Goal: Answer question/provide support

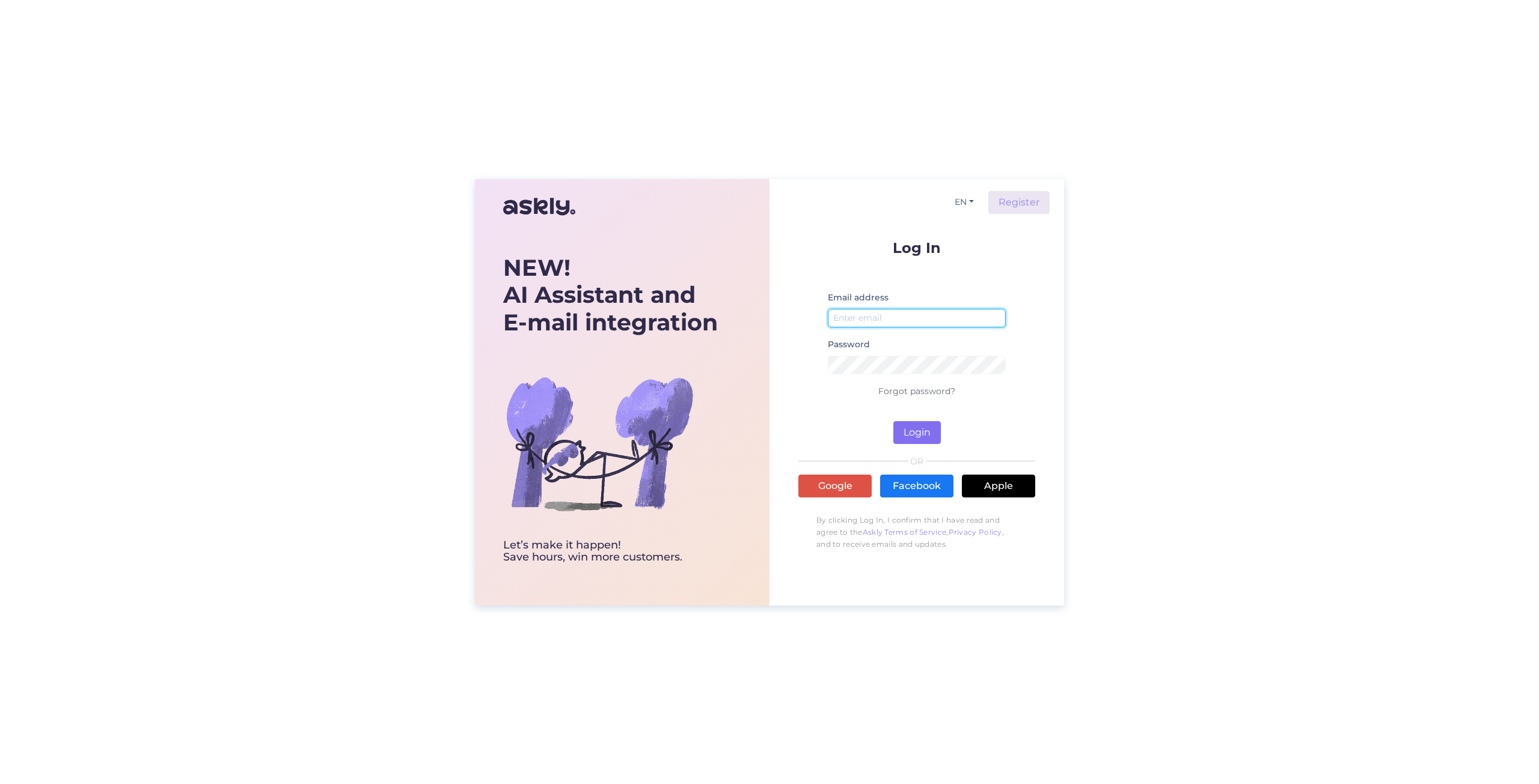
type input "[EMAIL_ADDRESS][DOMAIN_NAME]"
click at [924, 434] on button "Login" at bounding box center [917, 433] width 47 height 23
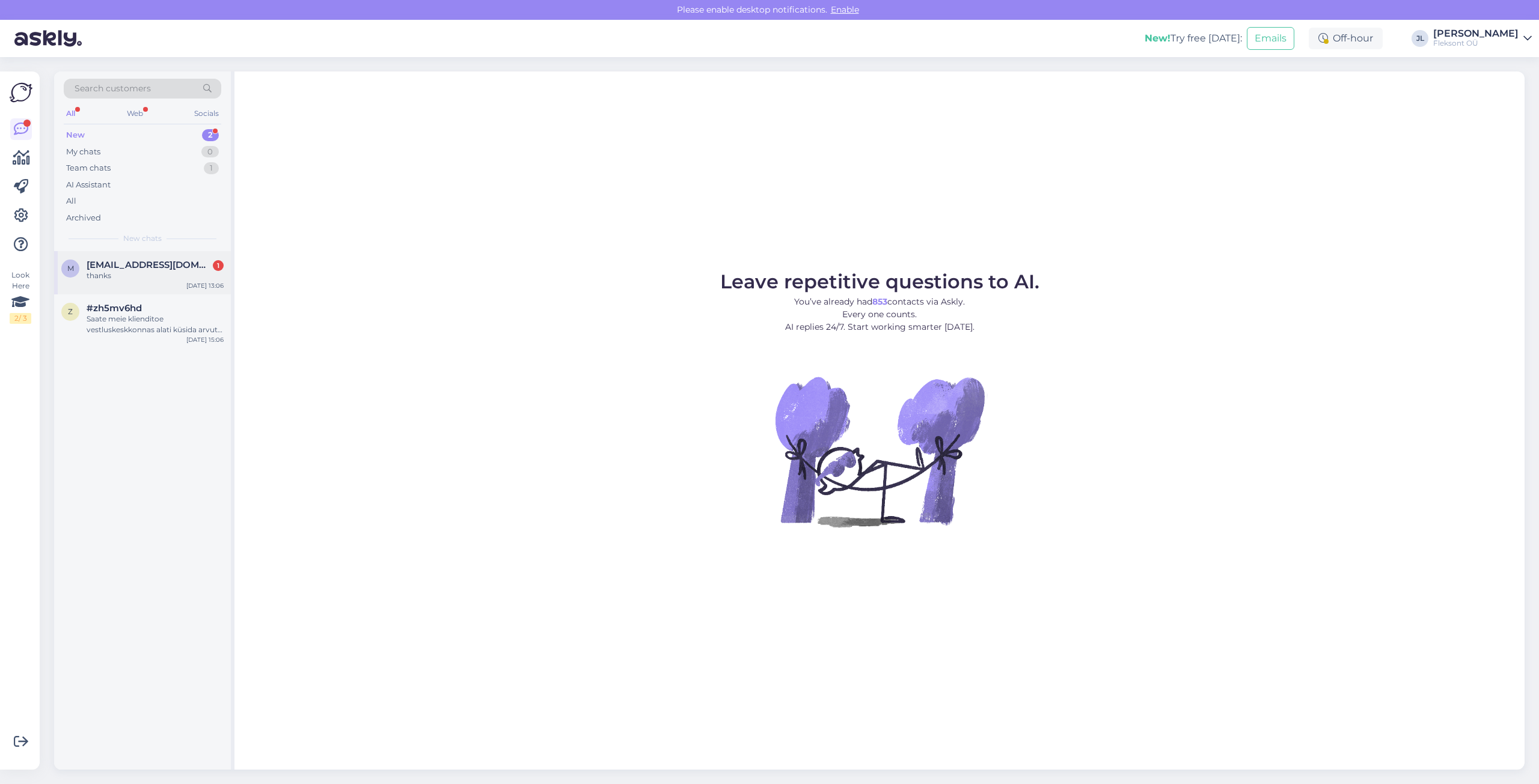
click at [172, 263] on span "[EMAIL_ADDRESS][DOMAIN_NAME]" at bounding box center [148, 265] width 125 height 10
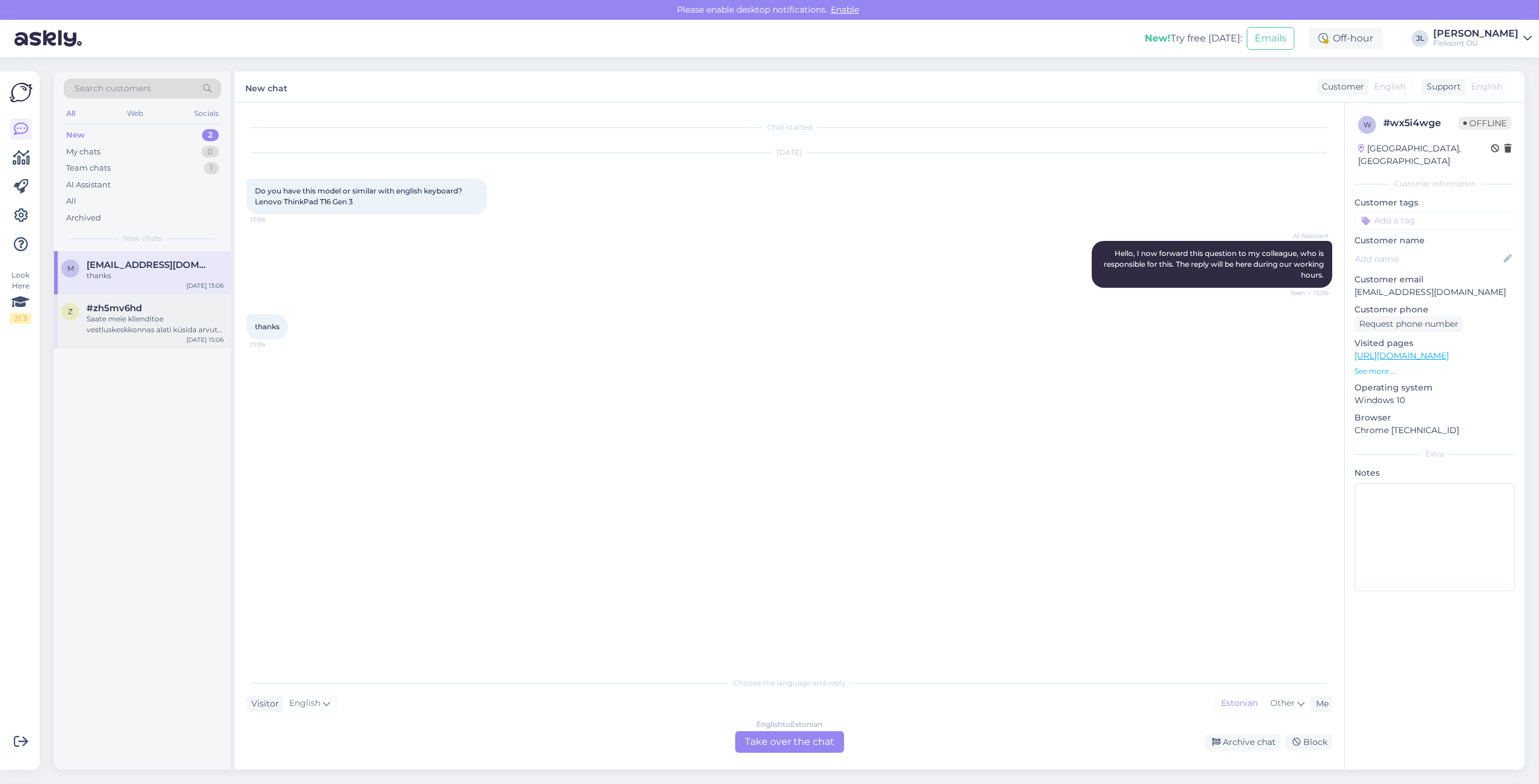
click at [125, 332] on div "Saate meie klienditoe vestluskeskkonnas alati küsida arvuti päris pilte." at bounding box center [154, 324] width 137 height 22
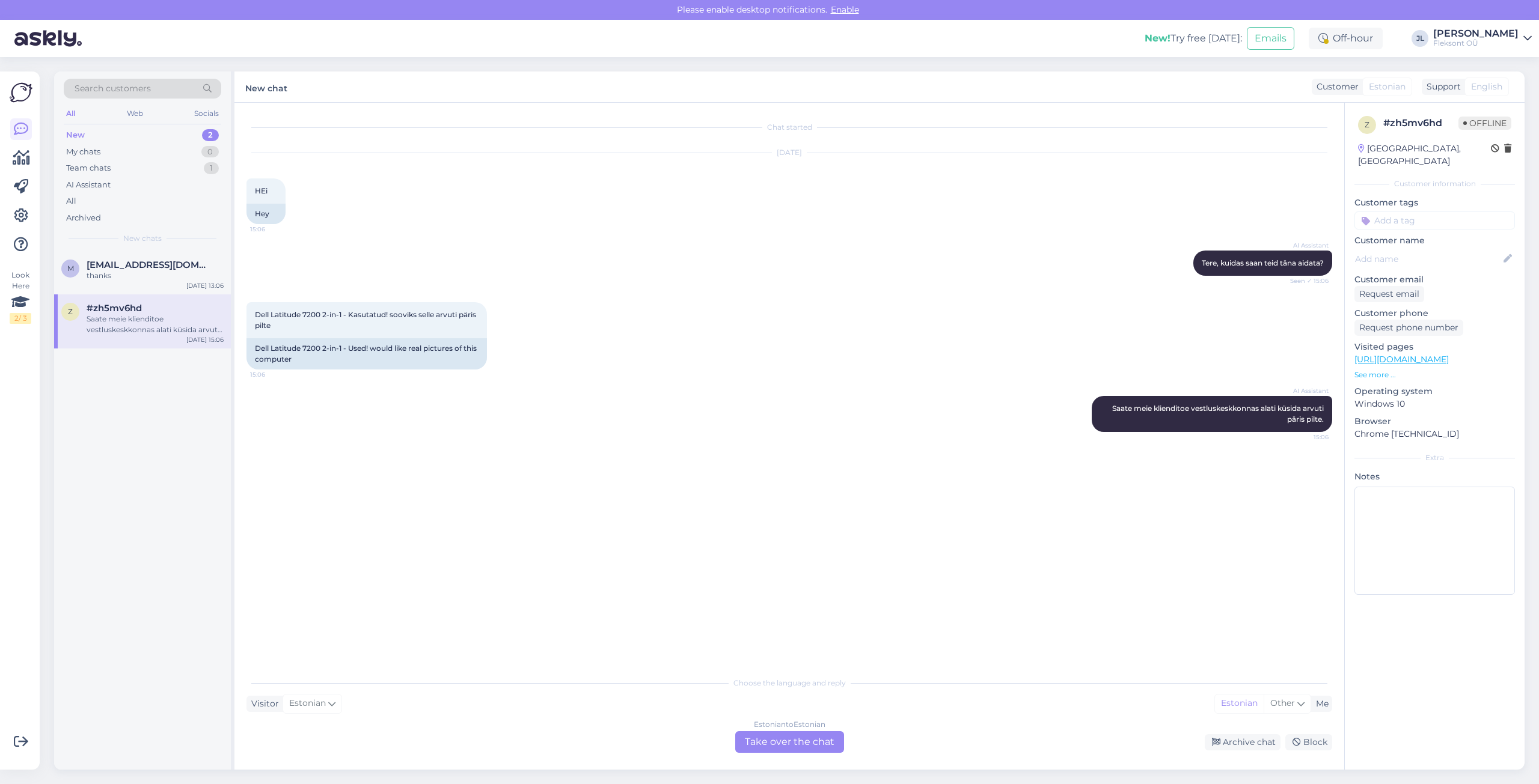
click at [855, 517] on div "Chat started [DATE] HEi 15:06 Hey AI Assistant Tere, kuidas saan teid [PERSON_N…" at bounding box center [795, 388] width 1096 height 545
click at [153, 291] on div "r [EMAIL_ADDRESS][PERSON_NAME][DOMAIN_NAME] [DATE] 9:31" at bounding box center [142, 273] width 177 height 44
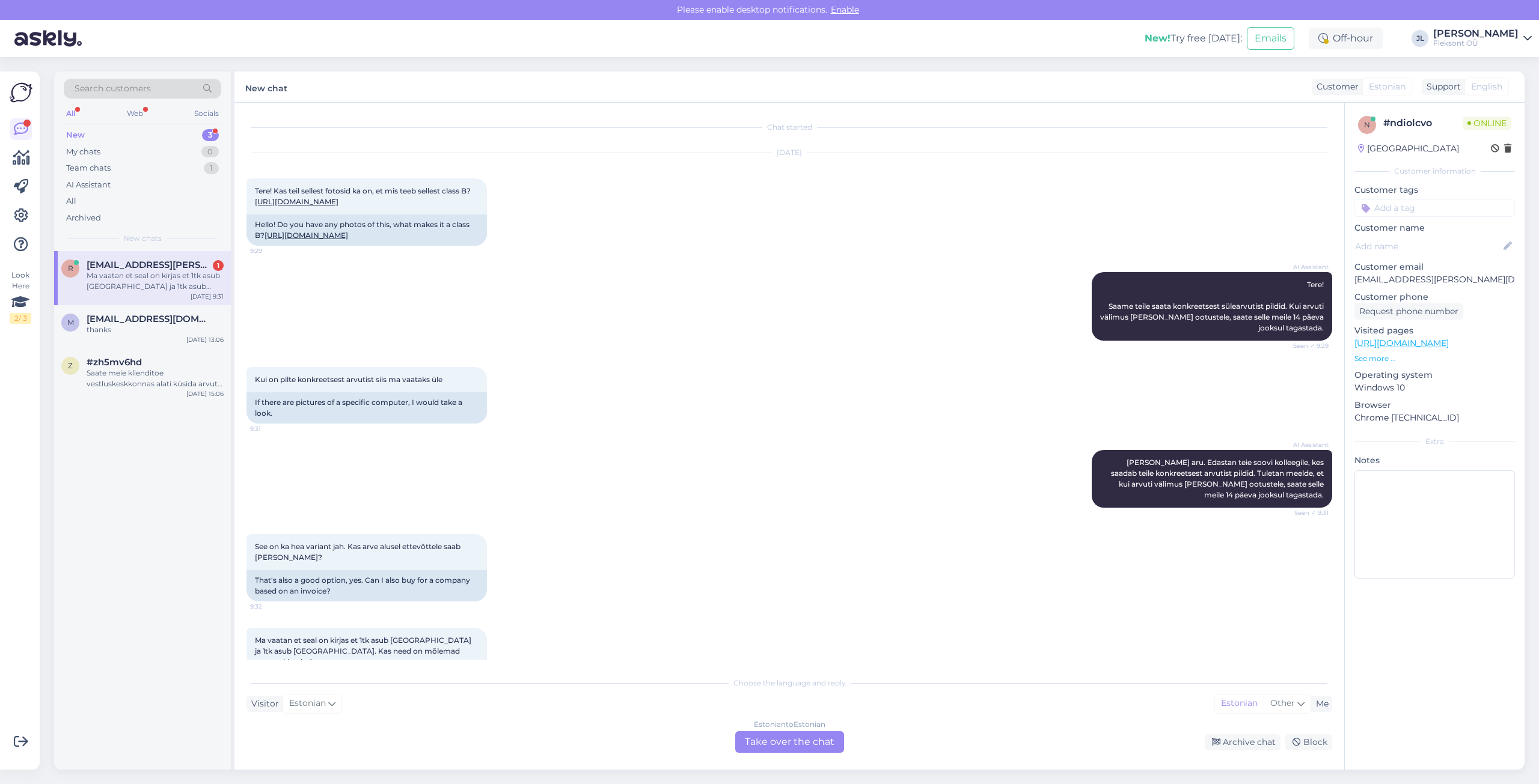
scroll to position [59, 0]
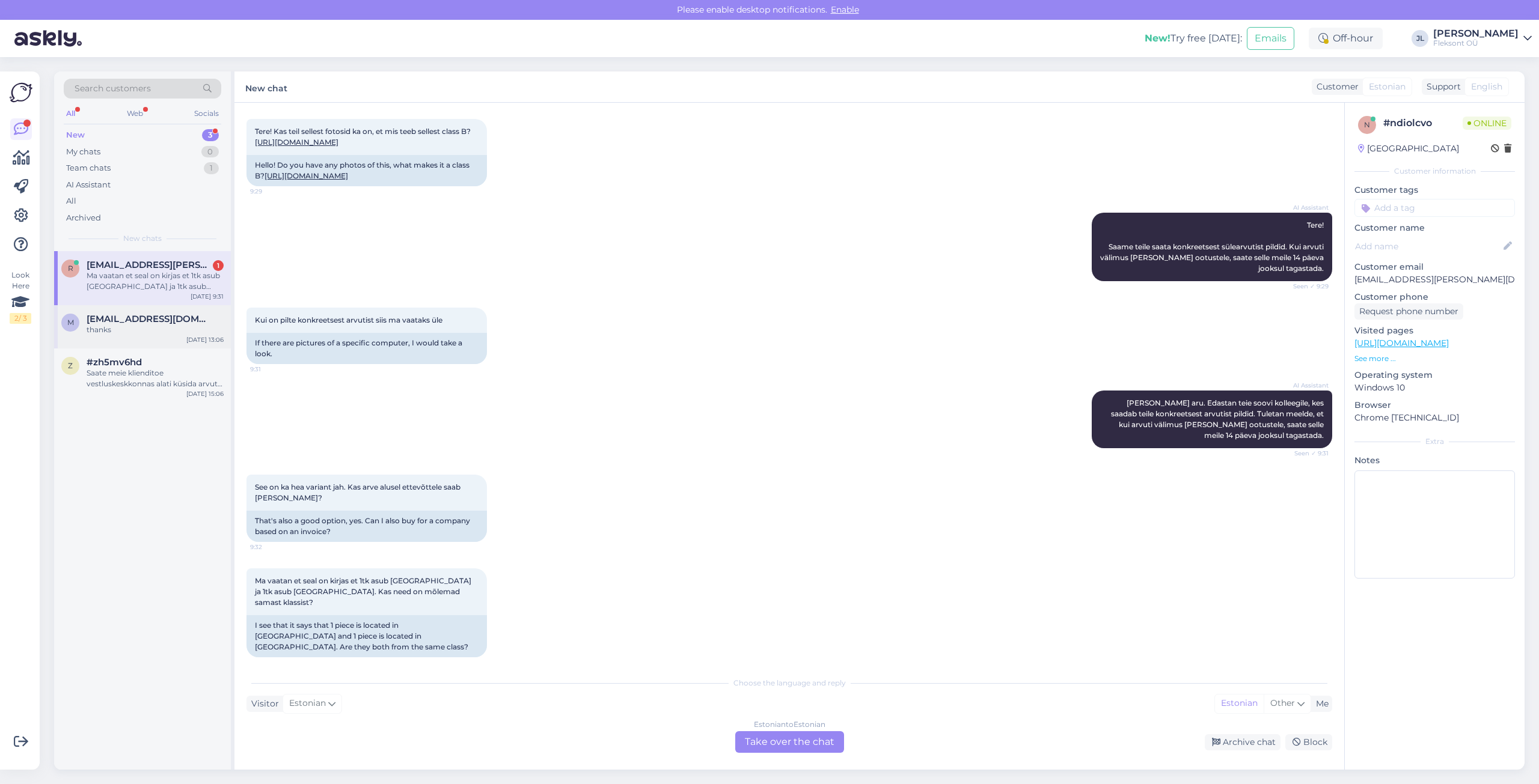
click at [151, 329] on div "thanks" at bounding box center [154, 330] width 137 height 10
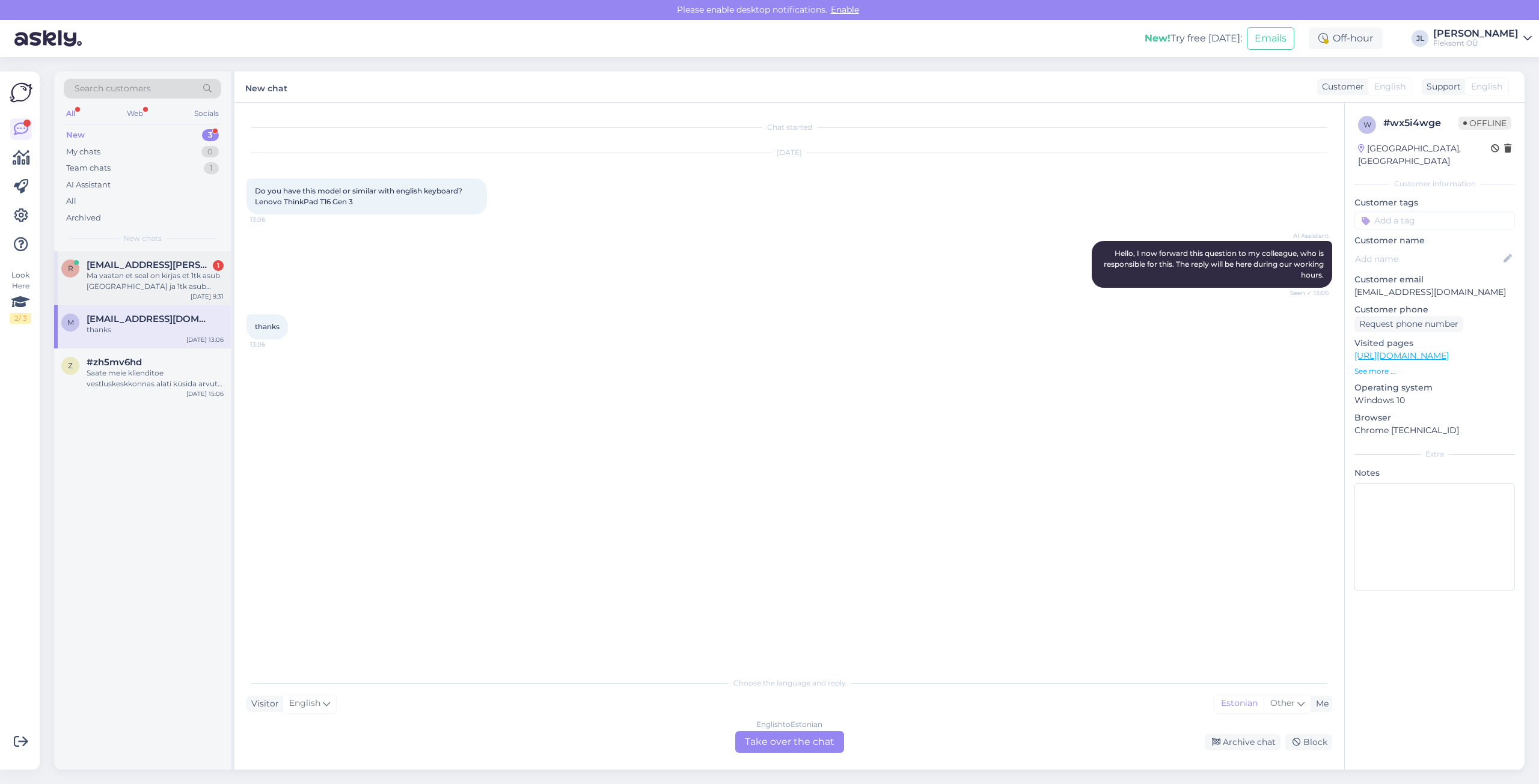
click at [140, 284] on div "Ma vaatan et seal on kirjas et 1tk asub [GEOGRAPHIC_DATA] ja 1tk asub [GEOGRAPH…" at bounding box center [154, 280] width 137 height 22
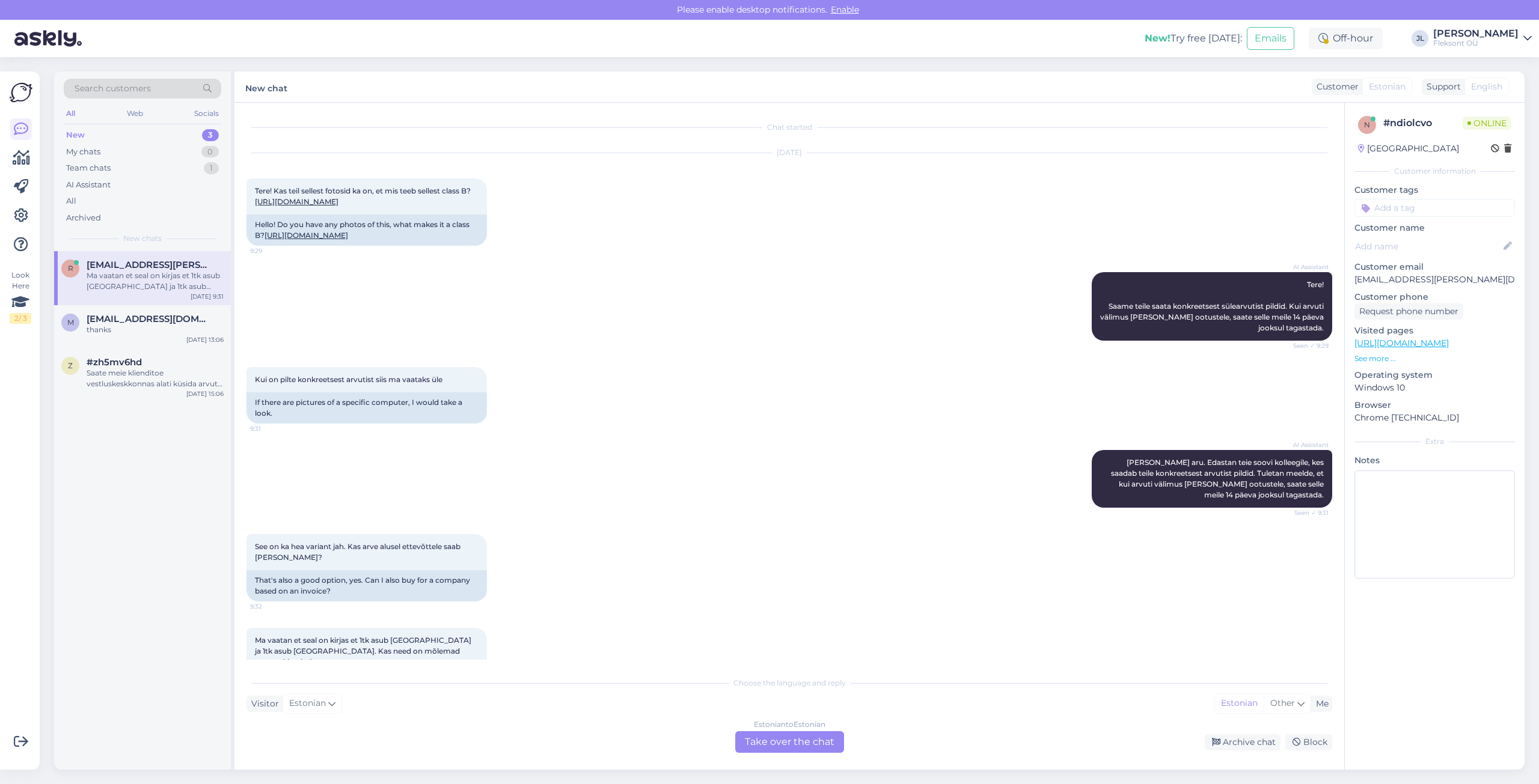
scroll to position [59, 0]
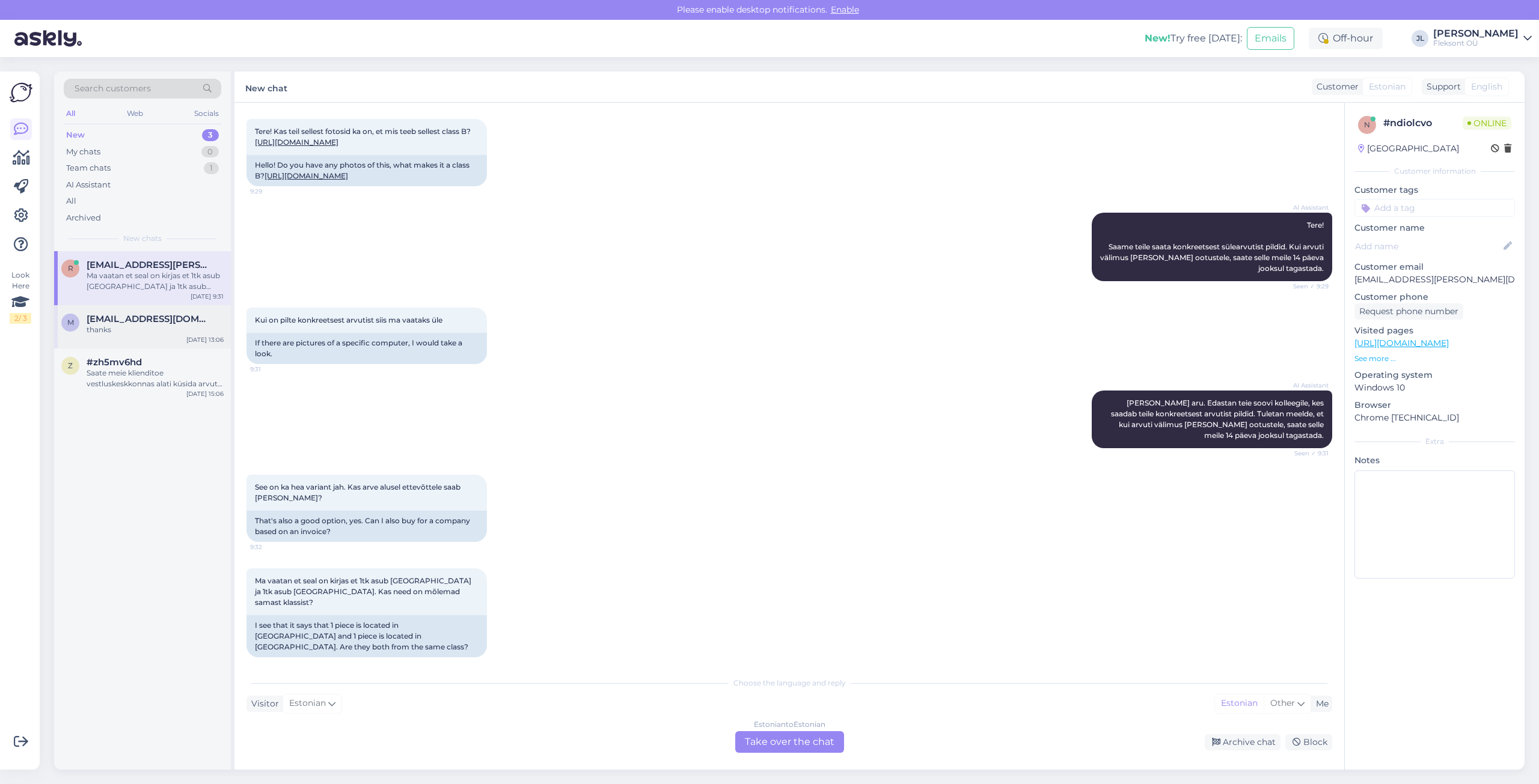
click at [166, 321] on span "[EMAIL_ADDRESS][DOMAIN_NAME]" at bounding box center [148, 319] width 125 height 10
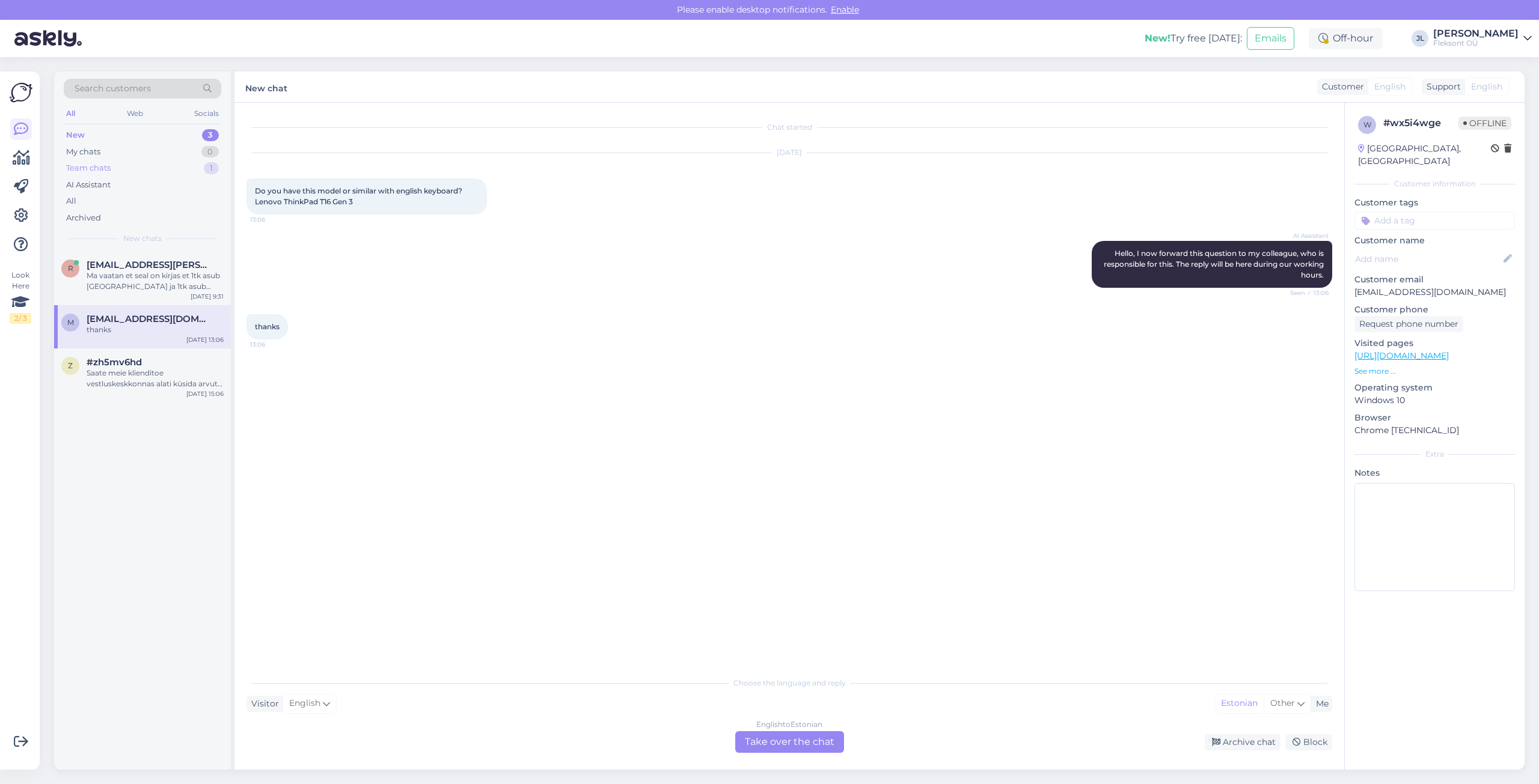
click at [132, 172] on div "Team chats 1" at bounding box center [142, 167] width 158 height 17
click at [139, 275] on div "Tere. Lingitud mudelile sobib see 4G modem: [URL][DOMAIN_NAME]" at bounding box center [154, 280] width 137 height 22
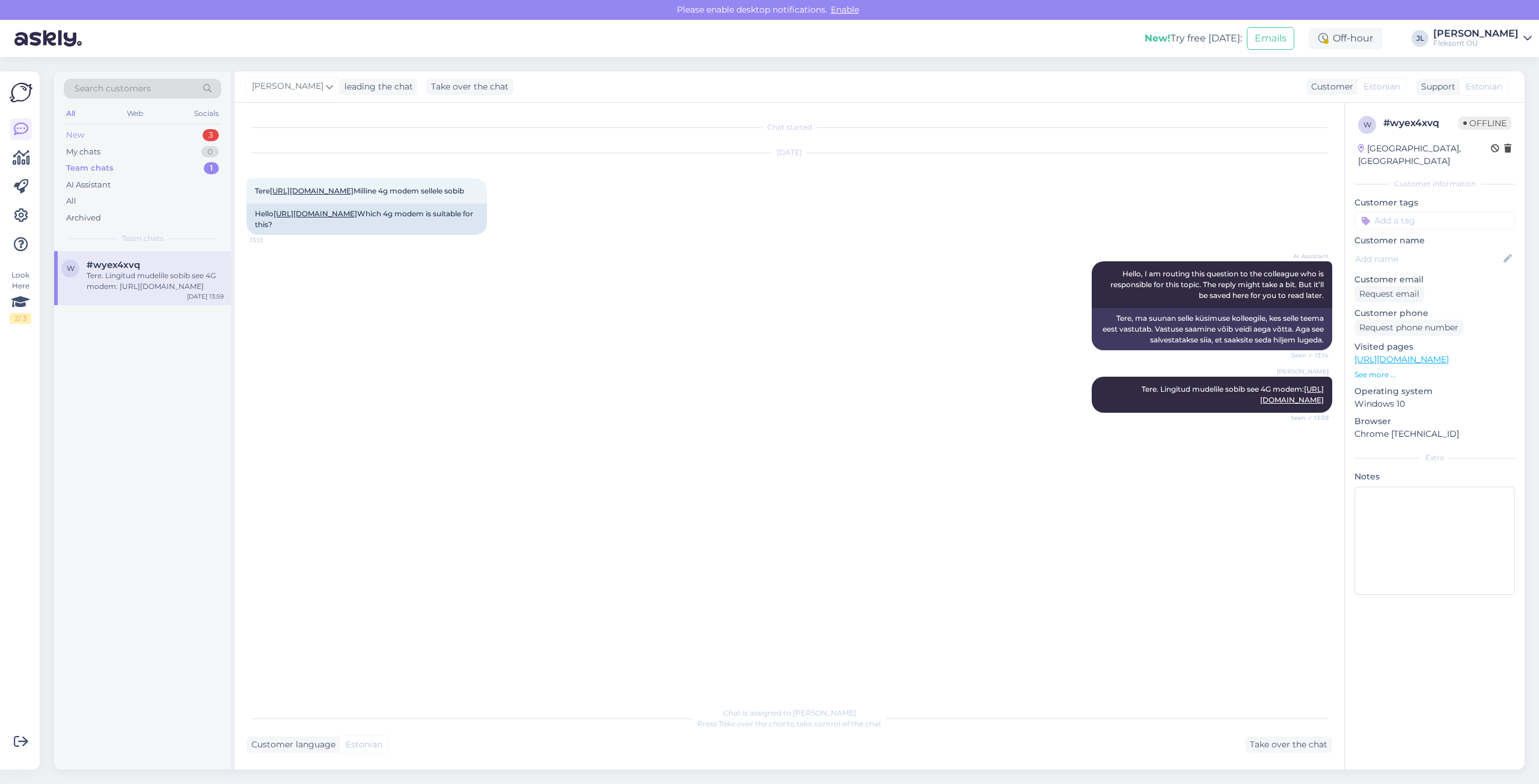
click at [106, 131] on div "New 3" at bounding box center [142, 135] width 158 height 17
click at [110, 268] on span "[EMAIL_ADDRESS][PERSON_NAME][DOMAIN_NAME]" at bounding box center [148, 265] width 125 height 10
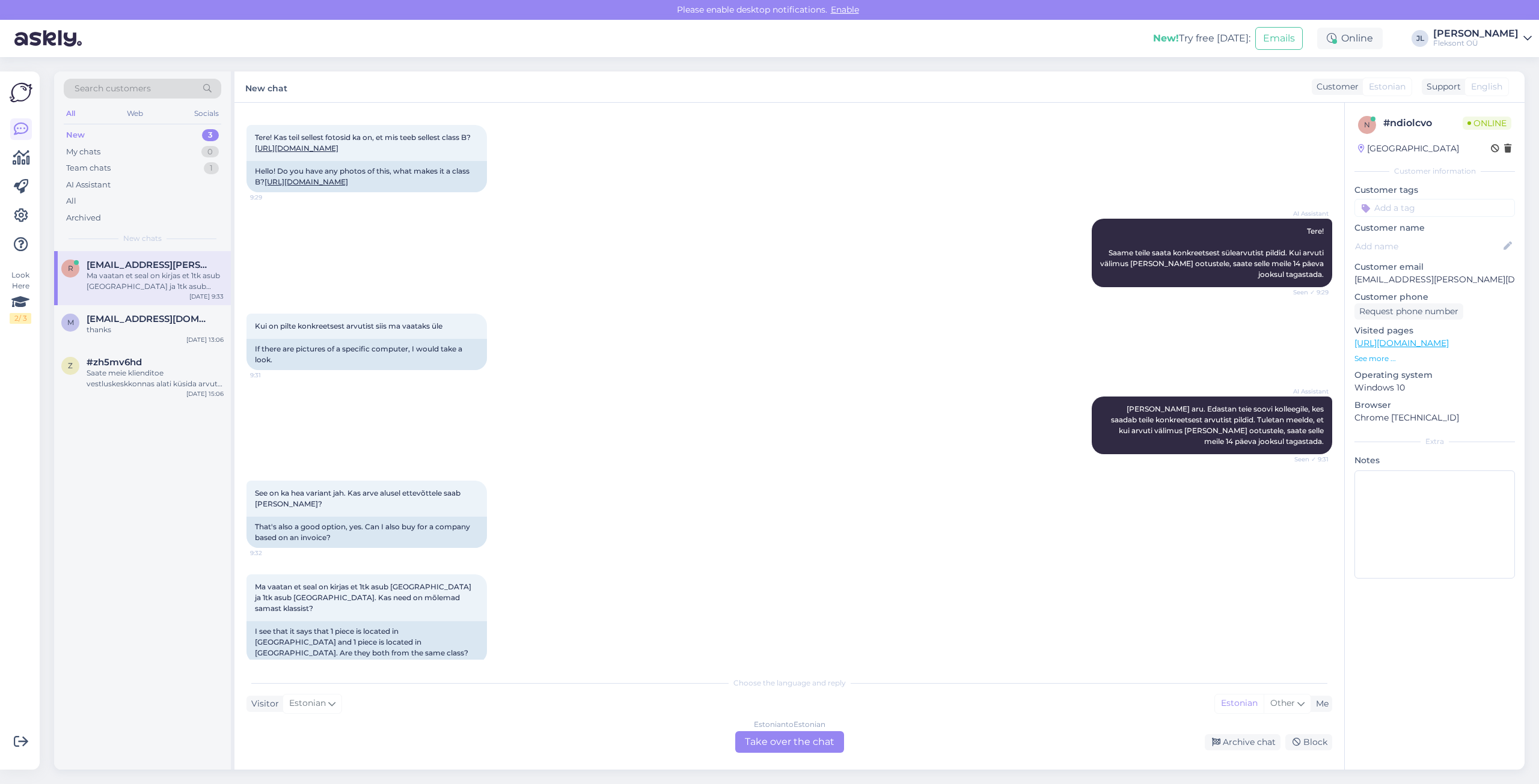
scroll to position [59, 0]
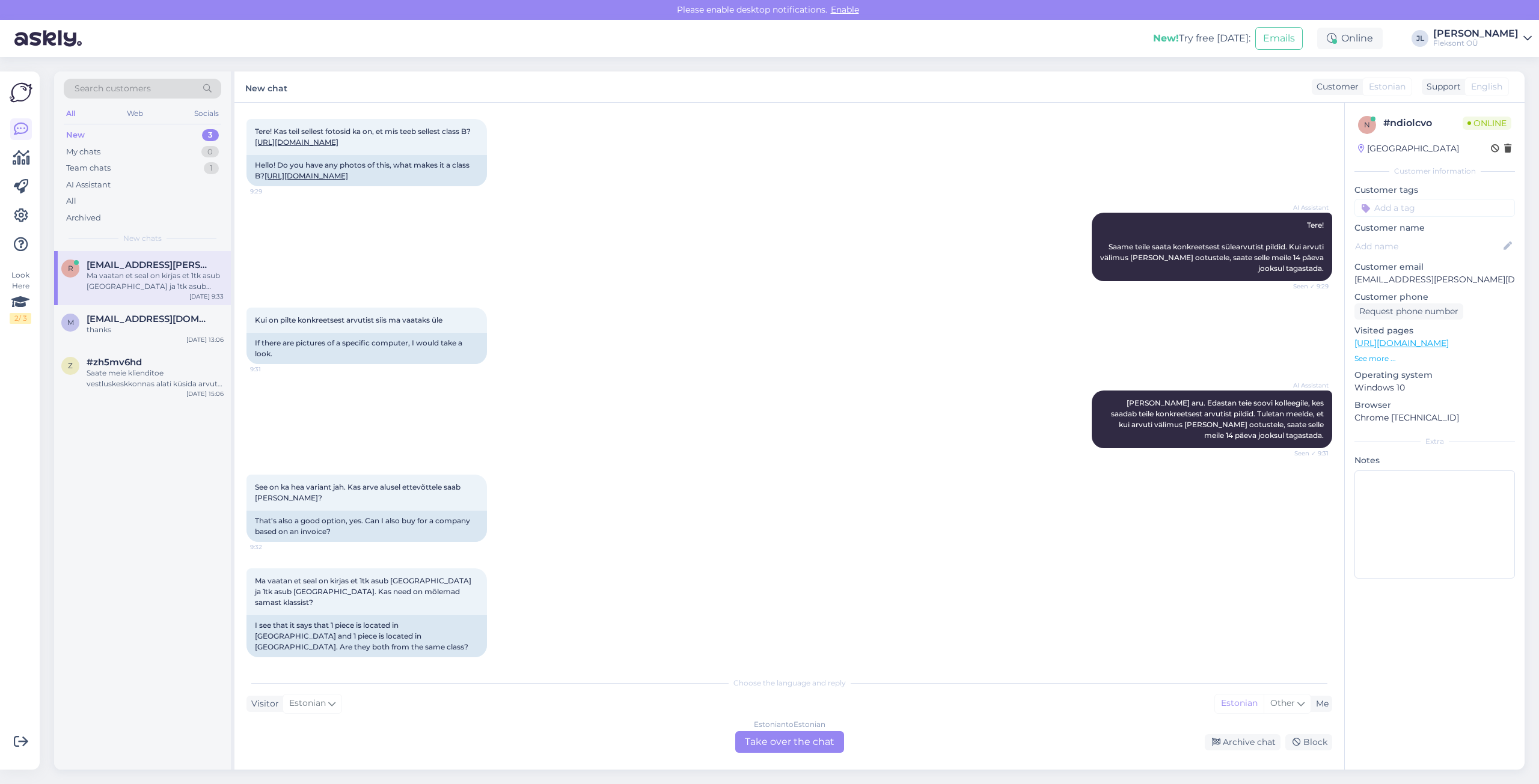
click at [1033, 533] on div "See on ka hea variant jah. Kas arve alusel ettevõttele saab [PERSON_NAME]? 9:32…" at bounding box center [790, 509] width 1086 height 94
click at [1049, 530] on div "See on ka hea variant jah. Kas arve alusel ettevõttele saab [PERSON_NAME]? 9:32…" at bounding box center [790, 509] width 1086 height 94
click at [691, 133] on div "[DATE] Tere! Kas teil sellest fotosid ka on, et mis teeb sellest class B? [URL]…" at bounding box center [790, 139] width 1086 height 119
click at [105, 365] on span "#zh5mv6hd" at bounding box center [113, 362] width 55 height 10
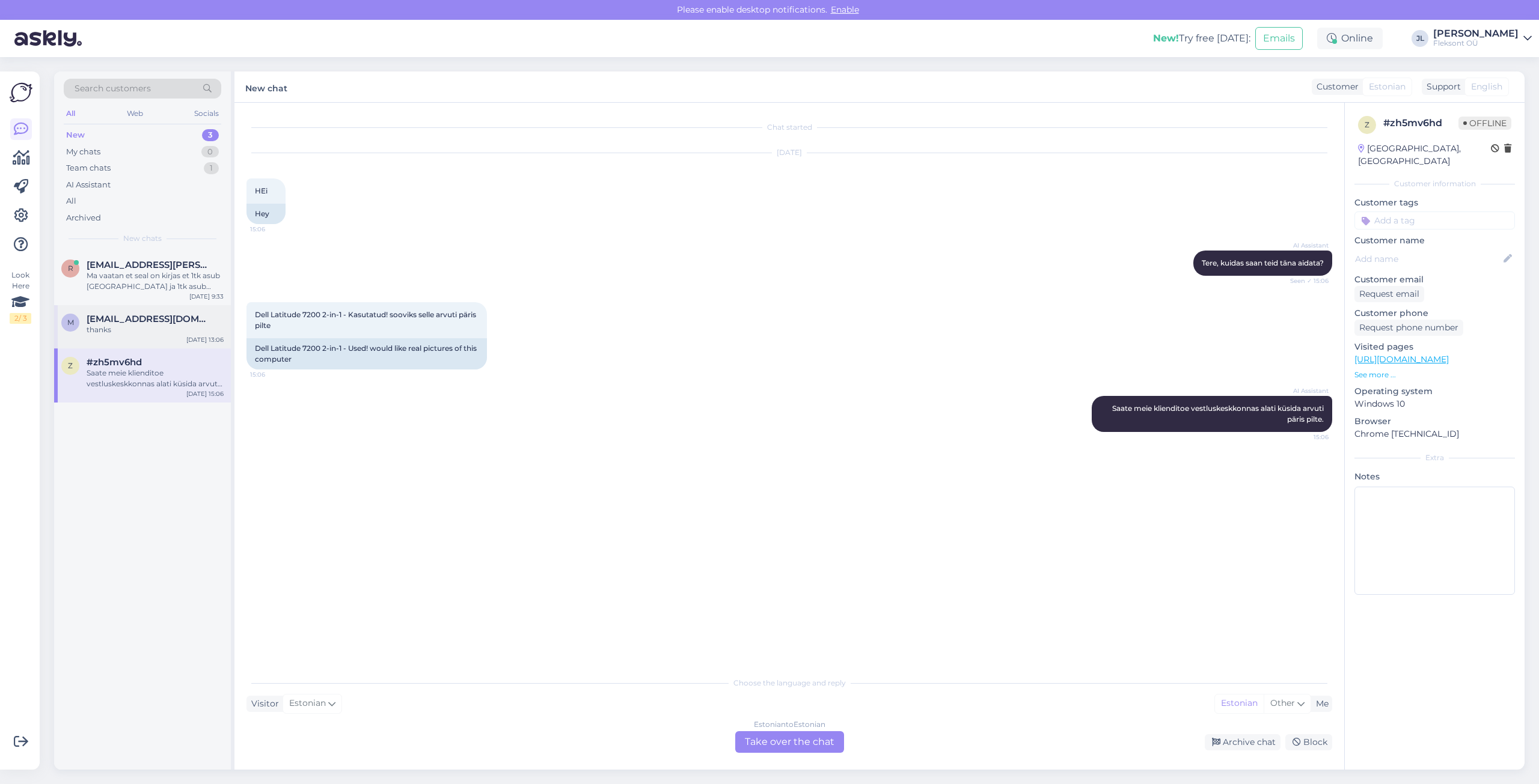
click at [119, 334] on div "thanks" at bounding box center [154, 330] width 137 height 10
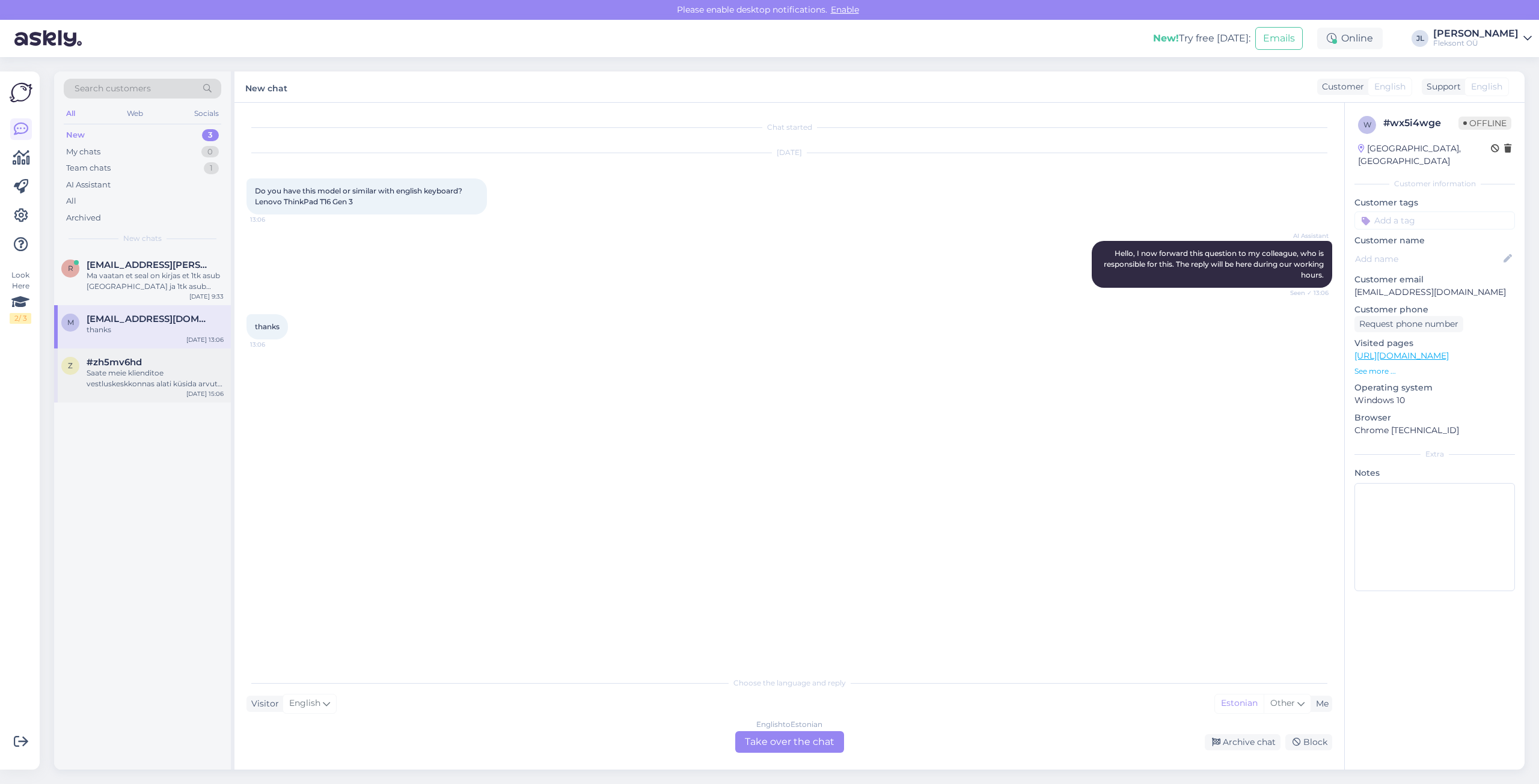
click at [100, 361] on span "#zh5mv6hd" at bounding box center [113, 362] width 55 height 10
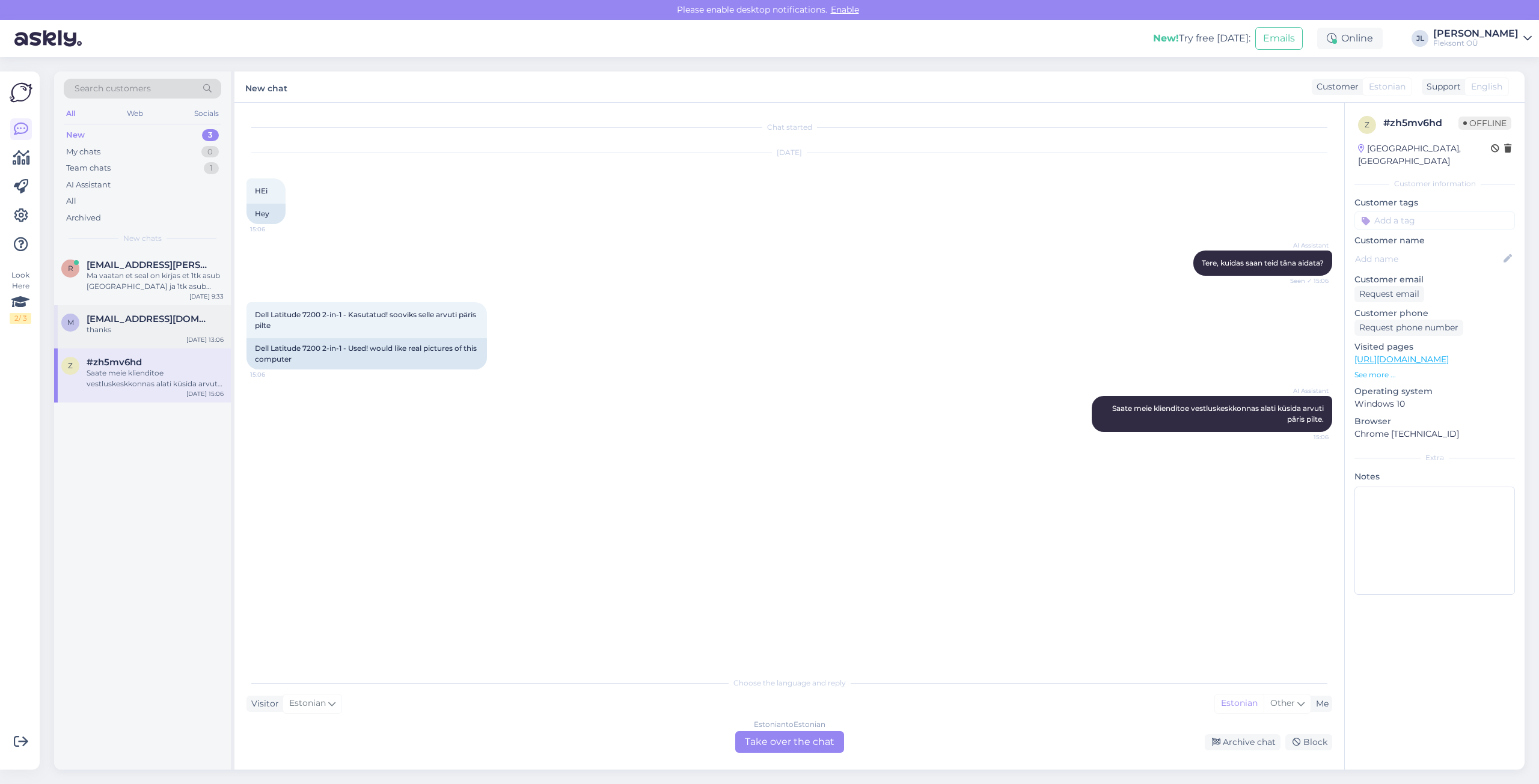
click at [127, 336] on div "m [EMAIL_ADDRESS][DOMAIN_NAME] thanks [DATE] 13:06" at bounding box center [142, 327] width 177 height 44
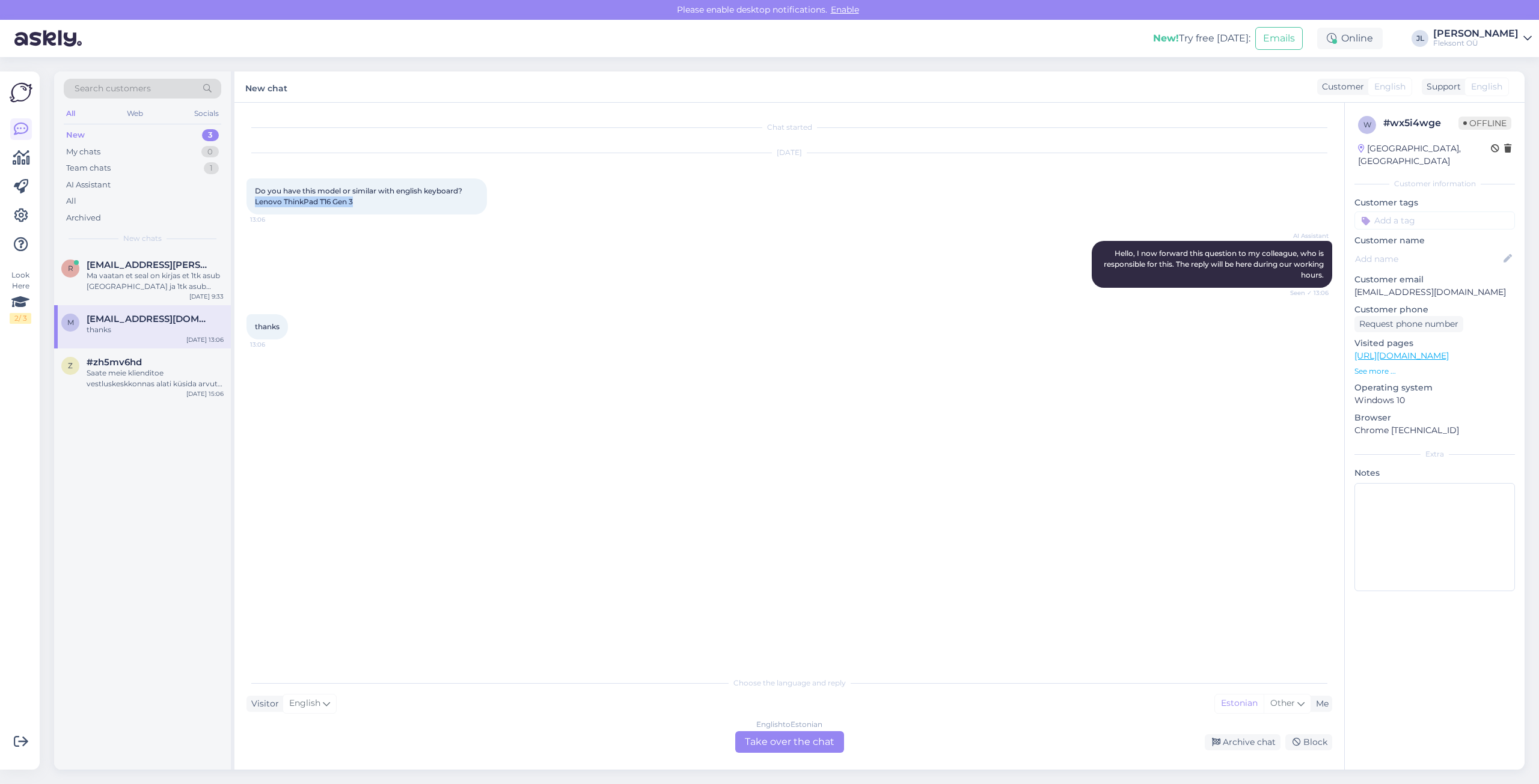
drag, startPoint x: 354, startPoint y: 202, endPoint x: 238, endPoint y: 206, distance: 116.1
click at [238, 206] on div "Chat started [DATE] Do you have this model or similar with english keyboard? Le…" at bounding box center [789, 436] width 1109 height 667
copy span "Lenovo ThinkPad T16 Gen 3"
click at [396, 272] on div "AI Assistant Hello, I now forward this question to my colleague, who is respons…" at bounding box center [790, 264] width 1086 height 73
drag, startPoint x: 383, startPoint y: 202, endPoint x: 331, endPoint y: 203, distance: 52.0
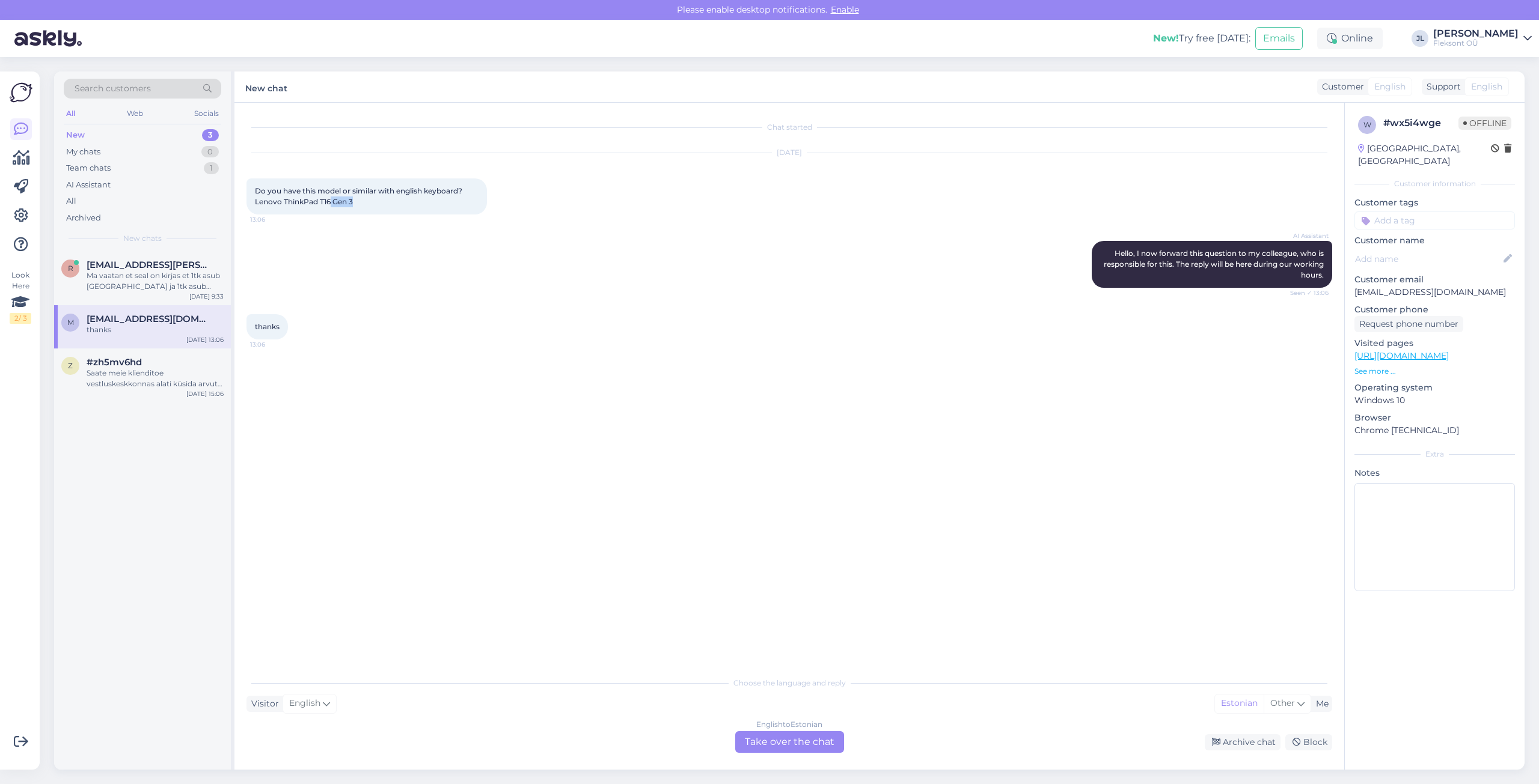
click at [331, 203] on div "Do you have this model or similar with english keyboard? Lenovo ThinkPad T16 Ge…" at bounding box center [367, 196] width 241 height 36
click at [357, 199] on div "Do you have this model or similar with english keyboard? Lenovo ThinkPad T16 Ge…" at bounding box center [367, 196] width 241 height 36
drag, startPoint x: 365, startPoint y: 200, endPoint x: 257, endPoint y: 191, distance: 108.4
click at [257, 191] on div "Do you have this model or similar with english keyboard? Lenovo ThinkPad T16 Ge…" at bounding box center [367, 196] width 241 height 36
copy span "Do you have this model or similar with english keyboard? Lenovo ThinkPad T16 Ge…"
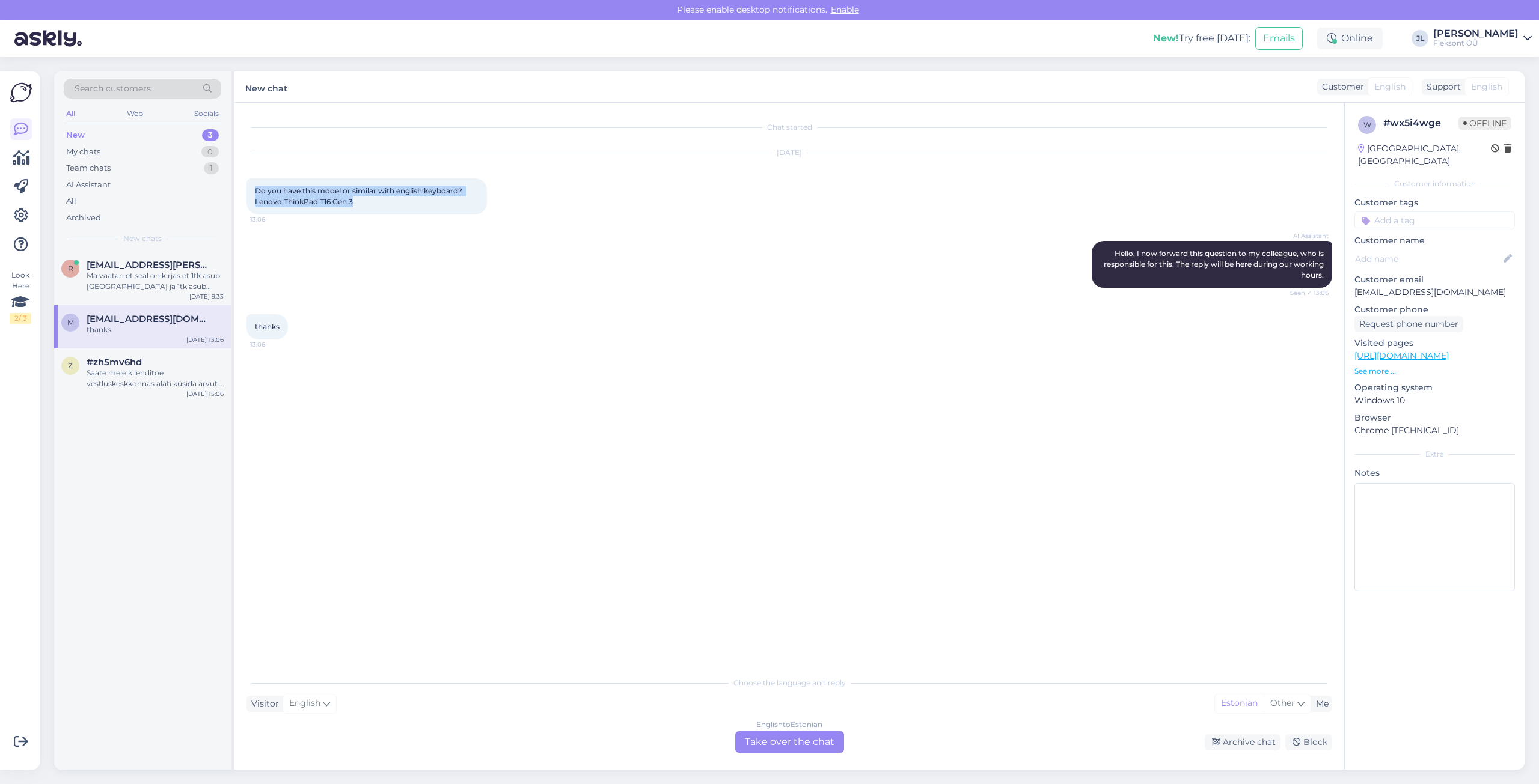
click at [371, 206] on div "Do you have this model or similar with english keyboard? Lenovo ThinkPad T16 Ge…" at bounding box center [367, 196] width 241 height 36
click at [458, 553] on div "Chat started [DATE] Do you have this model or similar with english keyboard? Le…" at bounding box center [795, 388] width 1096 height 545
click at [150, 373] on div "Saate meie klienditoe vestluskeskkonnas alati küsida arvuti päris pilte." at bounding box center [154, 378] width 137 height 22
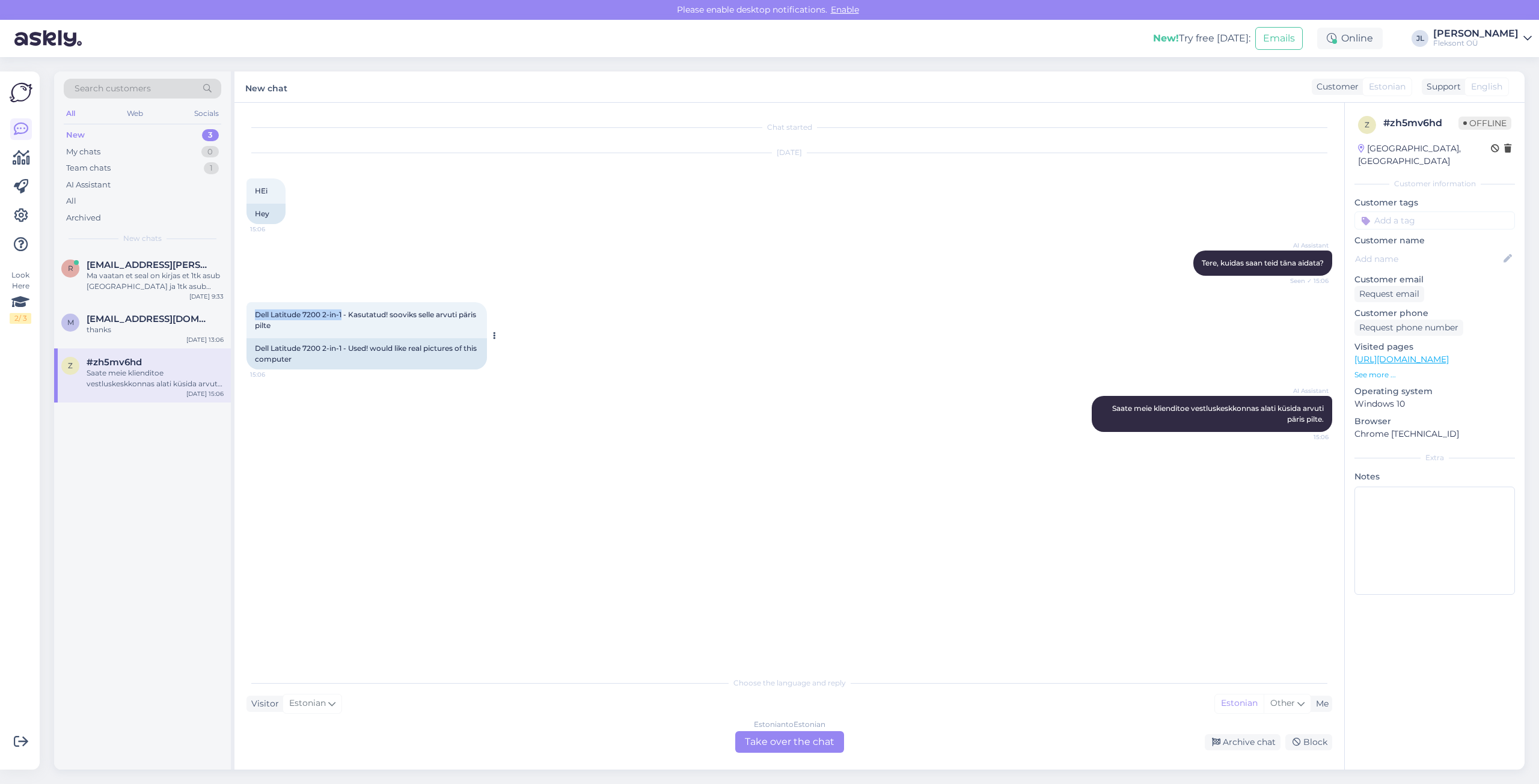
drag, startPoint x: 253, startPoint y: 313, endPoint x: 343, endPoint y: 319, distance: 90.2
click at [343, 319] on div "Dell Latitude 7200 2-in-1 - Kasutatud! sooviks selle arvuti päris pilte 15:06" at bounding box center [367, 320] width 241 height 36
copy span "Dell Latitude 7200 2-in-1"
click at [573, 327] on div "Dell Latitude 7200 2-in-1 - Kasutatud! sooviks selle arvuti päris pilte 15:06 D…" at bounding box center [790, 336] width 1086 height 94
click at [1371, 369] on p "See more ..." at bounding box center [1434, 375] width 160 height 10
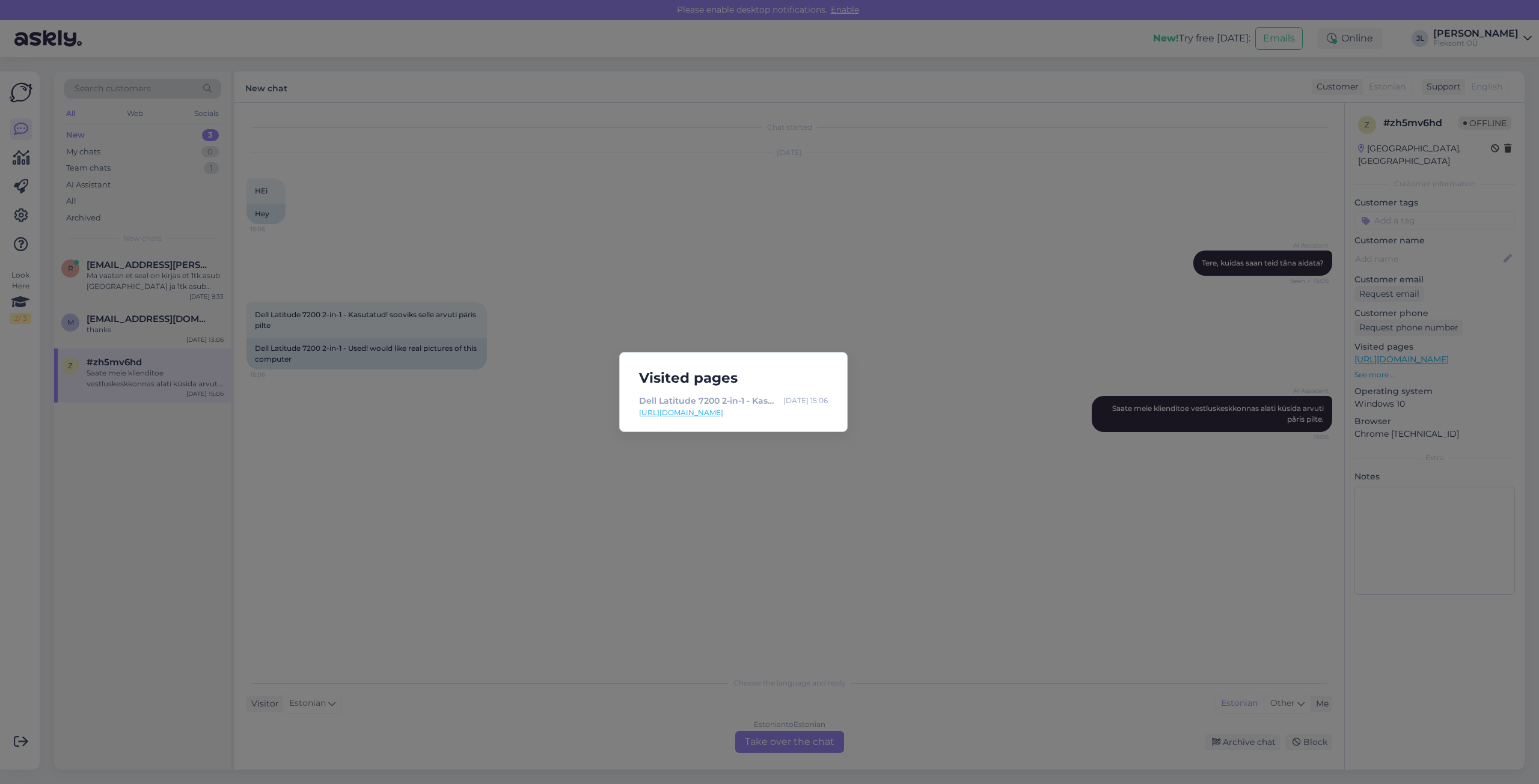
click at [686, 363] on div "Visited pages Dell Latitude 7200 2-in-1 - Kasutatud! - 349.00 [DATE] 15:06 [URL…" at bounding box center [734, 392] width 228 height 80
click at [1468, 381] on div "Visited pages Dell Latitude 7200 2-in-1 - Kasutatud! - 349.00 [DATE] 15:06 [URL…" at bounding box center [770, 392] width 1539 height 784
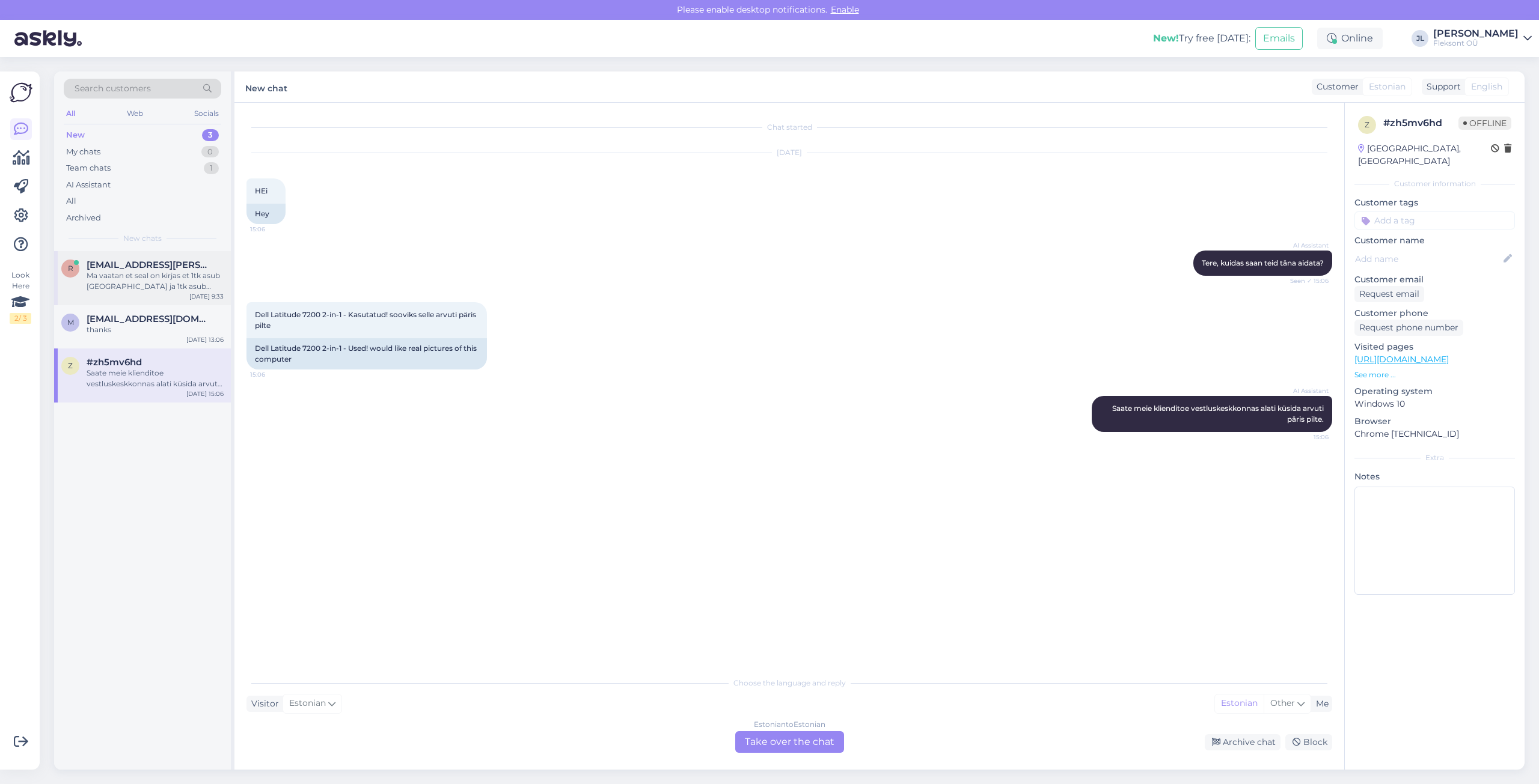
click at [108, 293] on div "r [EMAIL_ADDRESS][PERSON_NAME][DOMAIN_NAME] Ma vaatan et seal on kirjas et 1tk …" at bounding box center [142, 278] width 177 height 54
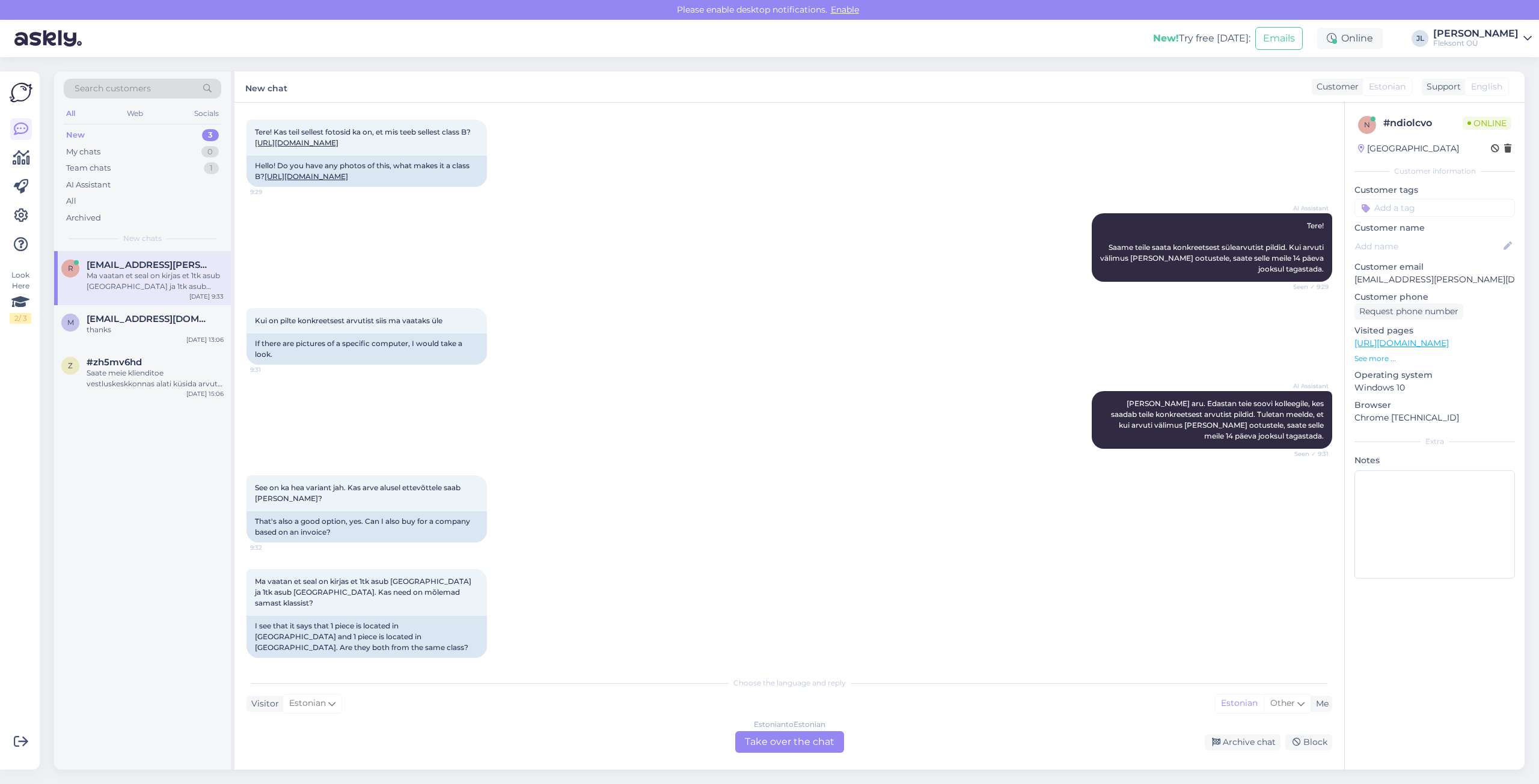
scroll to position [59, 0]
click at [790, 741] on div "Estonian to Estonian Take over the chat" at bounding box center [790, 742] width 109 height 22
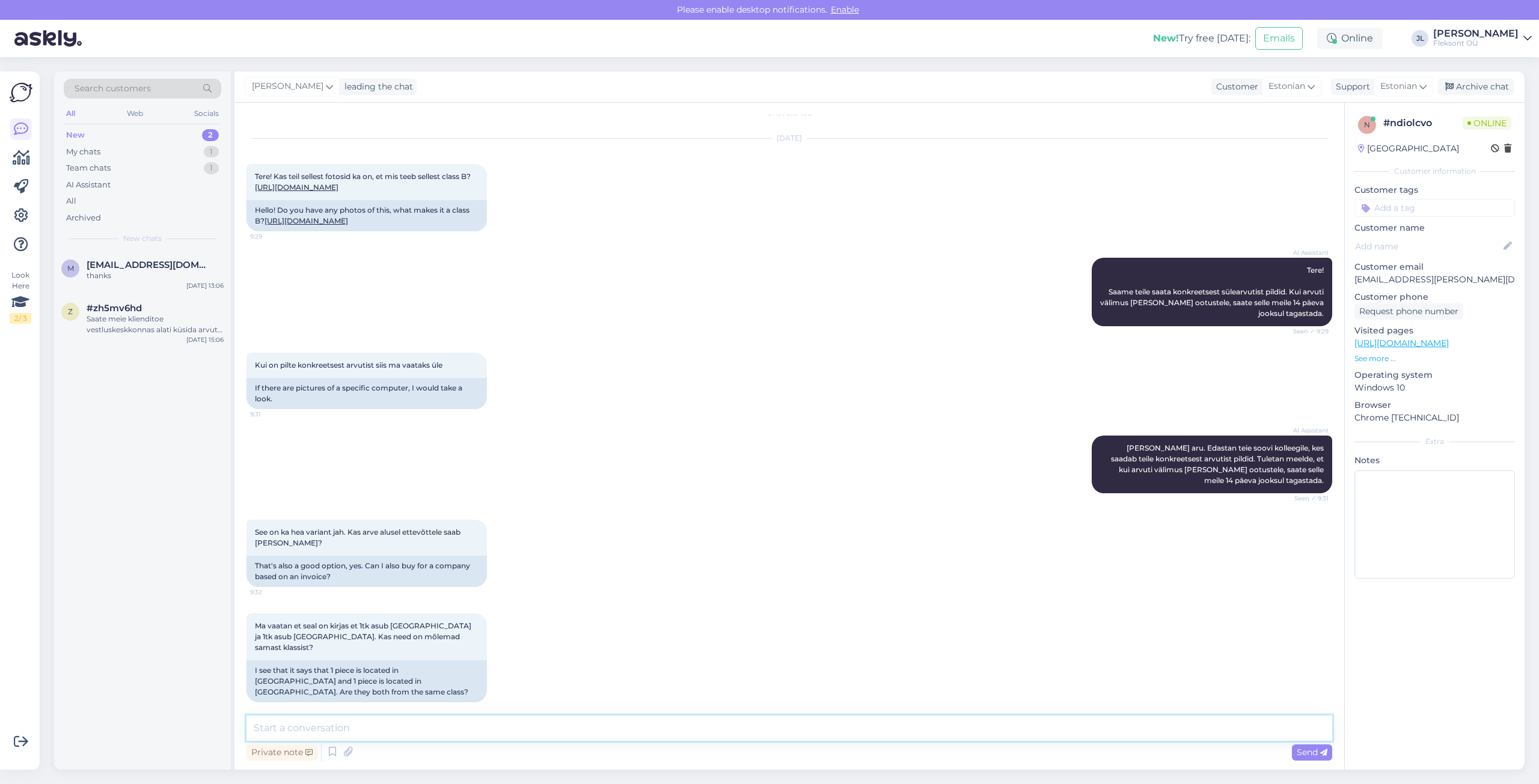
click at [588, 731] on textarea at bounding box center [790, 728] width 1086 height 25
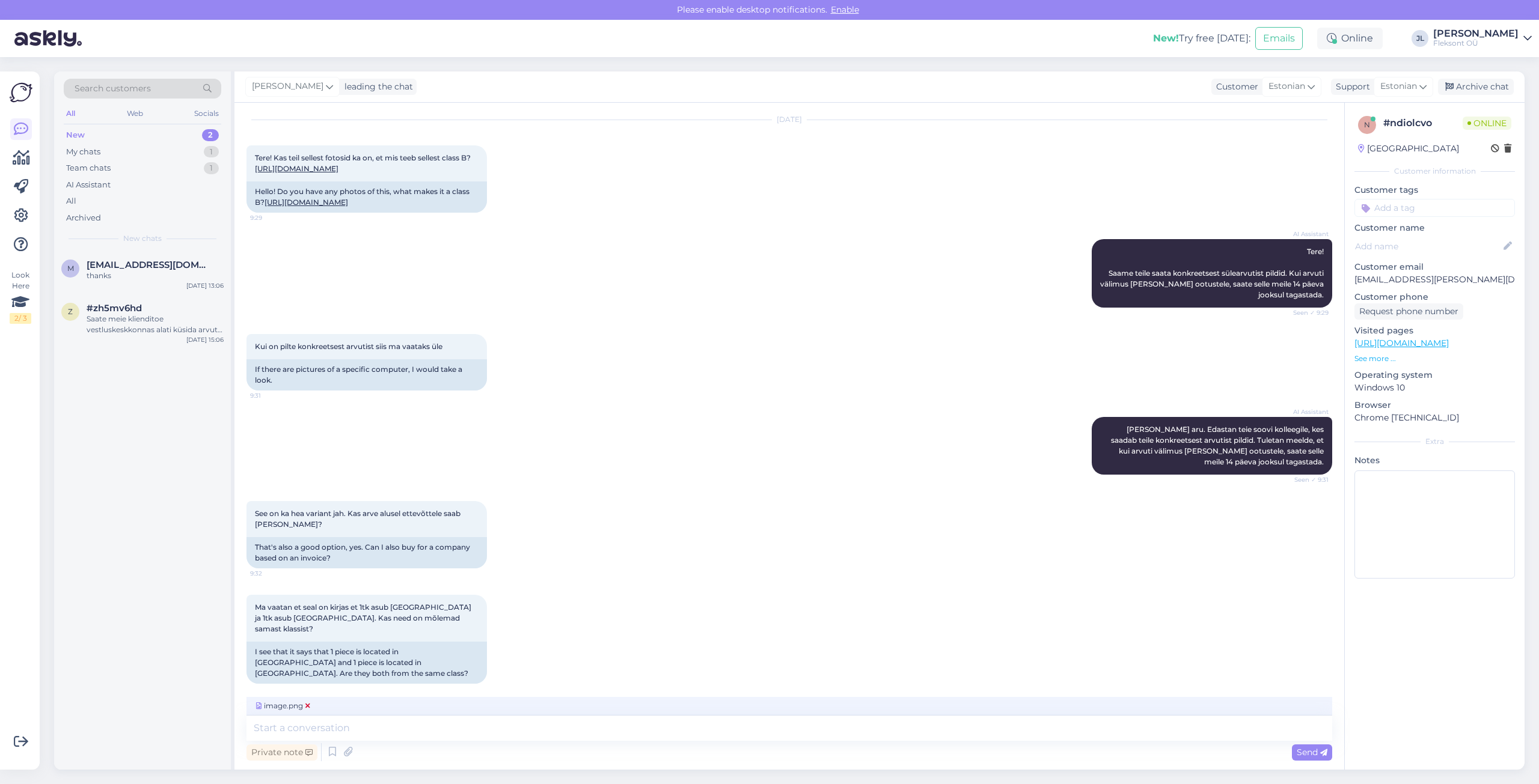
click at [305, 704] on span "image.png" at bounding box center [283, 706] width 59 height 10
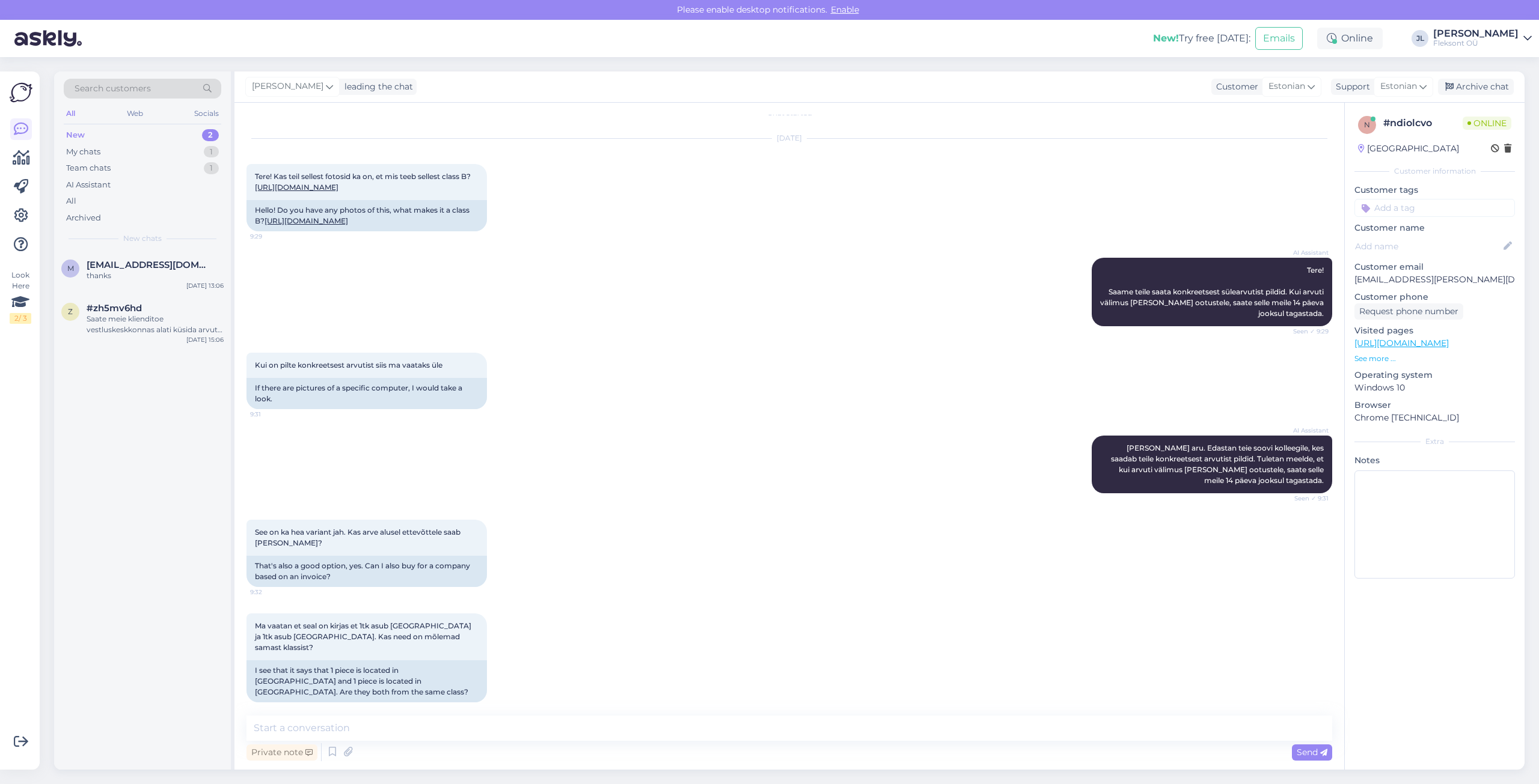
click at [1236, 571] on div "See on ka hea variant jah. Kas arve alusel ettevõttele saab [PERSON_NAME]? 9:32…" at bounding box center [790, 554] width 1086 height 94
click at [330, 725] on textarea at bounding box center [790, 728] width 1086 height 25
drag, startPoint x: 630, startPoint y: 730, endPoint x: 516, endPoint y: 736, distance: 114.2
click at [516, 736] on textarea "Tere! Jah, veebitellimust tehes saab valida makseviisiks, et tasute arve alusel." at bounding box center [790, 728] width 1086 height 25
paste textarea "Tasun pdf arve alusel"
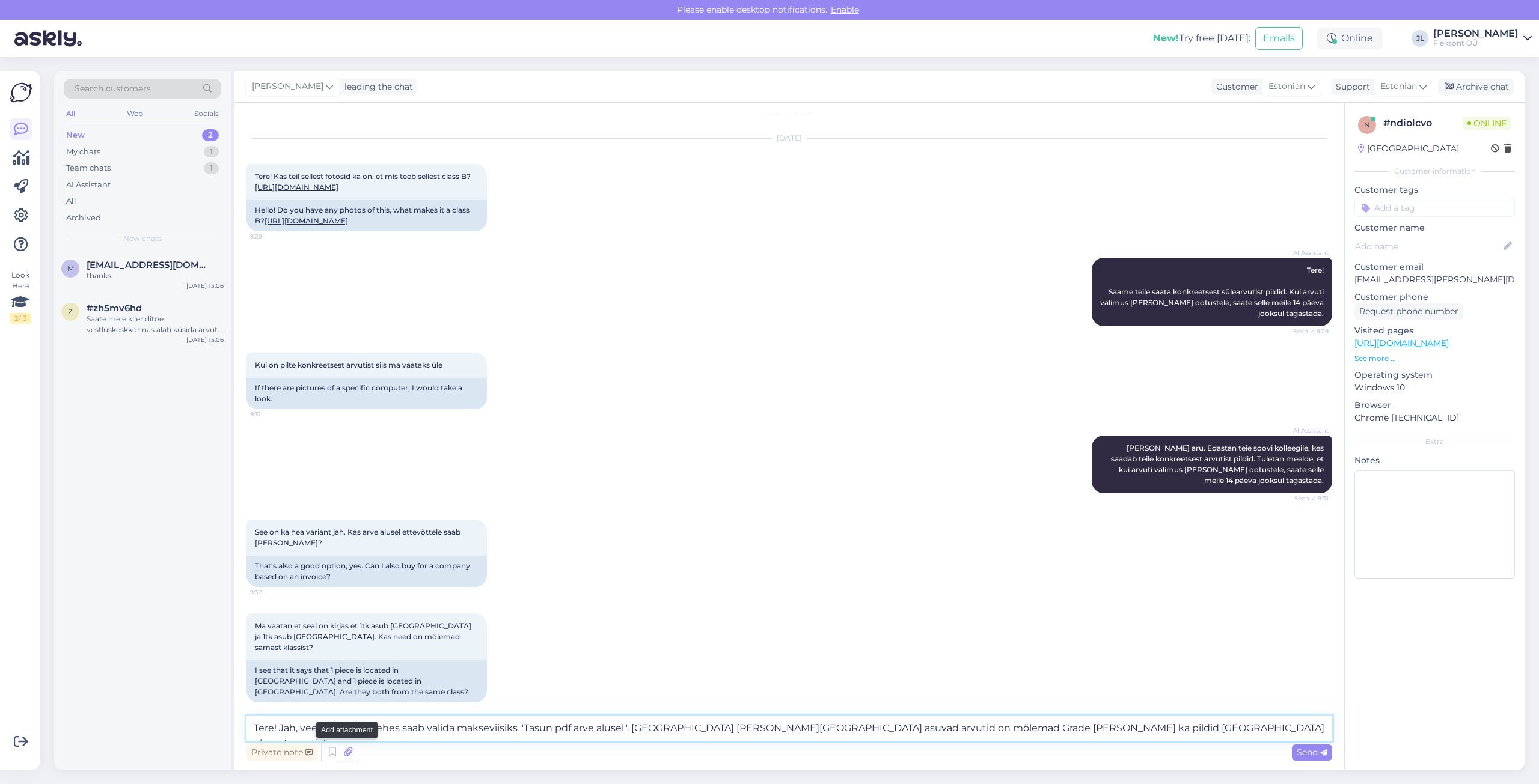
type textarea "Tere! Jah, veebitellimust tehes saab valida makseviisiks "Tasun pdf arve alusel…"
click at [352, 757] on icon at bounding box center [348, 752] width 17 height 18
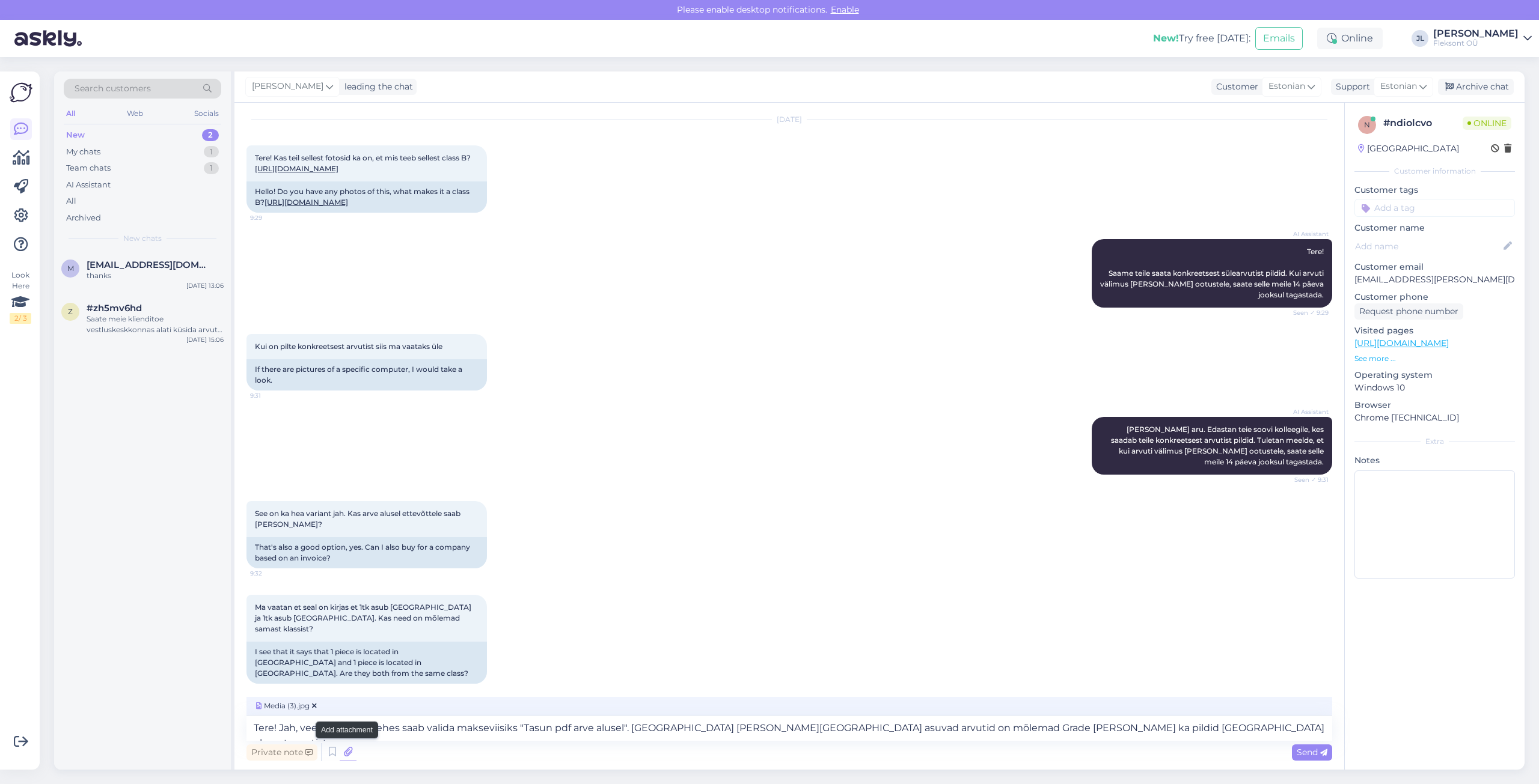
click at [351, 759] on icon at bounding box center [348, 752] width 17 height 18
click at [342, 755] on icon at bounding box center [348, 752] width 17 height 18
click at [315, 704] on icon at bounding box center [315, 706] width 5 height 7
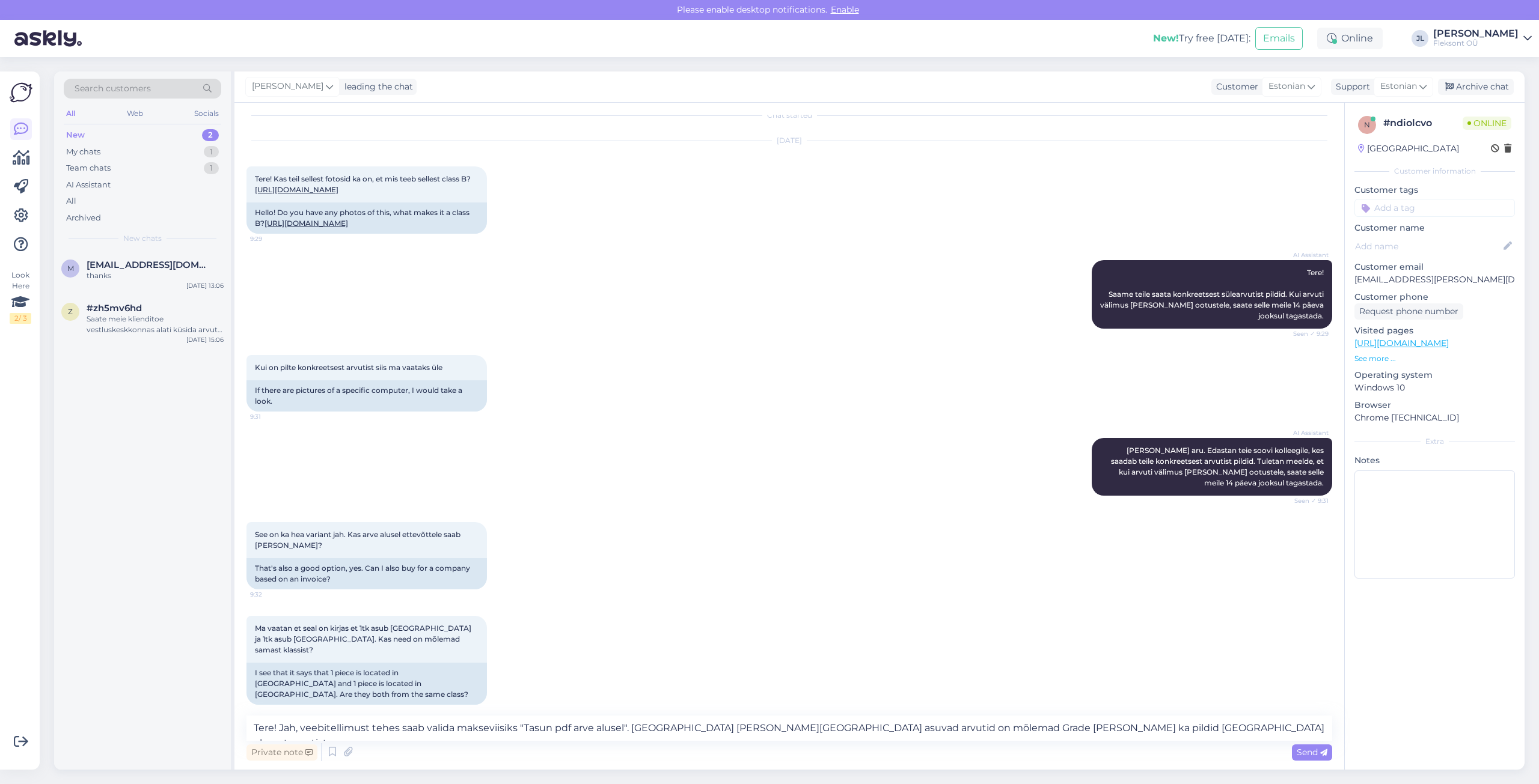
scroll to position [15, 0]
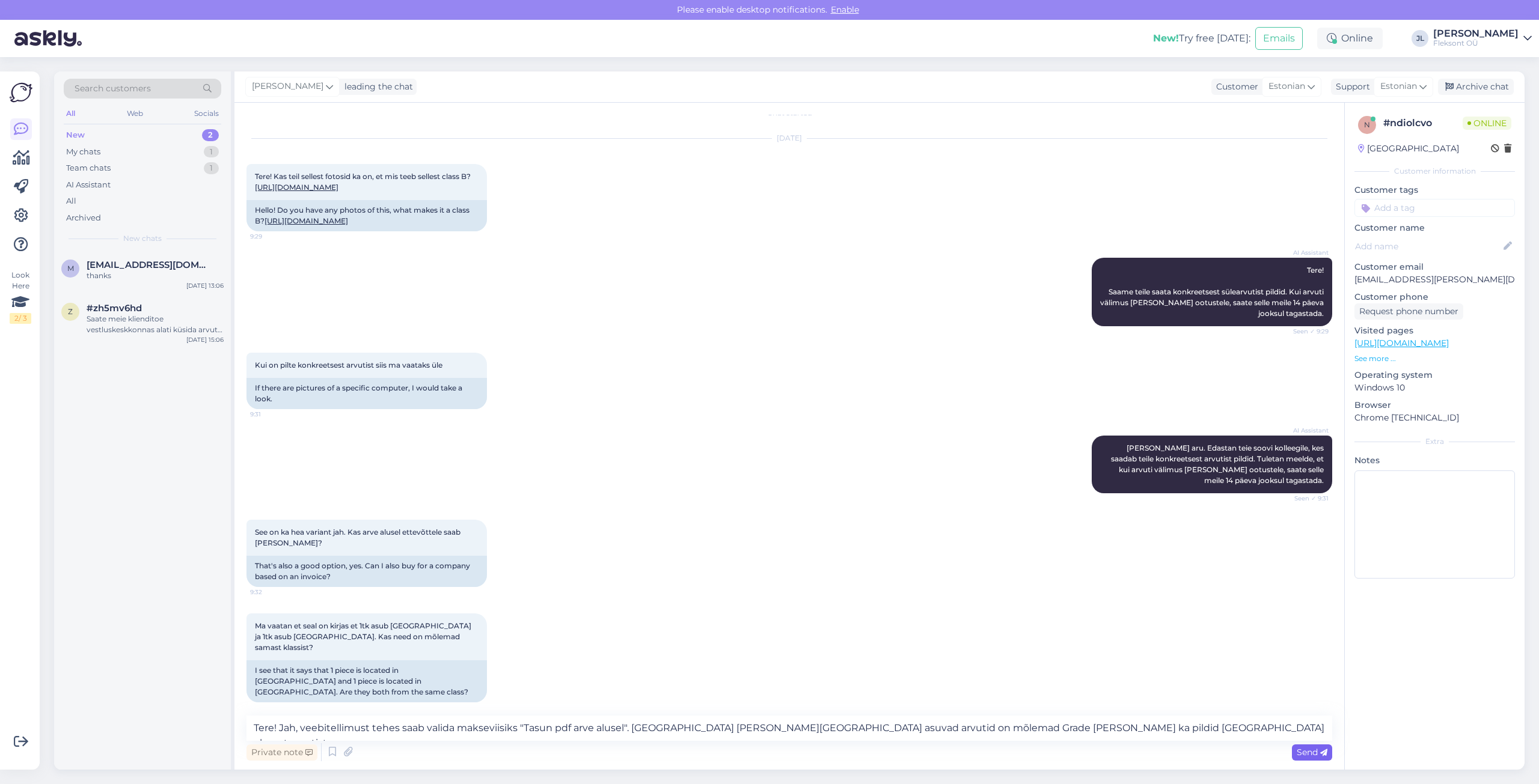
click at [1317, 753] on span "Send" at bounding box center [1312, 752] width 31 height 10
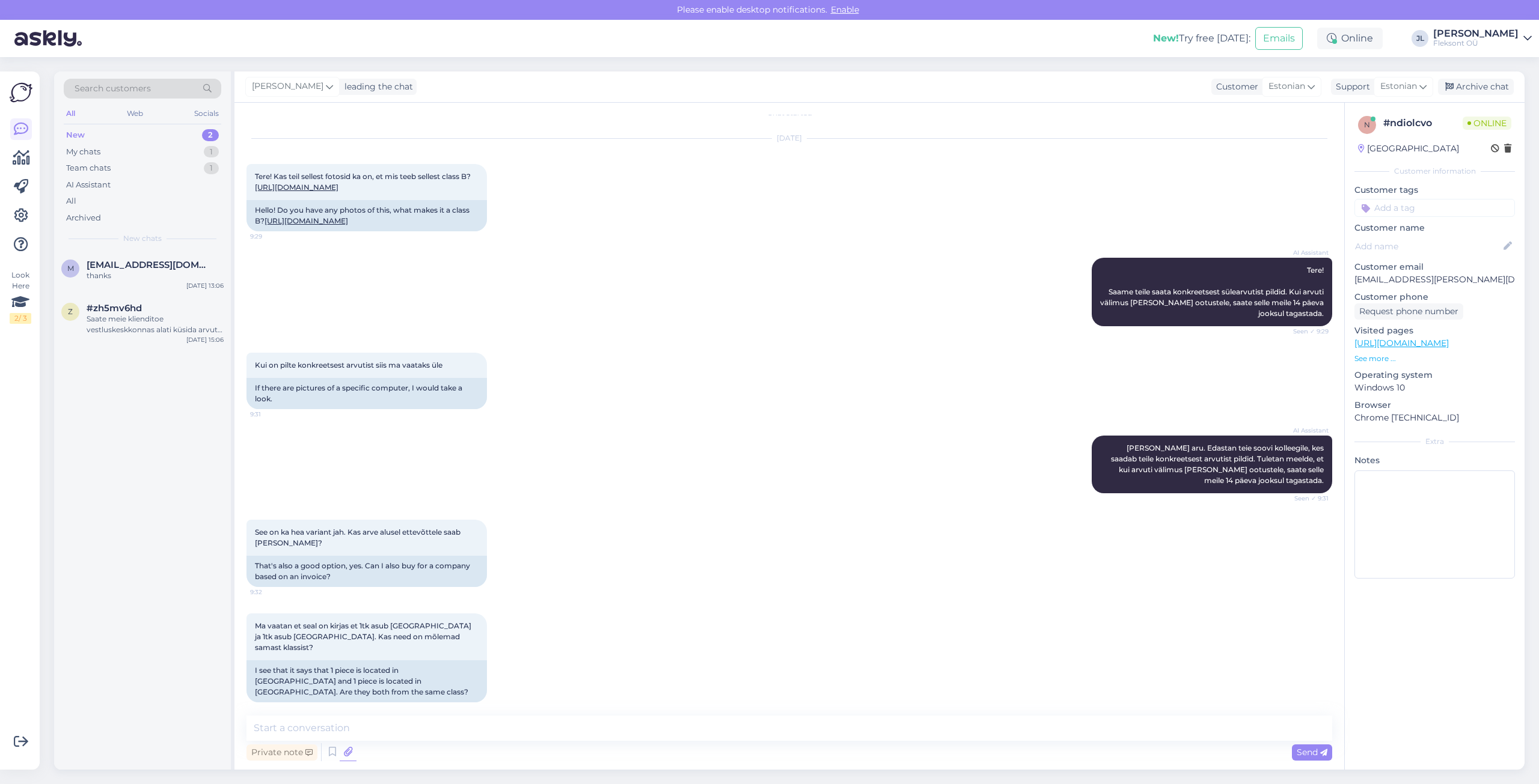
scroll to position [88, 0]
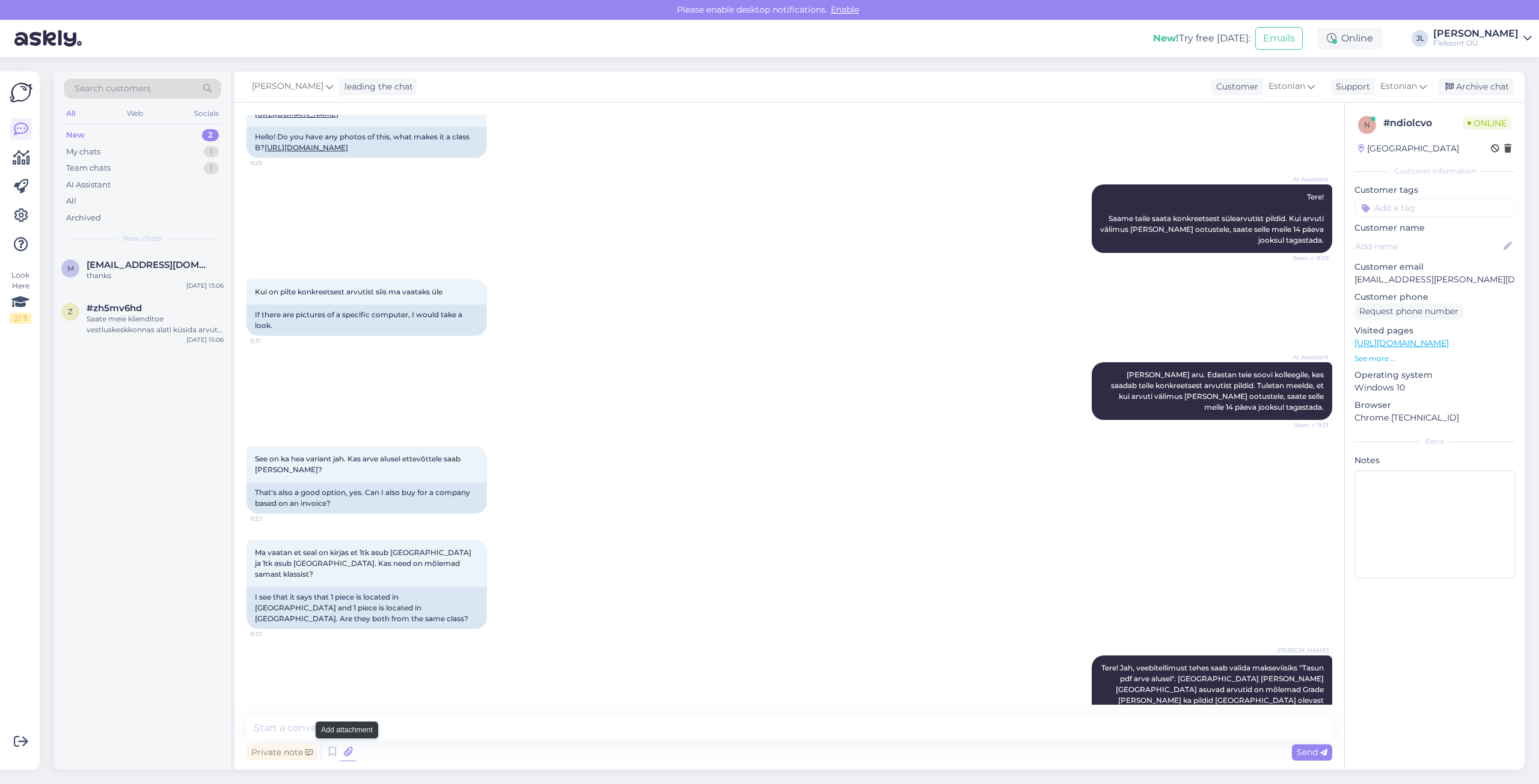
click at [344, 752] on icon at bounding box center [348, 752] width 17 height 18
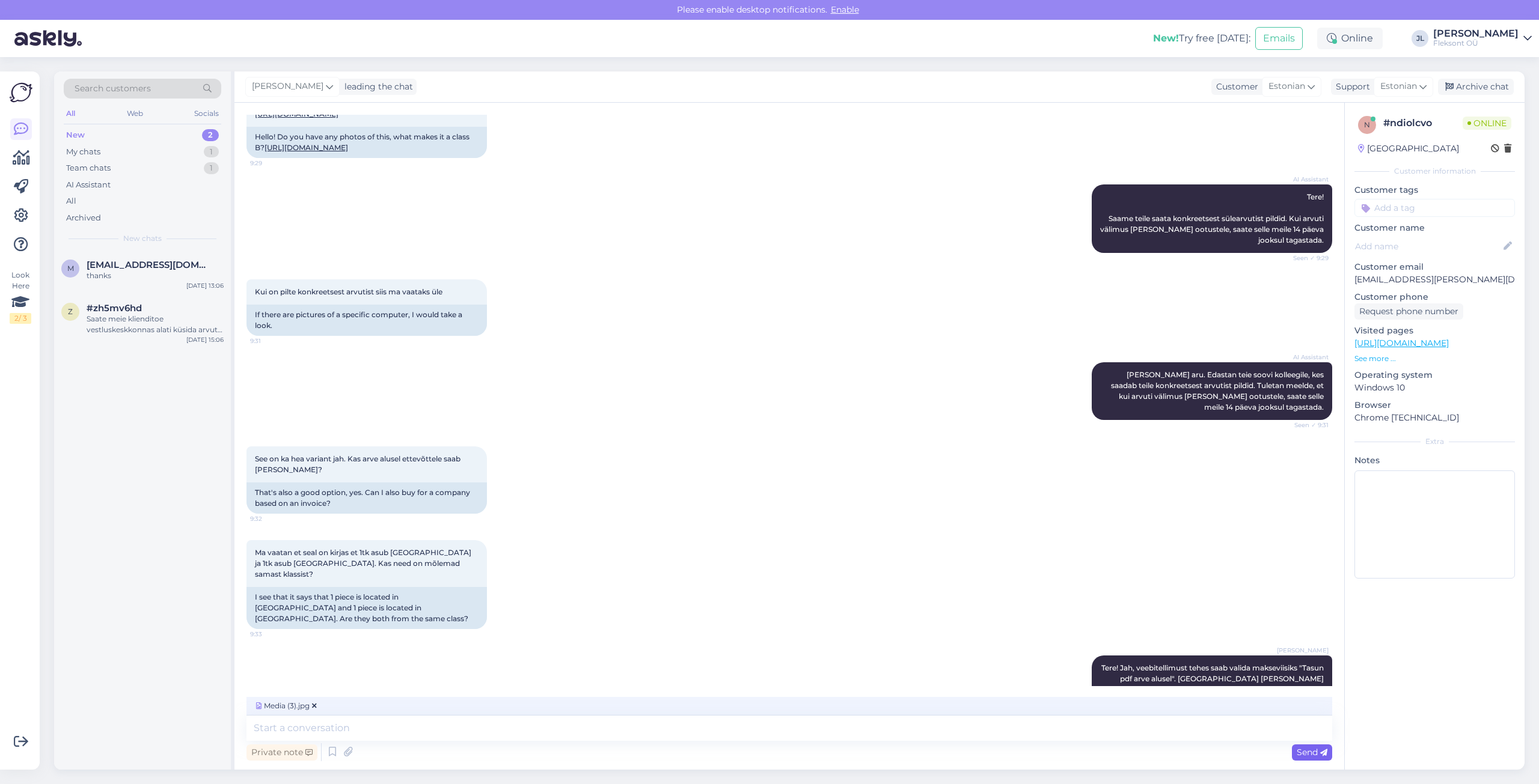
click at [1309, 758] on div "Send" at bounding box center [1312, 753] width 40 height 17
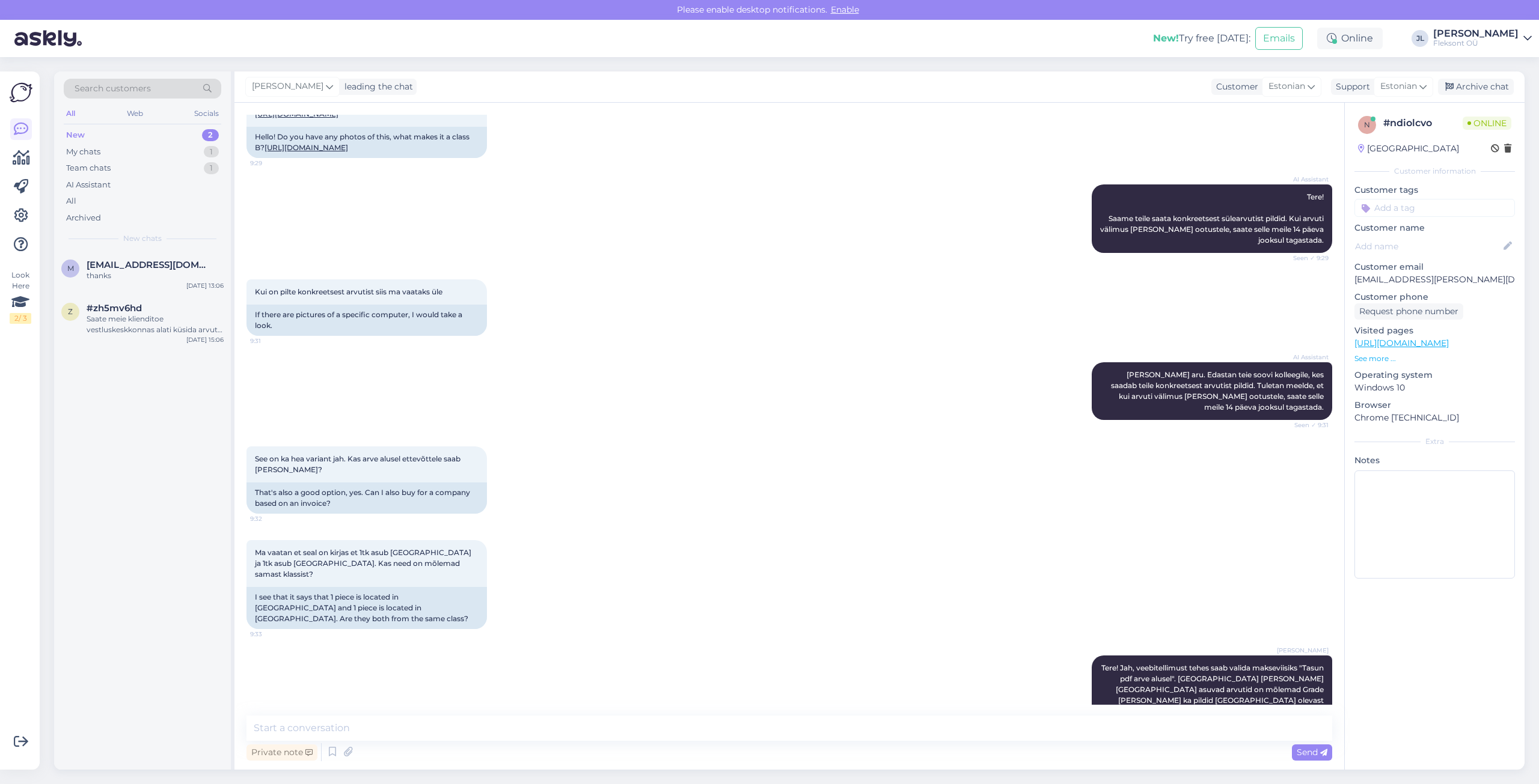
scroll to position [164, 0]
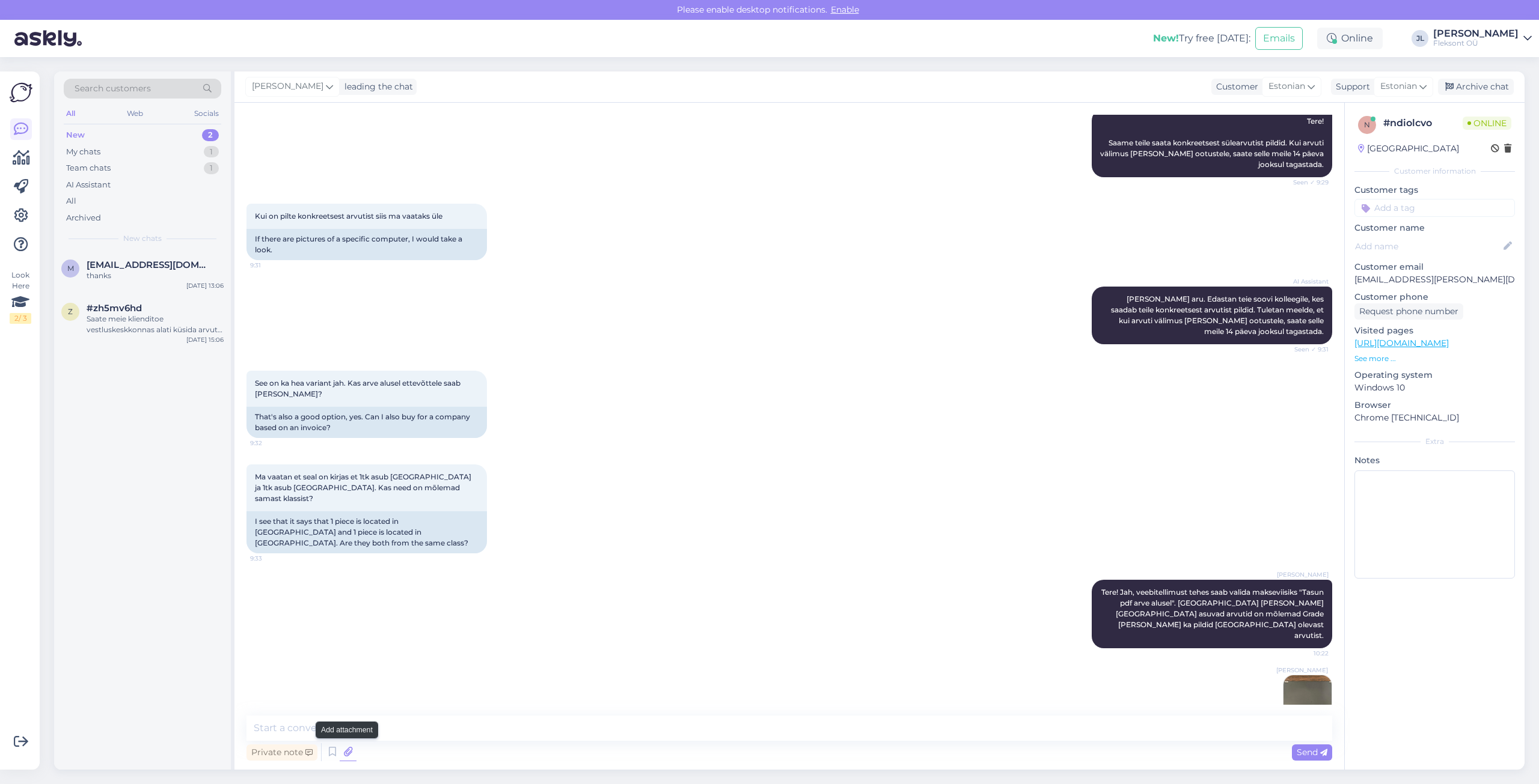
click at [343, 749] on icon at bounding box center [348, 752] width 17 height 18
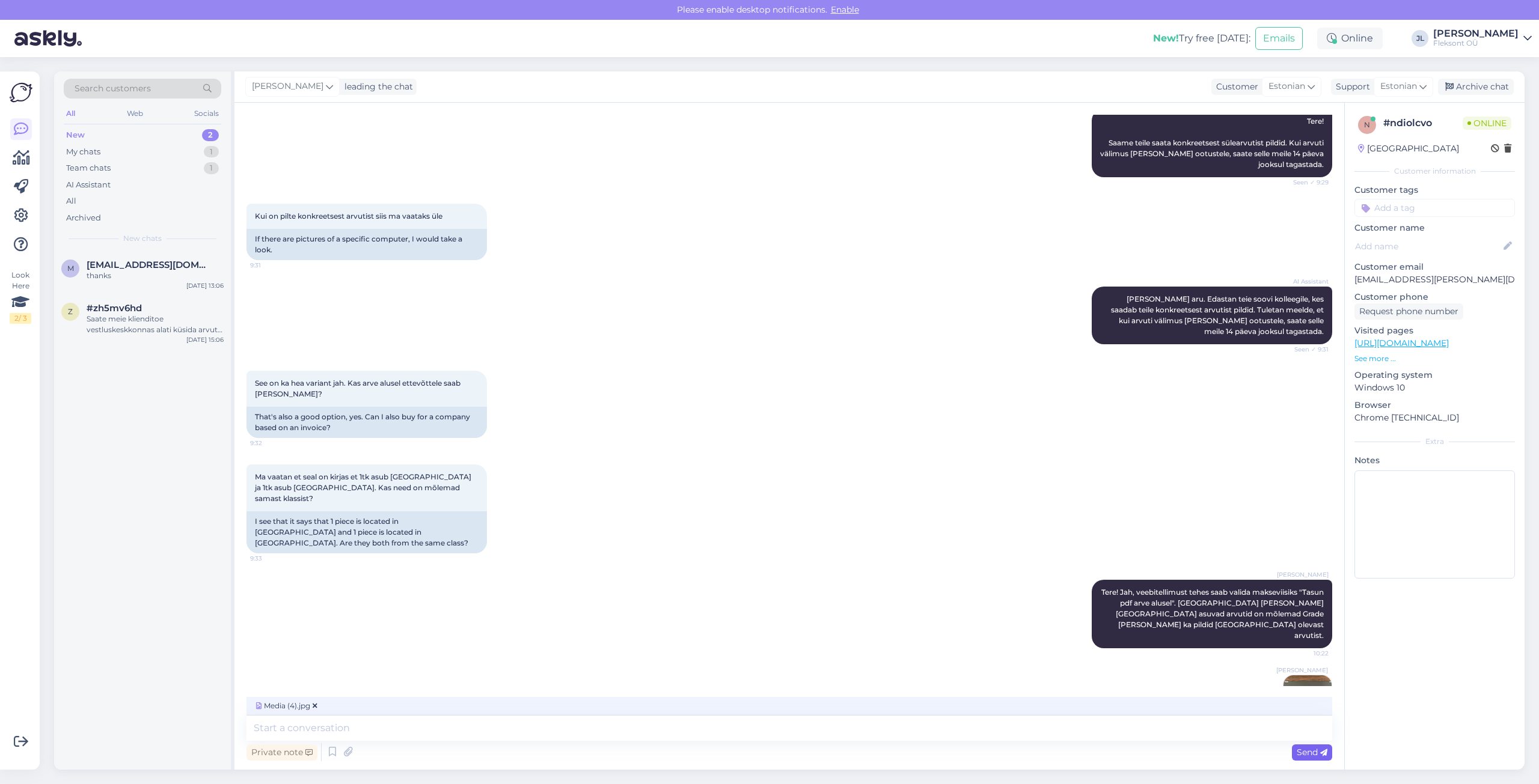
click at [1323, 750] on icon at bounding box center [1324, 753] width 7 height 7
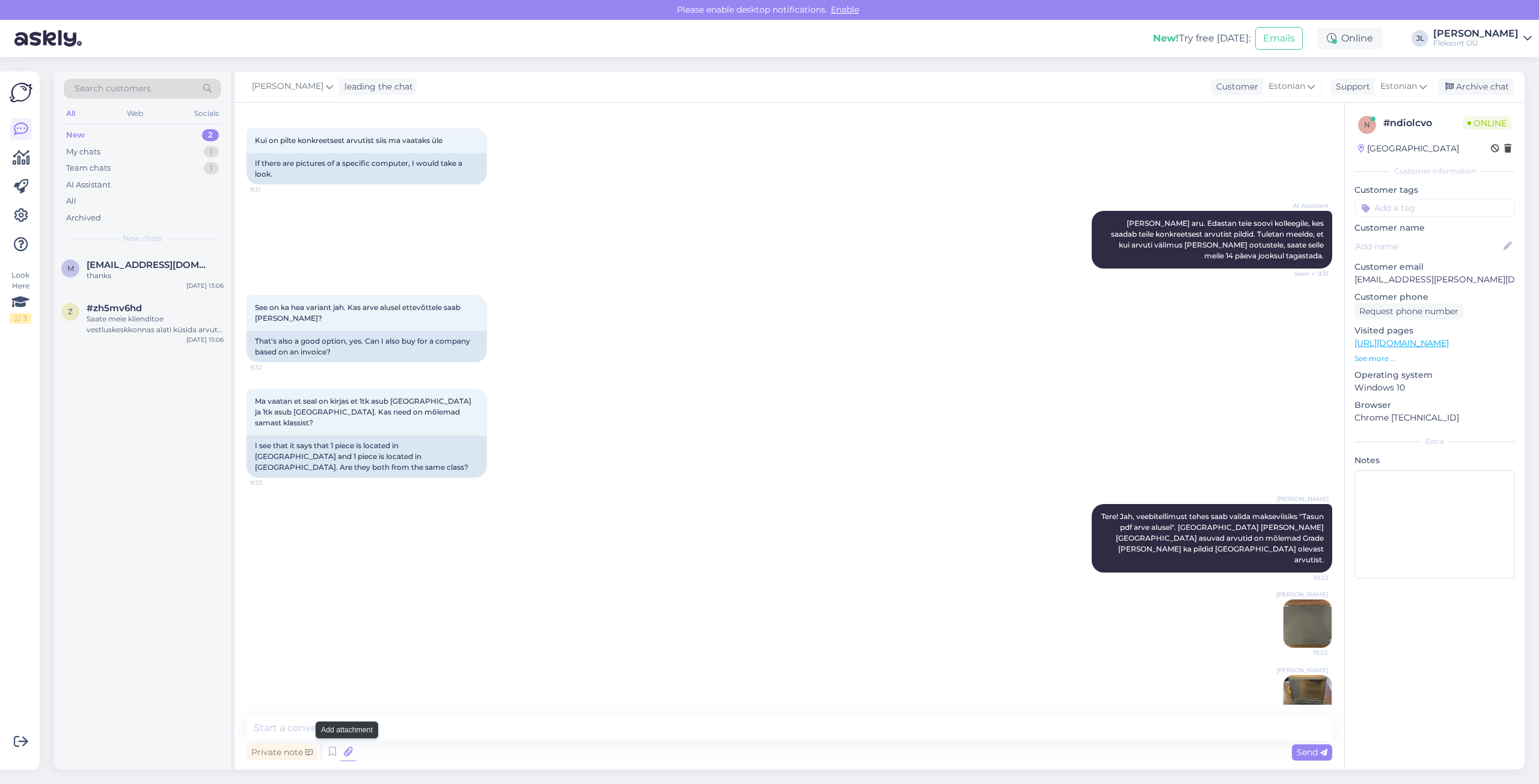
click at [344, 747] on icon at bounding box center [348, 752] width 17 height 18
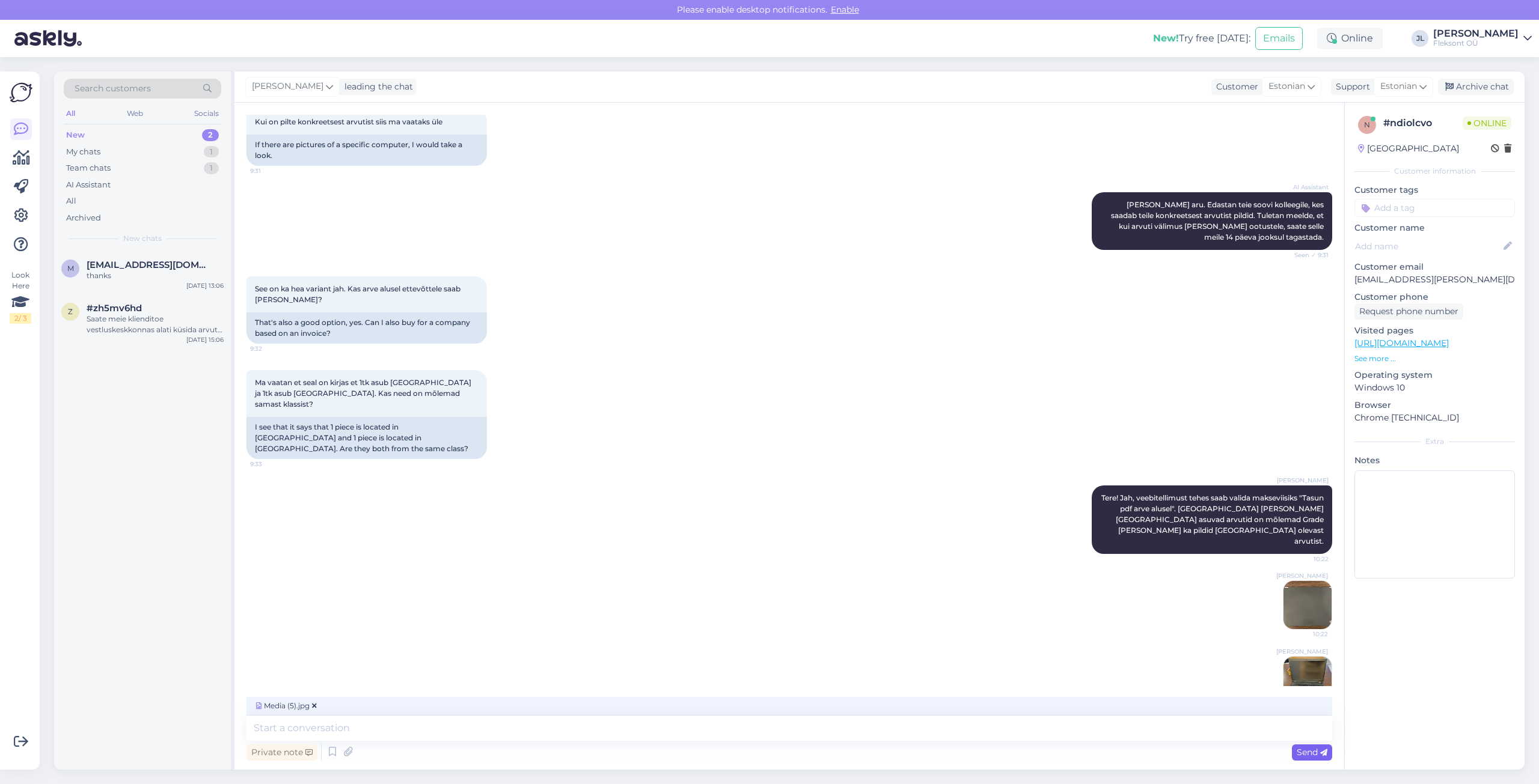
click at [1312, 751] on span "Send" at bounding box center [1312, 752] width 31 height 10
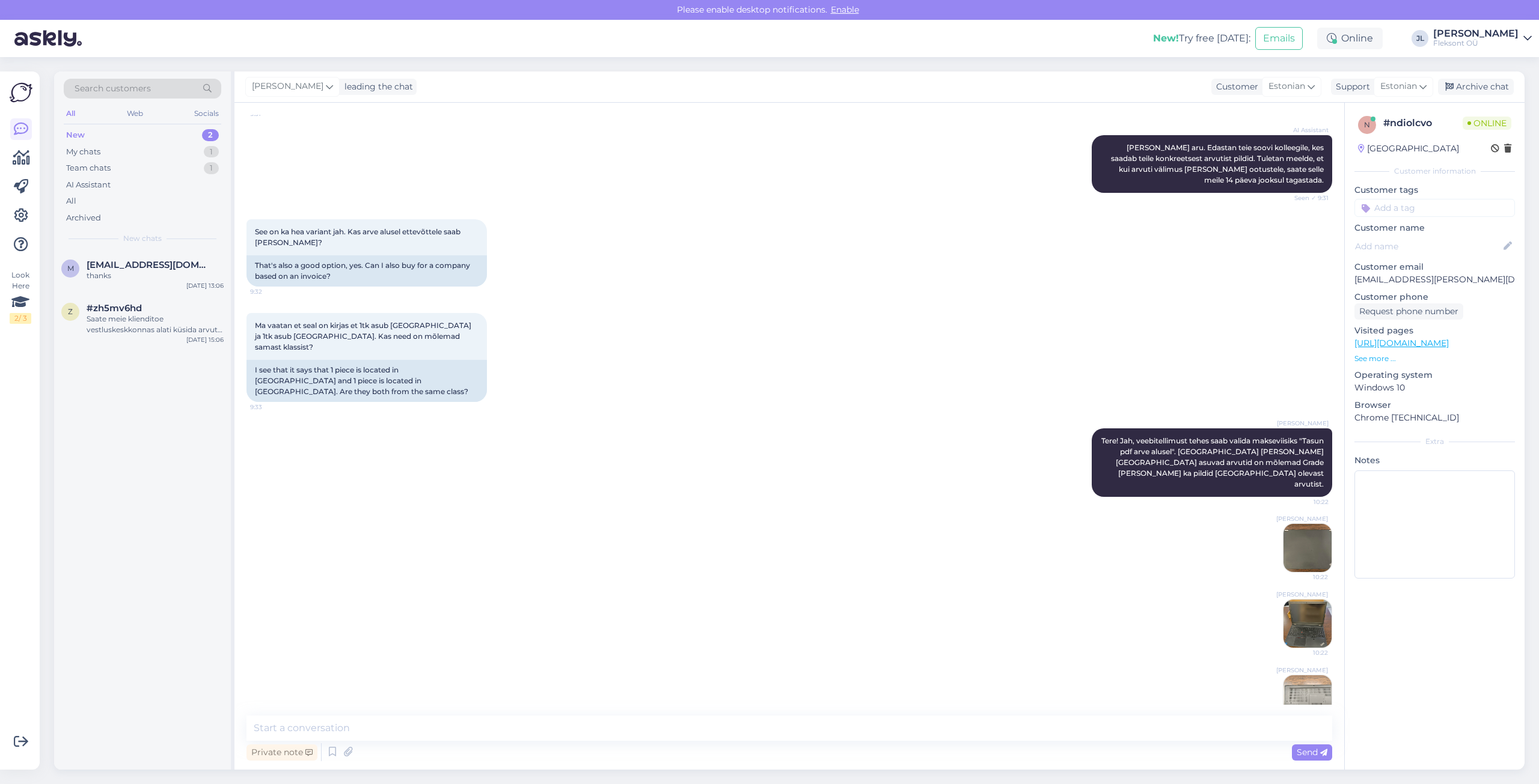
click at [1292, 675] on img at bounding box center [1307, 699] width 48 height 48
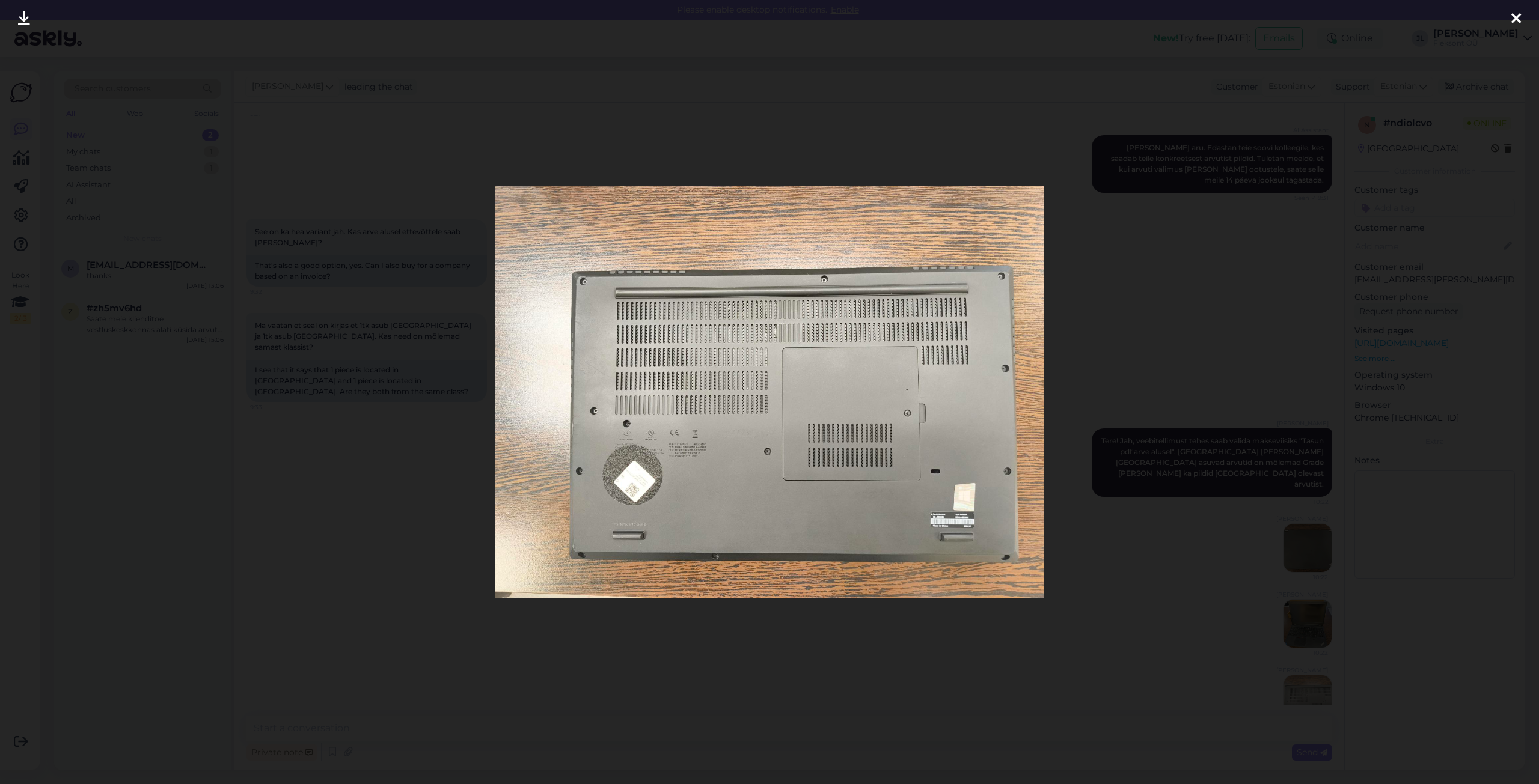
click at [1519, 16] on icon at bounding box center [1515, 19] width 10 height 16
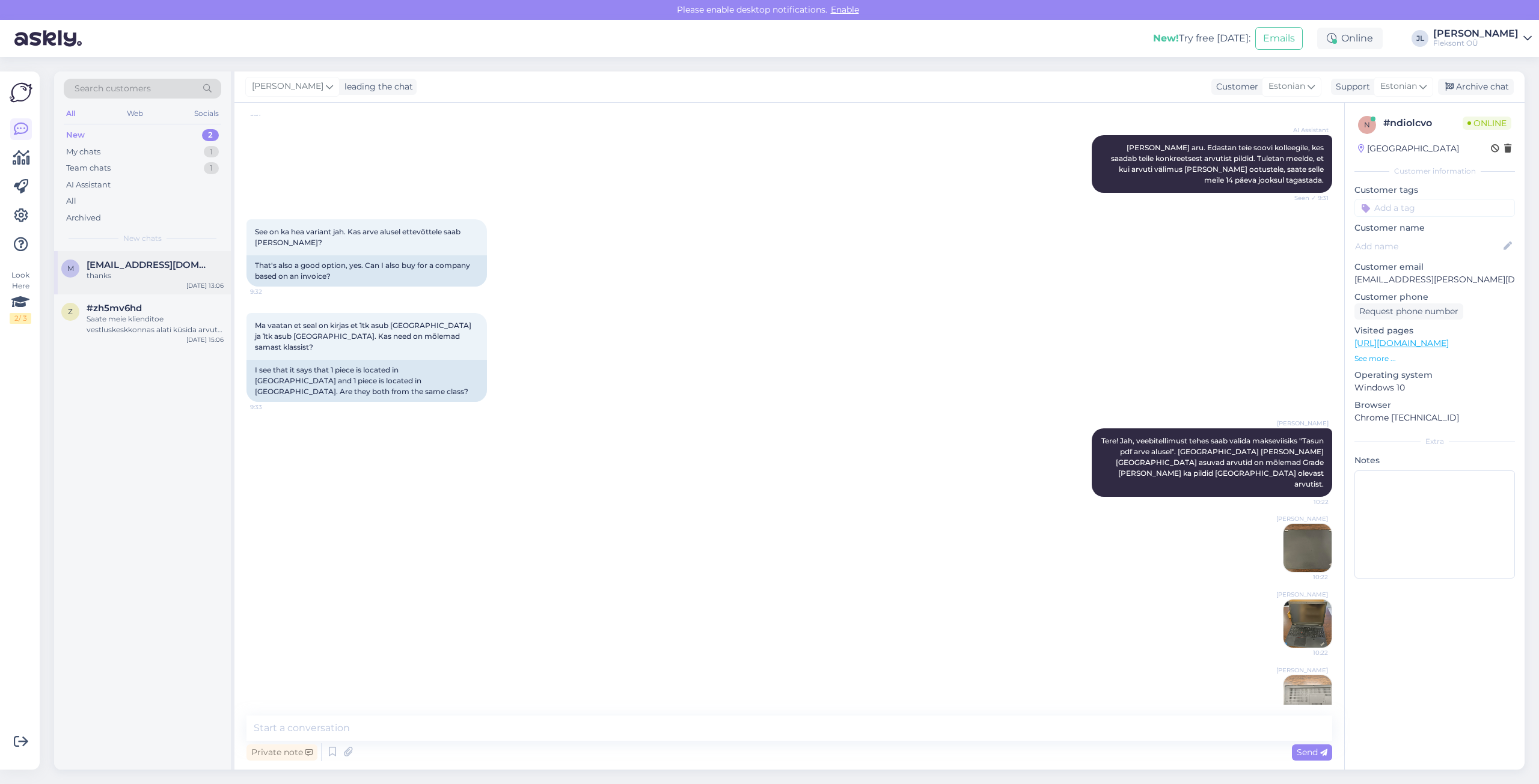
click at [123, 259] on div "m [EMAIL_ADDRESS][DOMAIN_NAME] thanks [DATE] 13:06" at bounding box center [142, 273] width 177 height 44
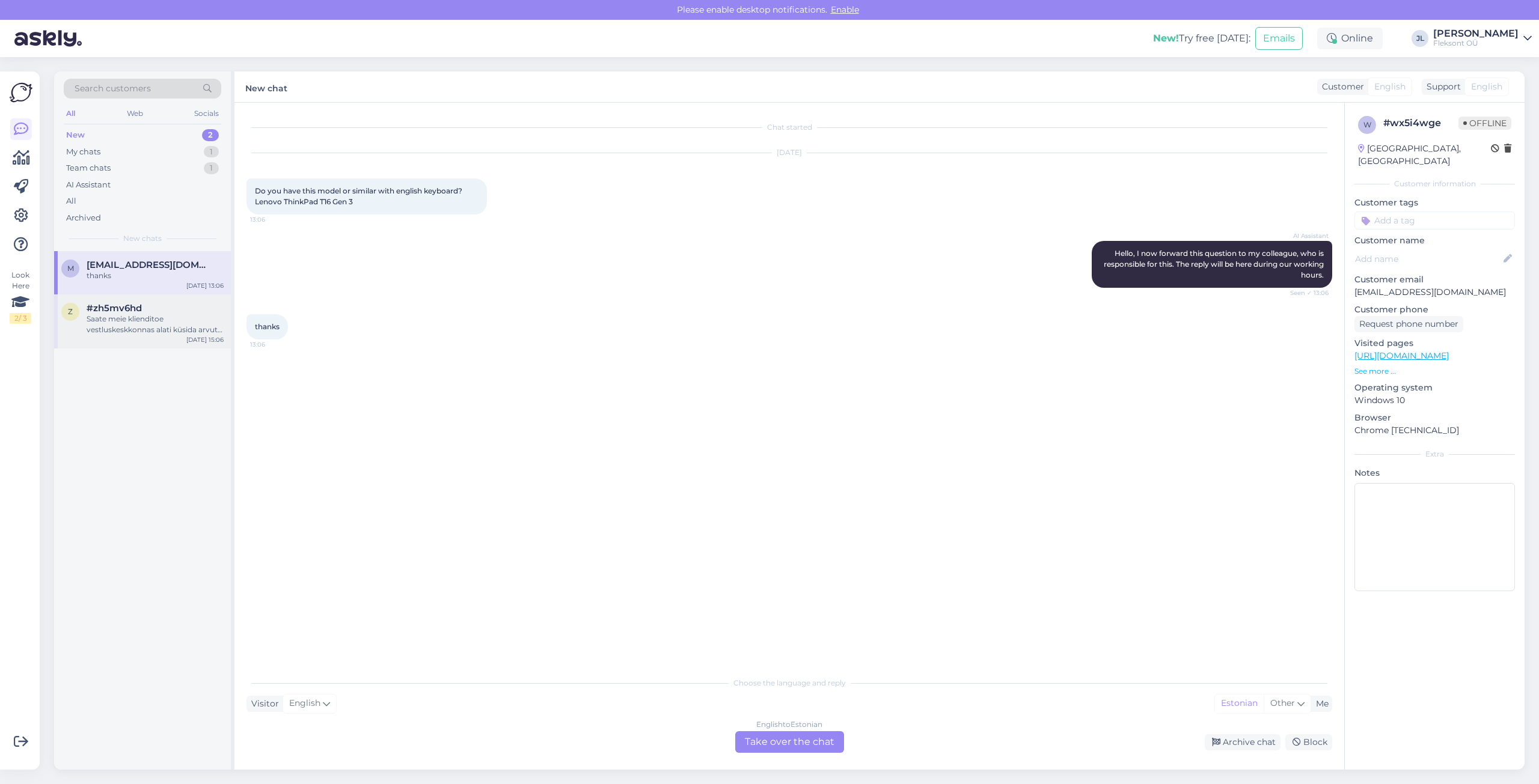
click at [122, 311] on span "#zh5mv6hd" at bounding box center [113, 308] width 55 height 10
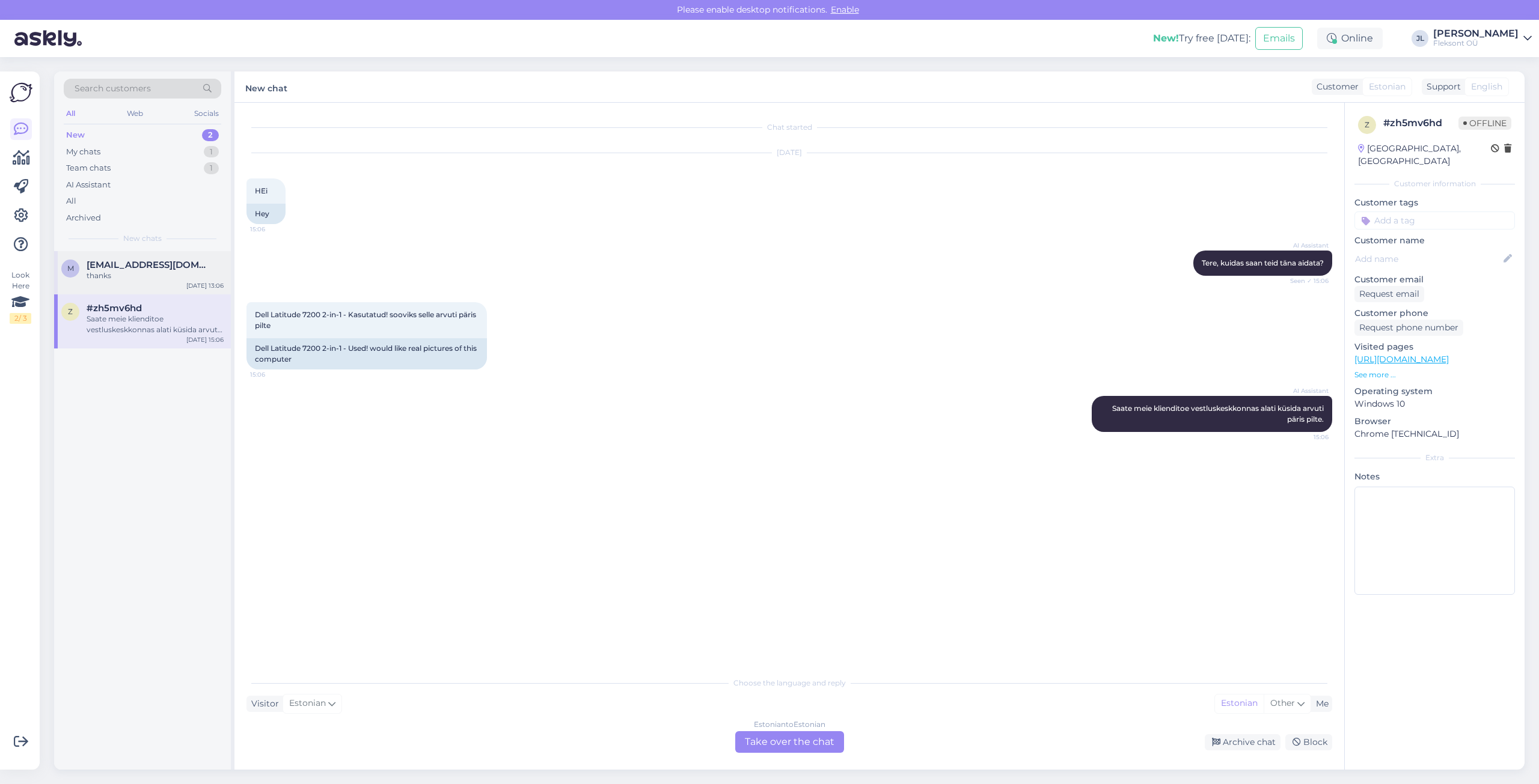
click at [122, 274] on div "thanks" at bounding box center [154, 275] width 137 height 10
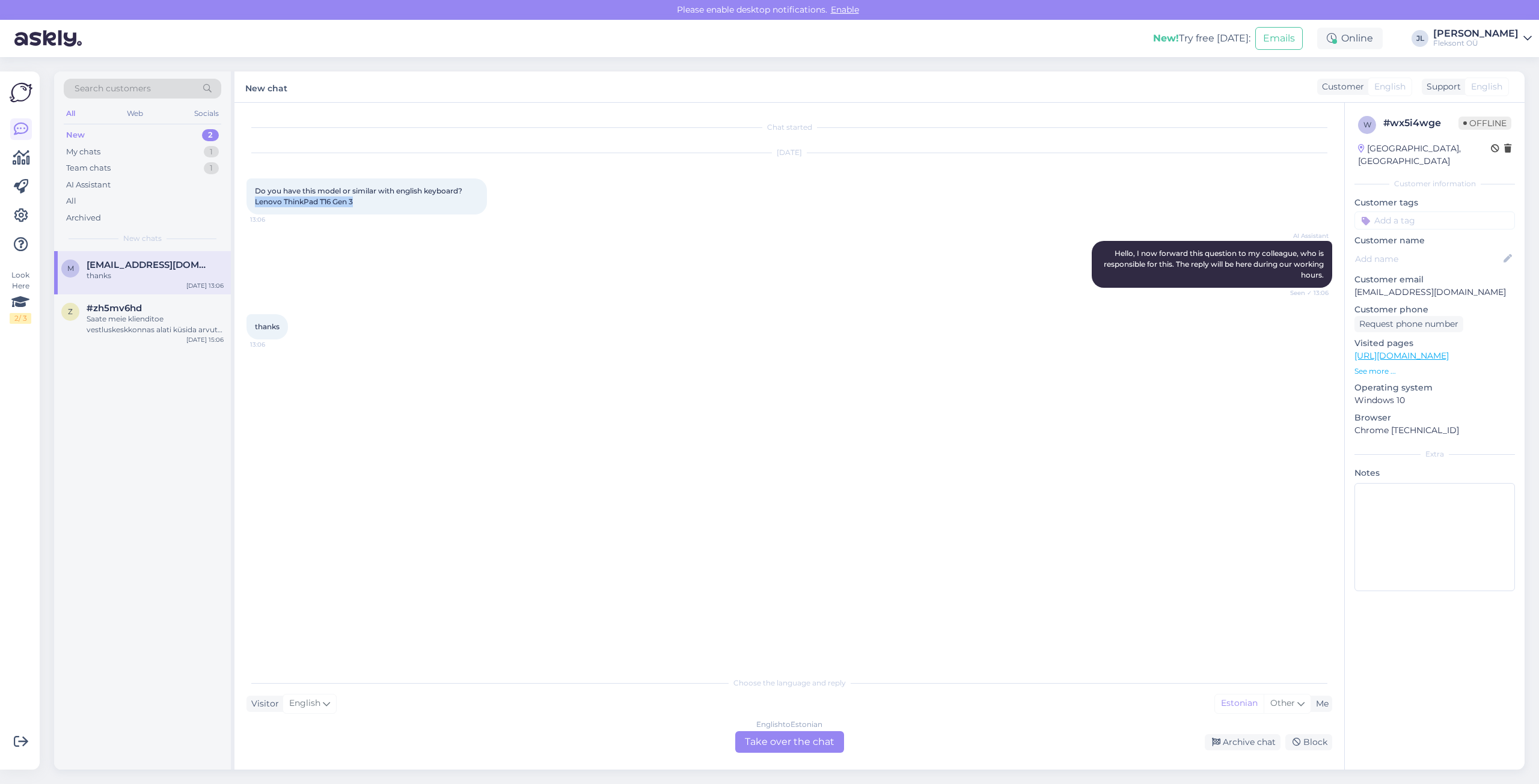
drag, startPoint x: 358, startPoint y: 205, endPoint x: 255, endPoint y: 208, distance: 103.0
click at [255, 208] on div "Do you have this model or similar with english keyboard? Lenovo ThinkPad T16 Ge…" at bounding box center [367, 196] width 241 height 36
copy span "Lenovo ThinkPad T16 Gen 3"
drag, startPoint x: 354, startPoint y: 190, endPoint x: 475, endPoint y: 193, distance: 121.0
click at [475, 193] on div "Do you have this model or similar with english keyboard? Lenovo ThinkPad T16 Ge…" at bounding box center [367, 196] width 241 height 36
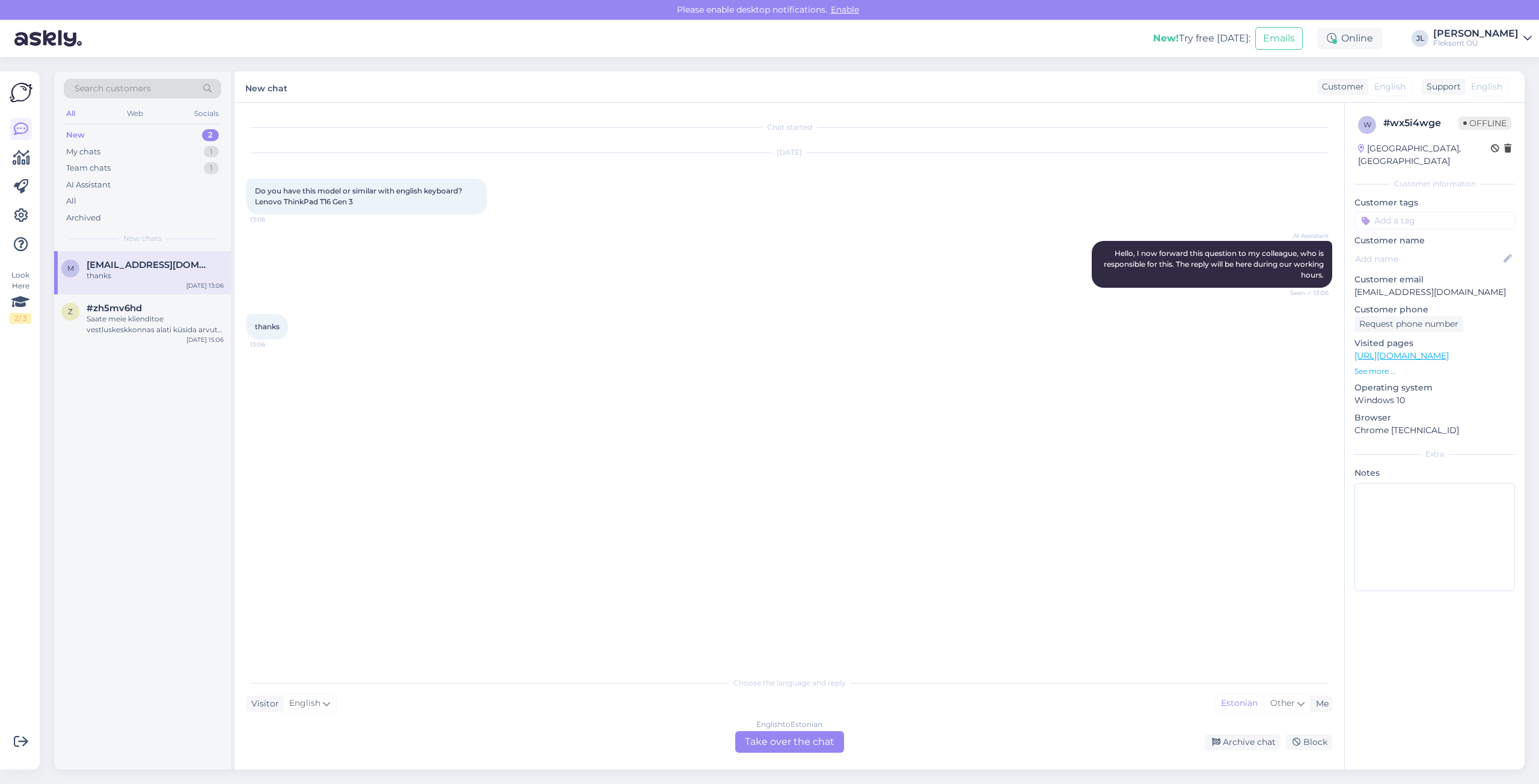
click at [659, 564] on div "Chat started [DATE] Do you have this model or similar with english keyboard? Le…" at bounding box center [795, 388] width 1096 height 545
click at [752, 746] on div "English to Estonian Take over the chat" at bounding box center [790, 742] width 109 height 22
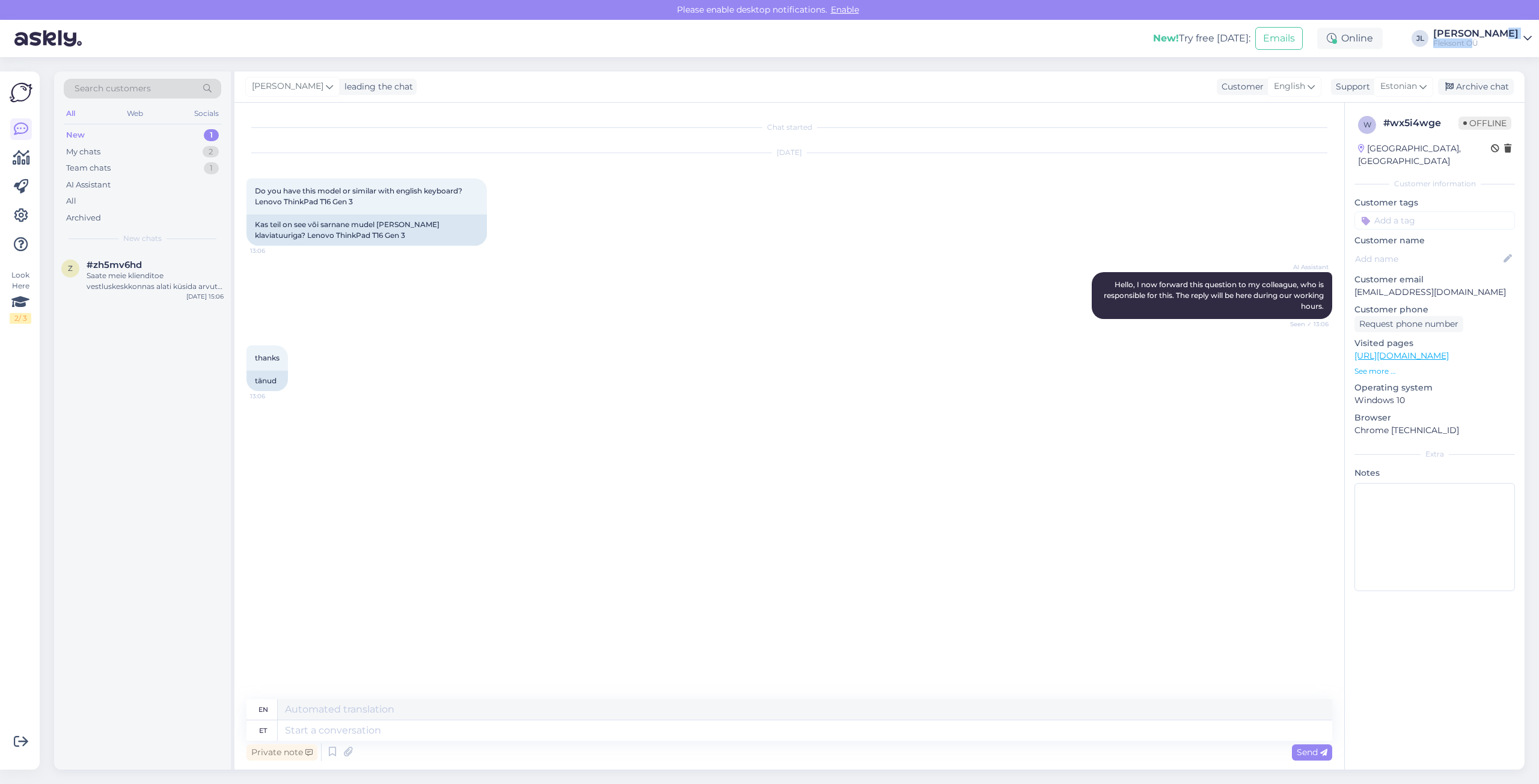
drag, startPoint x: 1519, startPoint y: 23, endPoint x: 1499, endPoint y: 41, distance: 26.9
click at [1499, 41] on div "New! Try free [DATE]: Emails Online [PERSON_NAME] Luik Fleksont OÜ" at bounding box center [770, 38] width 1539 height 37
click at [1366, 366] on p "See more ..." at bounding box center [1434, 371] width 160 height 10
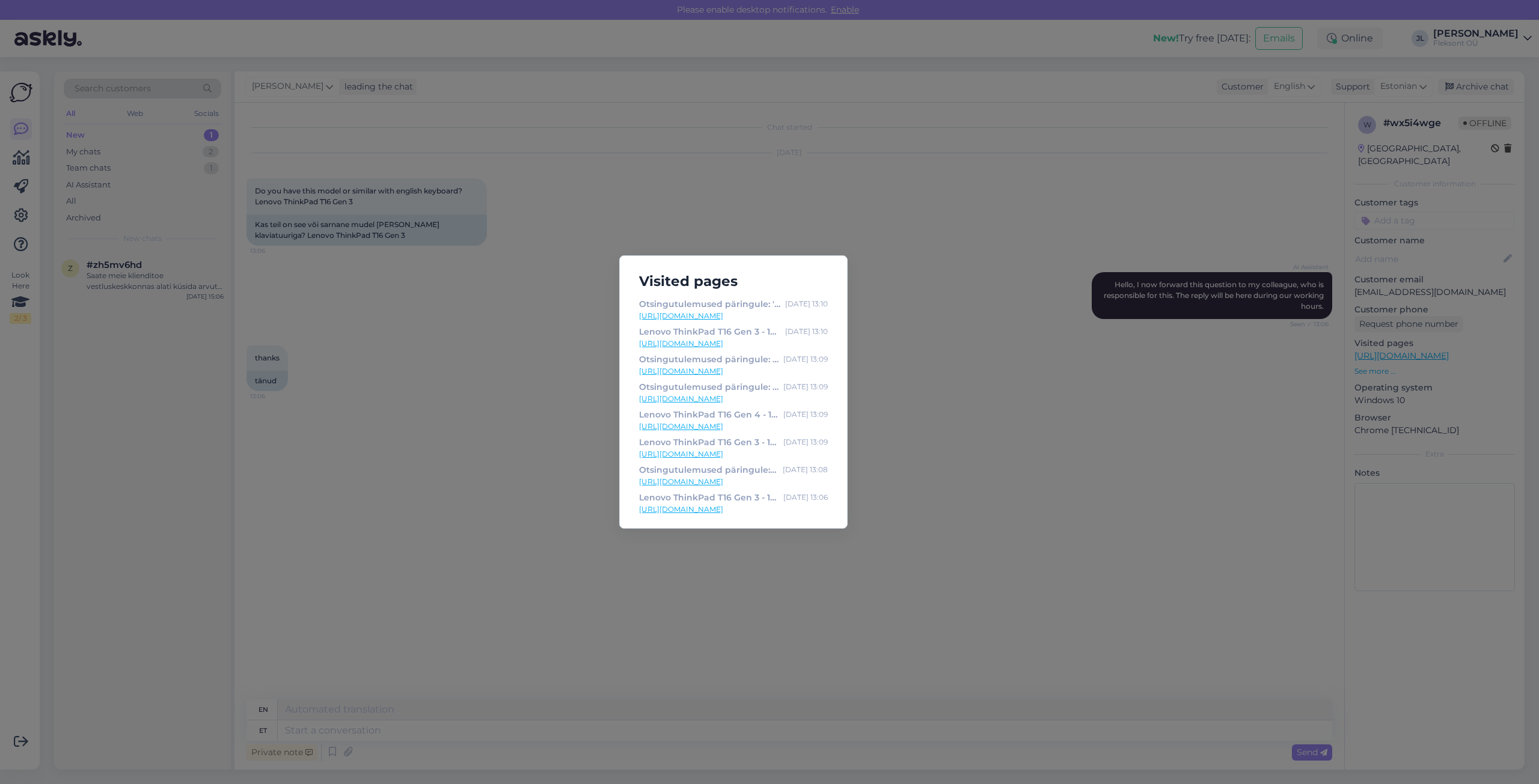
click at [950, 341] on div "Visited pages Otsingutulemused päringule: 'Lenovo ThinkPad T16 english' [DATE] …" at bounding box center [770, 392] width 1539 height 784
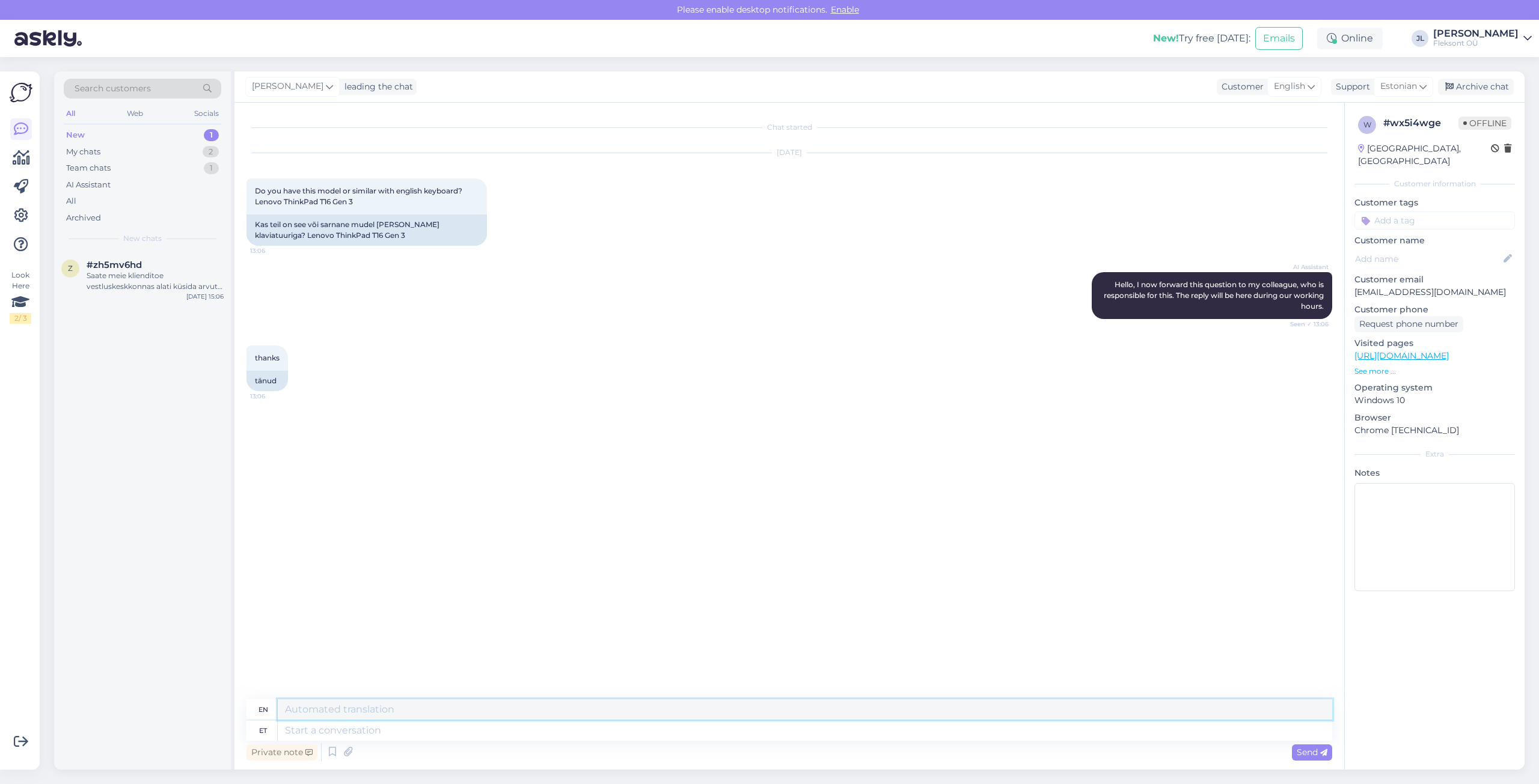
click at [349, 710] on textarea at bounding box center [805, 709] width 1054 height 20
click at [1402, 86] on span "Estonian" at bounding box center [1399, 86] width 37 height 13
drag, startPoint x: 1361, startPoint y: 118, endPoint x: 1244, endPoint y: 98, distance: 118.7
click at [1244, 98] on div "[PERSON_NAME] leading the chat Customer English Support Estonian est Estonian A…" at bounding box center [879, 87] width 1290 height 31
click at [1402, 86] on span "Estonian" at bounding box center [1399, 86] width 37 height 13
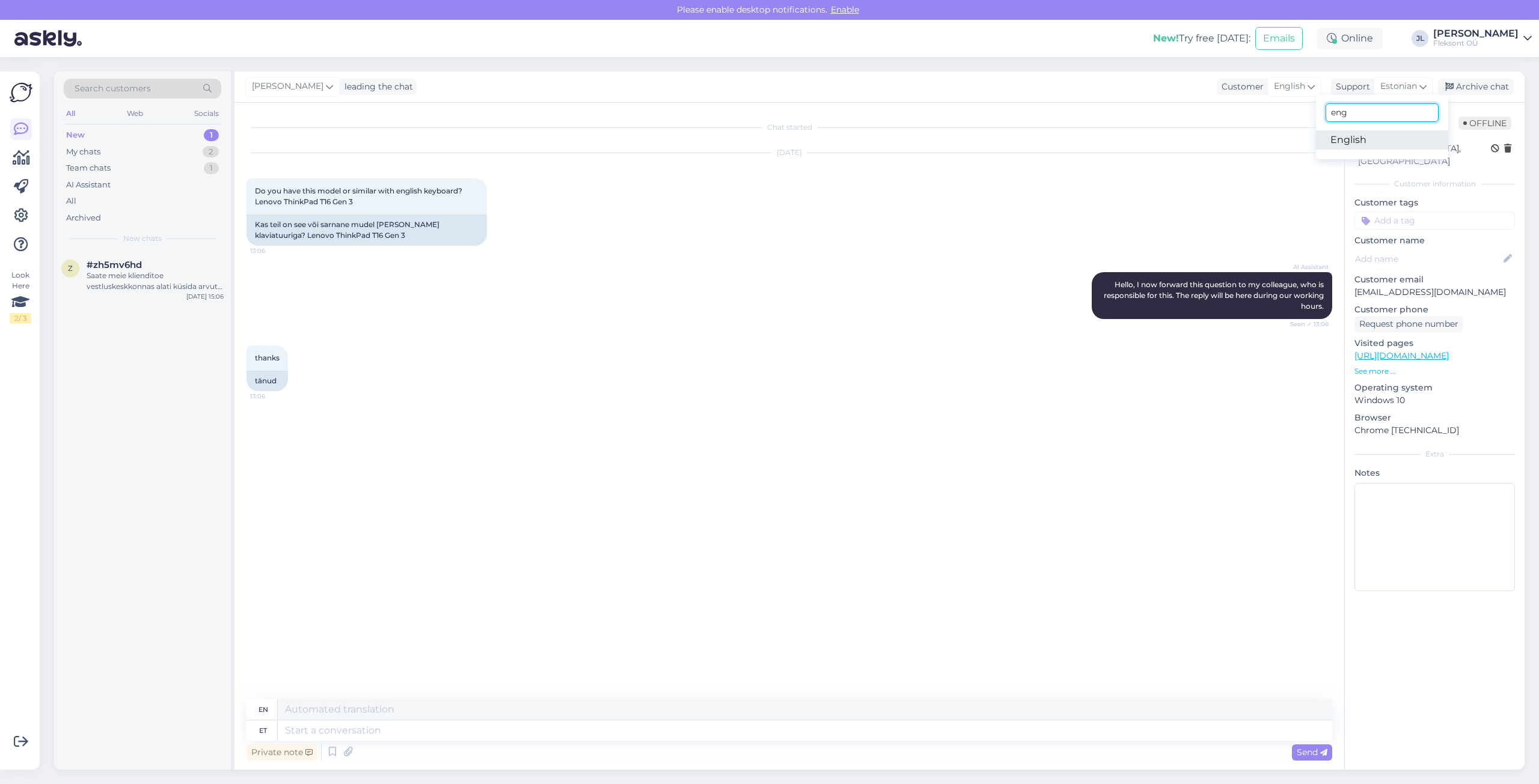
type input "eng"
click at [1348, 140] on link "English" at bounding box center [1382, 140] width 132 height 19
click at [283, 733] on textarea at bounding box center [790, 728] width 1086 height 25
click at [506, 733] on textarea "Hi, T16 Gen 4 would be available with US layout." at bounding box center [790, 728] width 1086 height 25
type textarea "Hi, T16 Gen 4 would be available with US layout. If you pick a specific model w…"
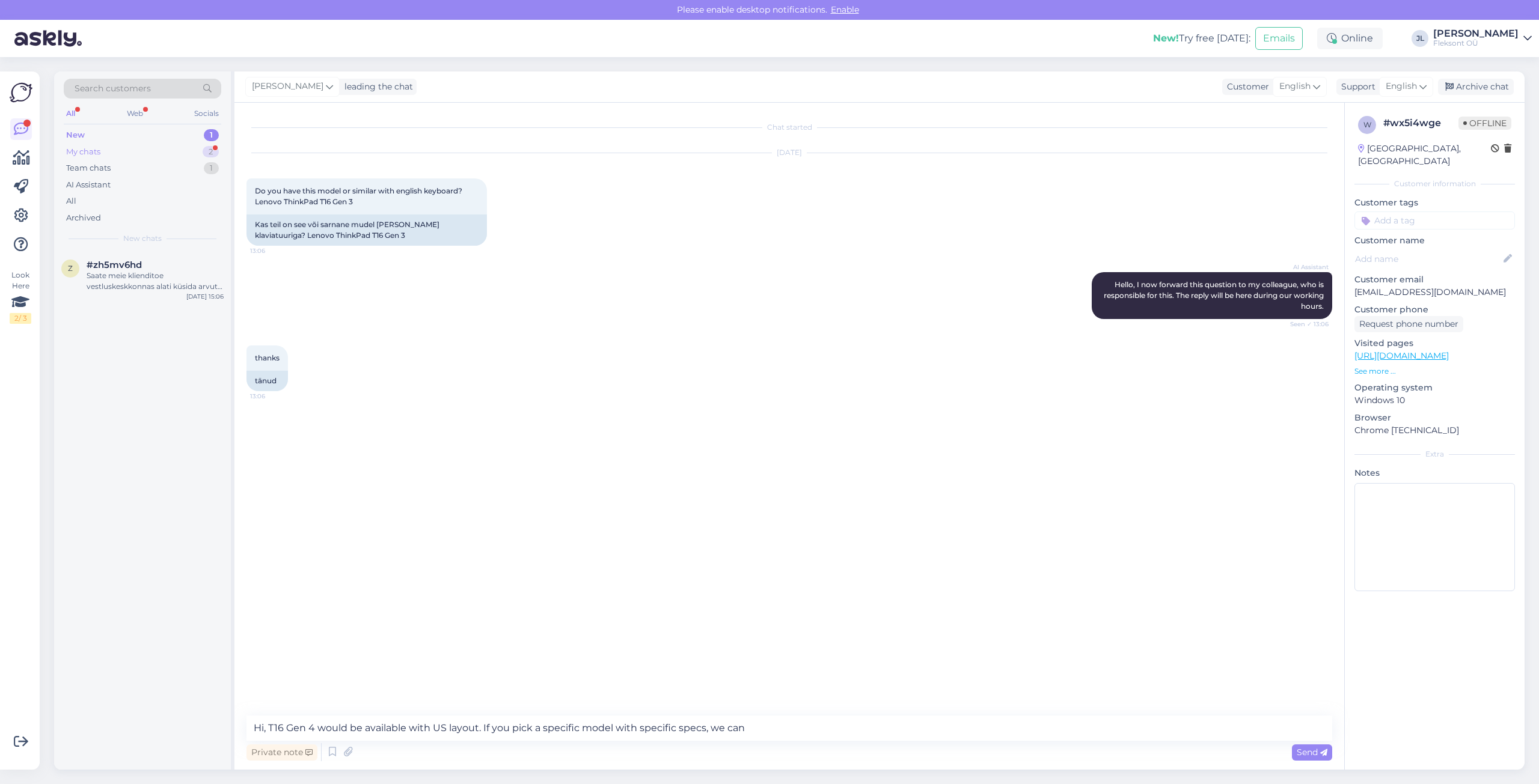
click at [172, 152] on div "My chats 2" at bounding box center [142, 152] width 158 height 17
click at [147, 281] on div "Kas on [PERSON_NAME] värdlevat näitet klassist A, näiteks: [URL][DOMAIN_NAME]" at bounding box center [154, 280] width 137 height 22
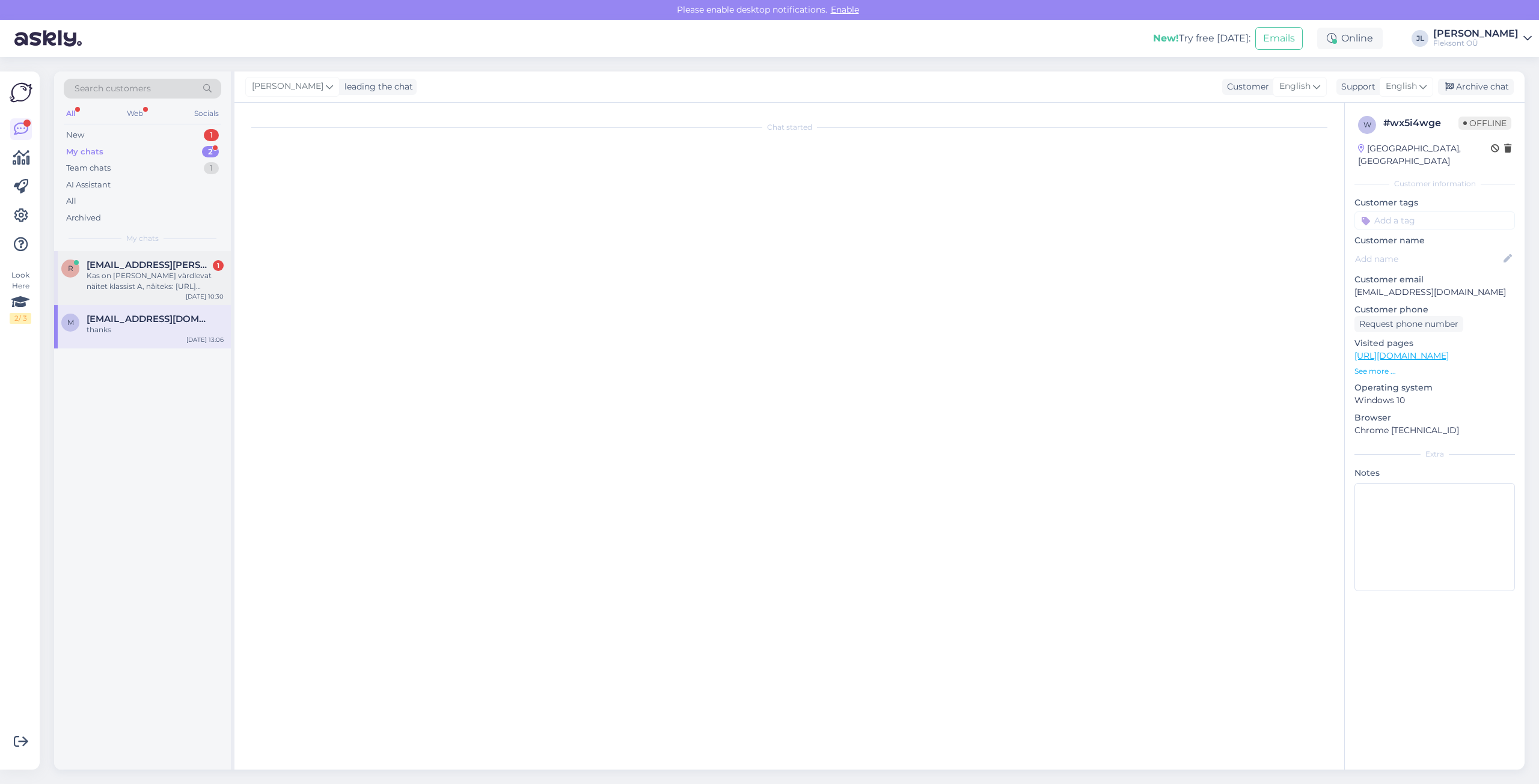
scroll to position [377, 0]
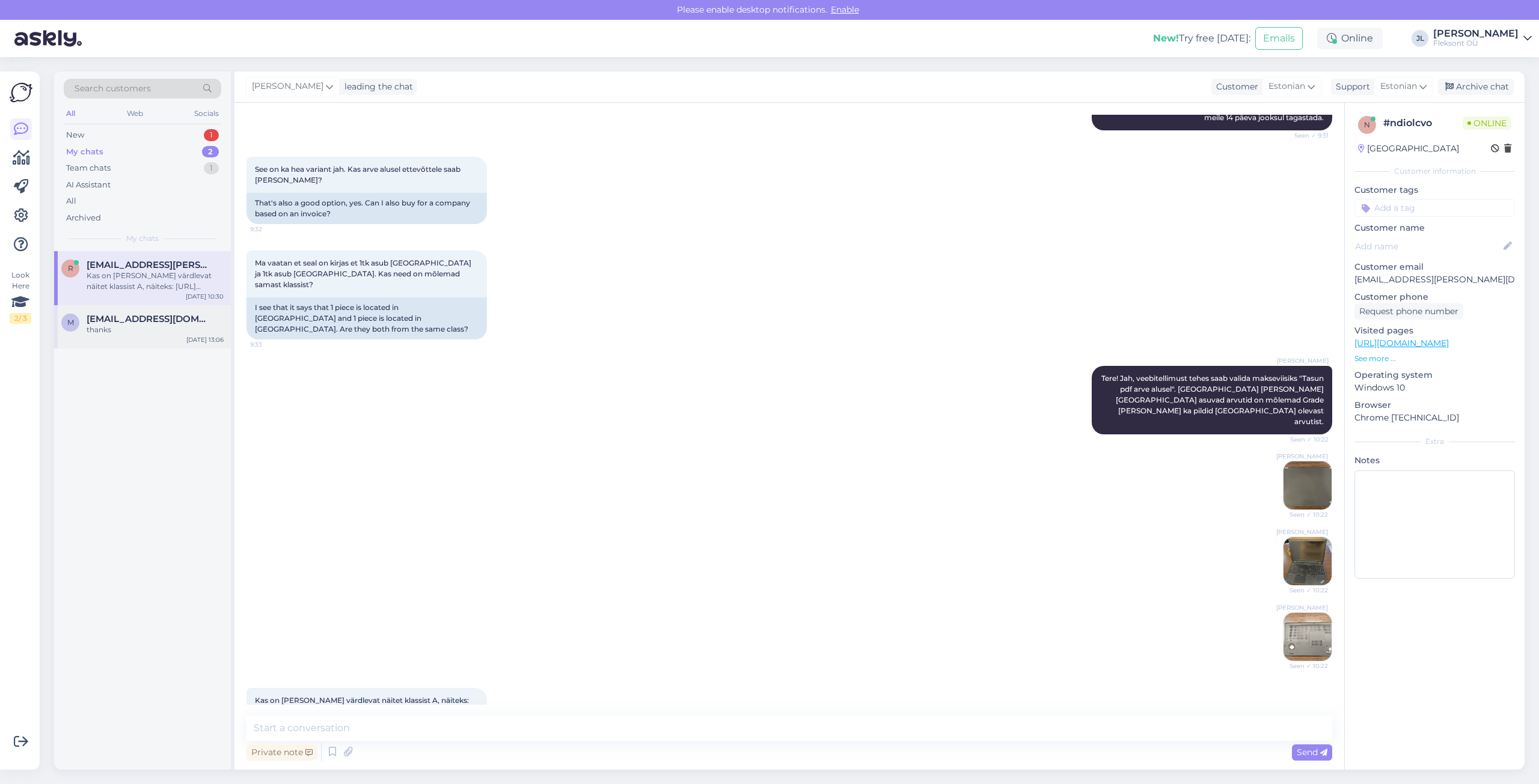
click at [123, 327] on div "thanks" at bounding box center [154, 330] width 137 height 10
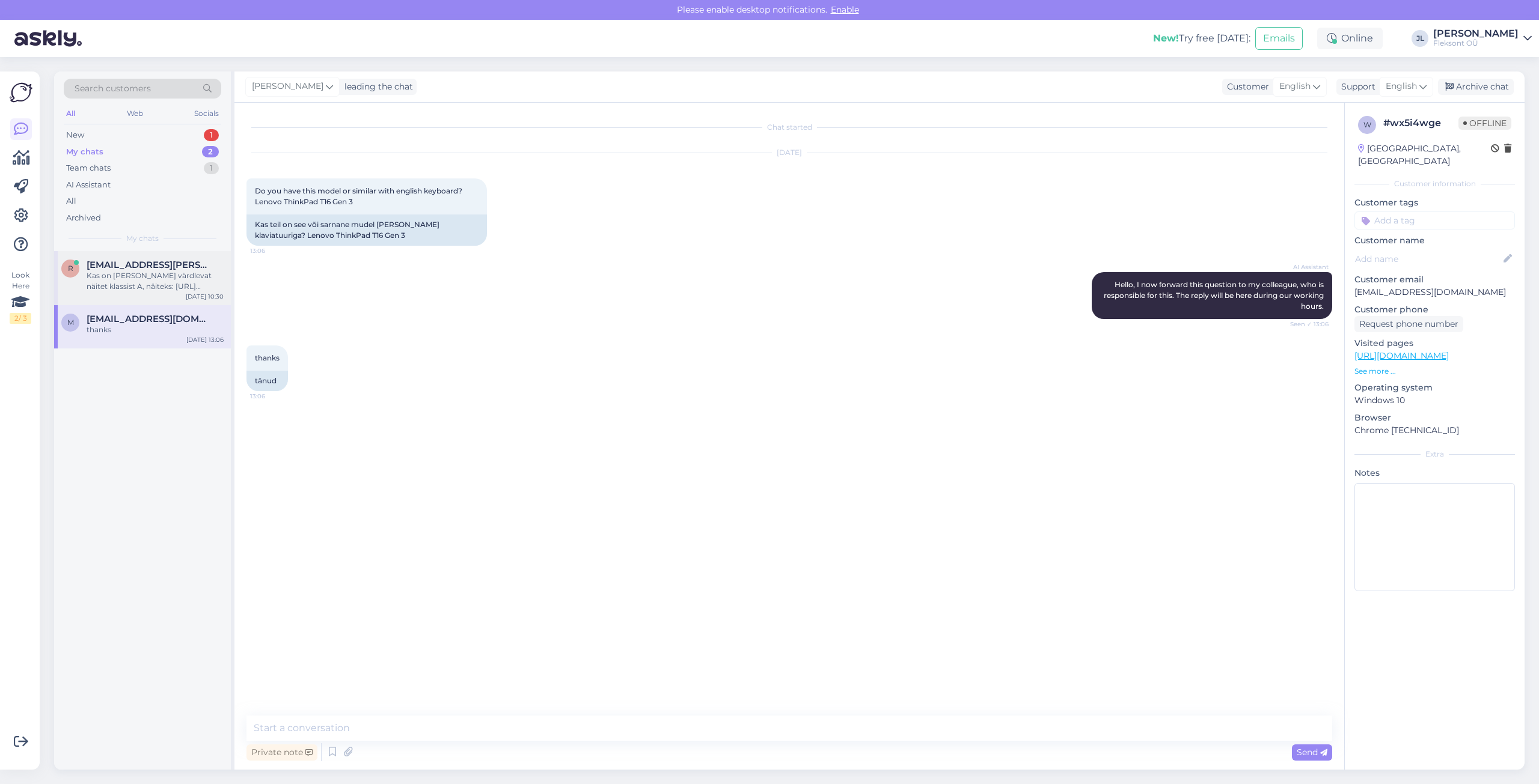
click at [136, 281] on div "Kas on [PERSON_NAME] värdlevat näitet klassist A, näiteks: [URL][DOMAIN_NAME]" at bounding box center [154, 280] width 137 height 22
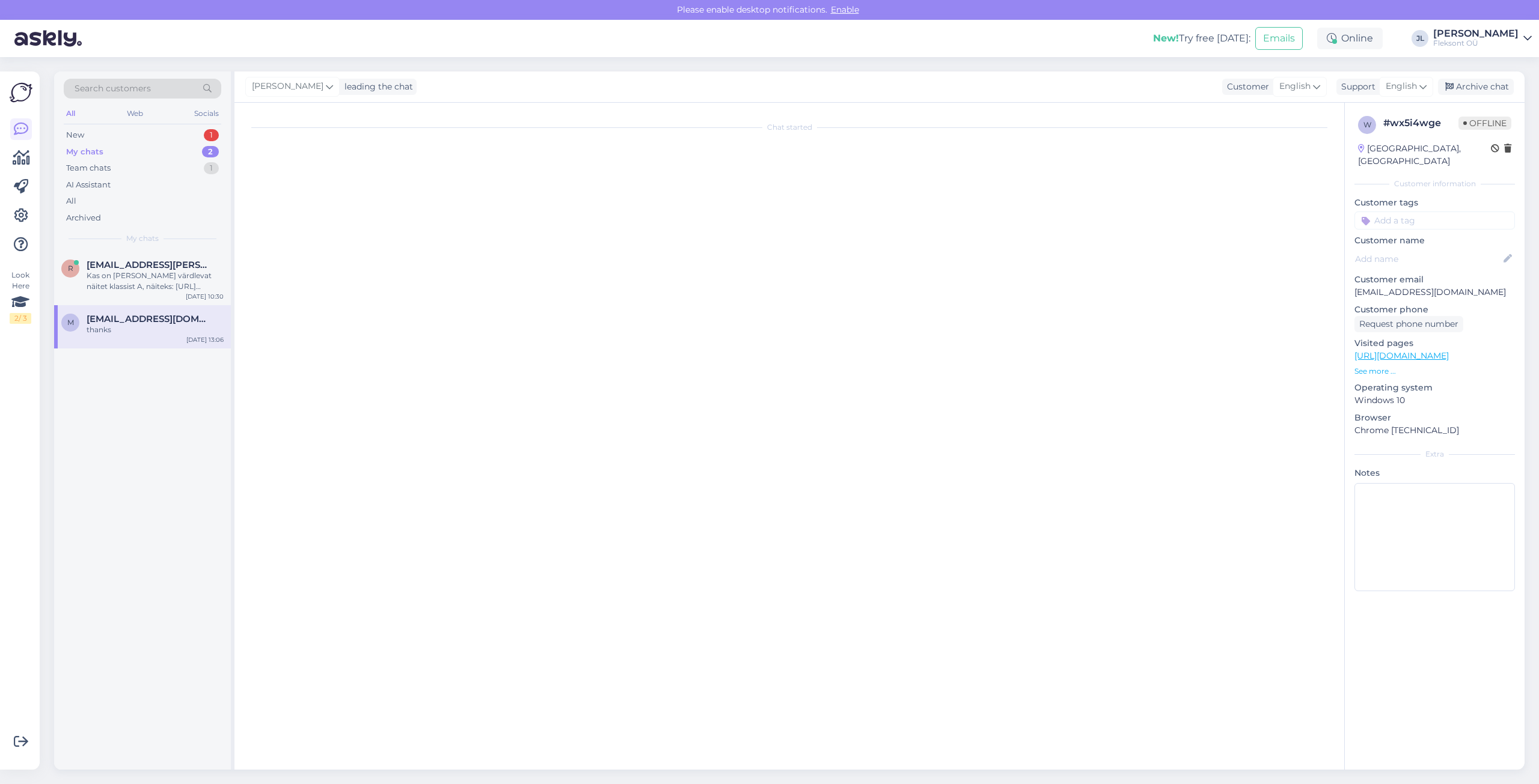
scroll to position [377, 0]
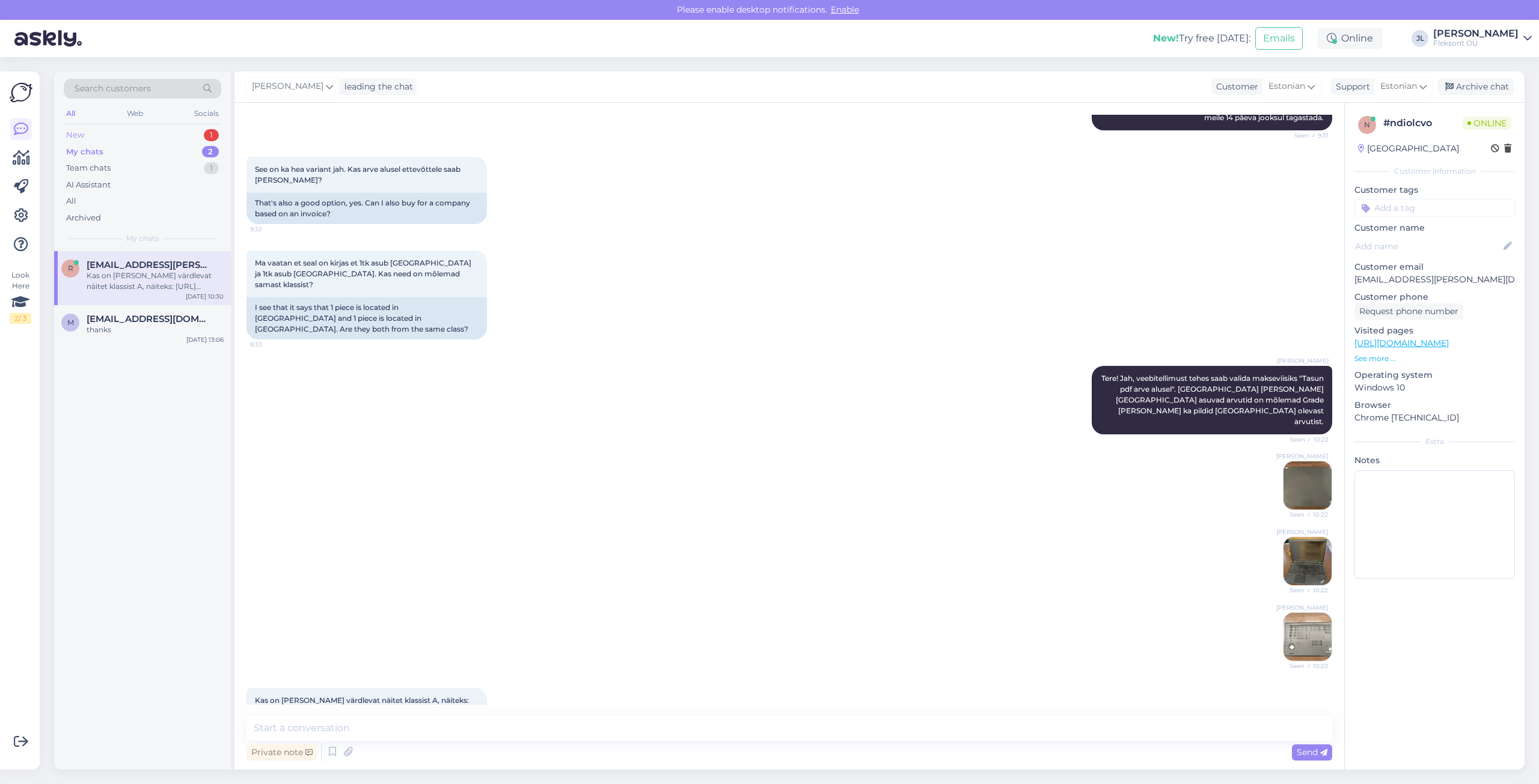
click at [145, 132] on div "New 1" at bounding box center [142, 135] width 158 height 17
click at [139, 167] on div "Team chats 1" at bounding box center [142, 167] width 158 height 17
click at [135, 150] on div "My chats 2" at bounding box center [142, 152] width 158 height 17
click at [1288, 537] on img at bounding box center [1307, 561] width 48 height 48
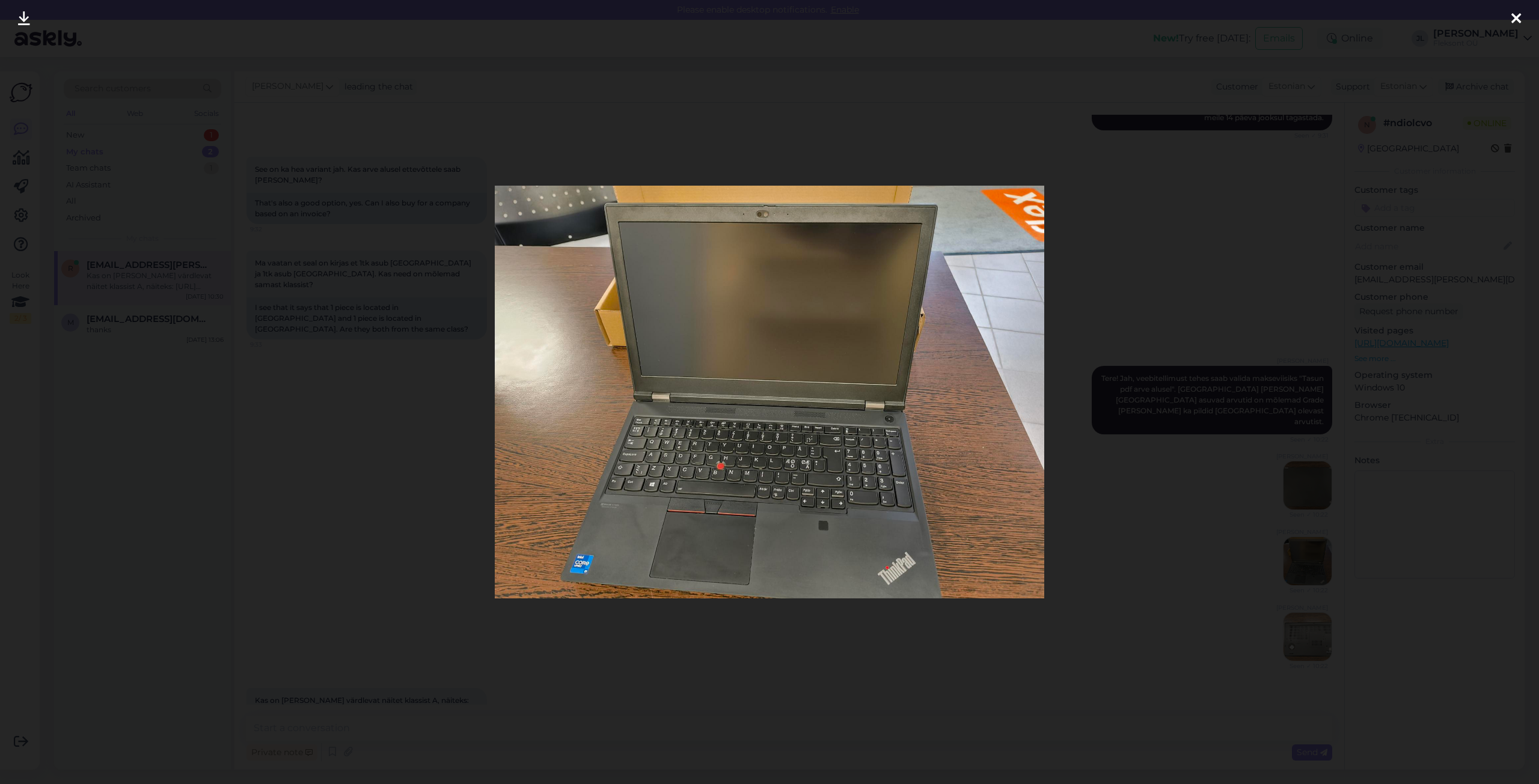
click at [1513, 18] on icon at bounding box center [1515, 19] width 10 height 16
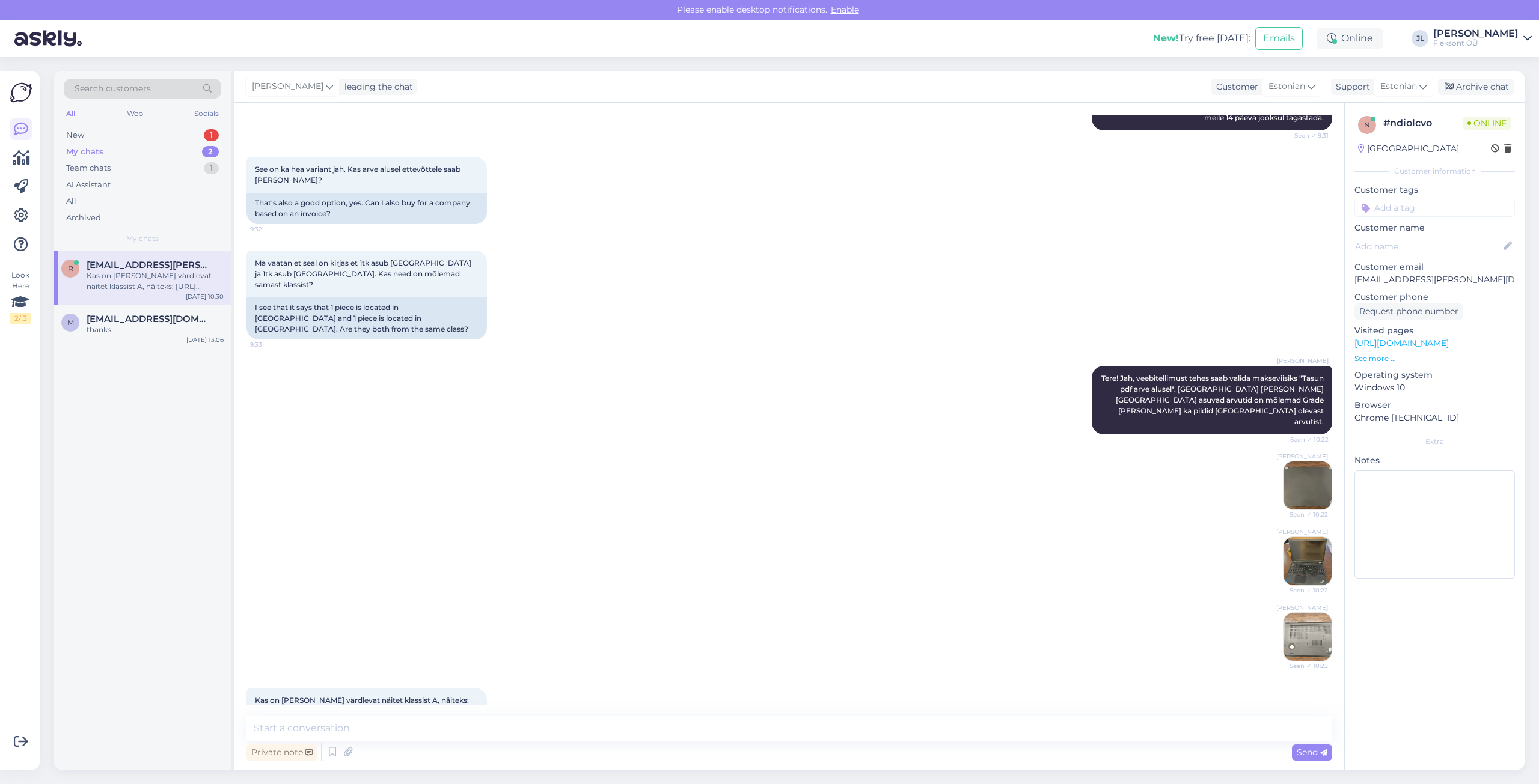
click at [1301, 462] on img at bounding box center [1307, 485] width 48 height 48
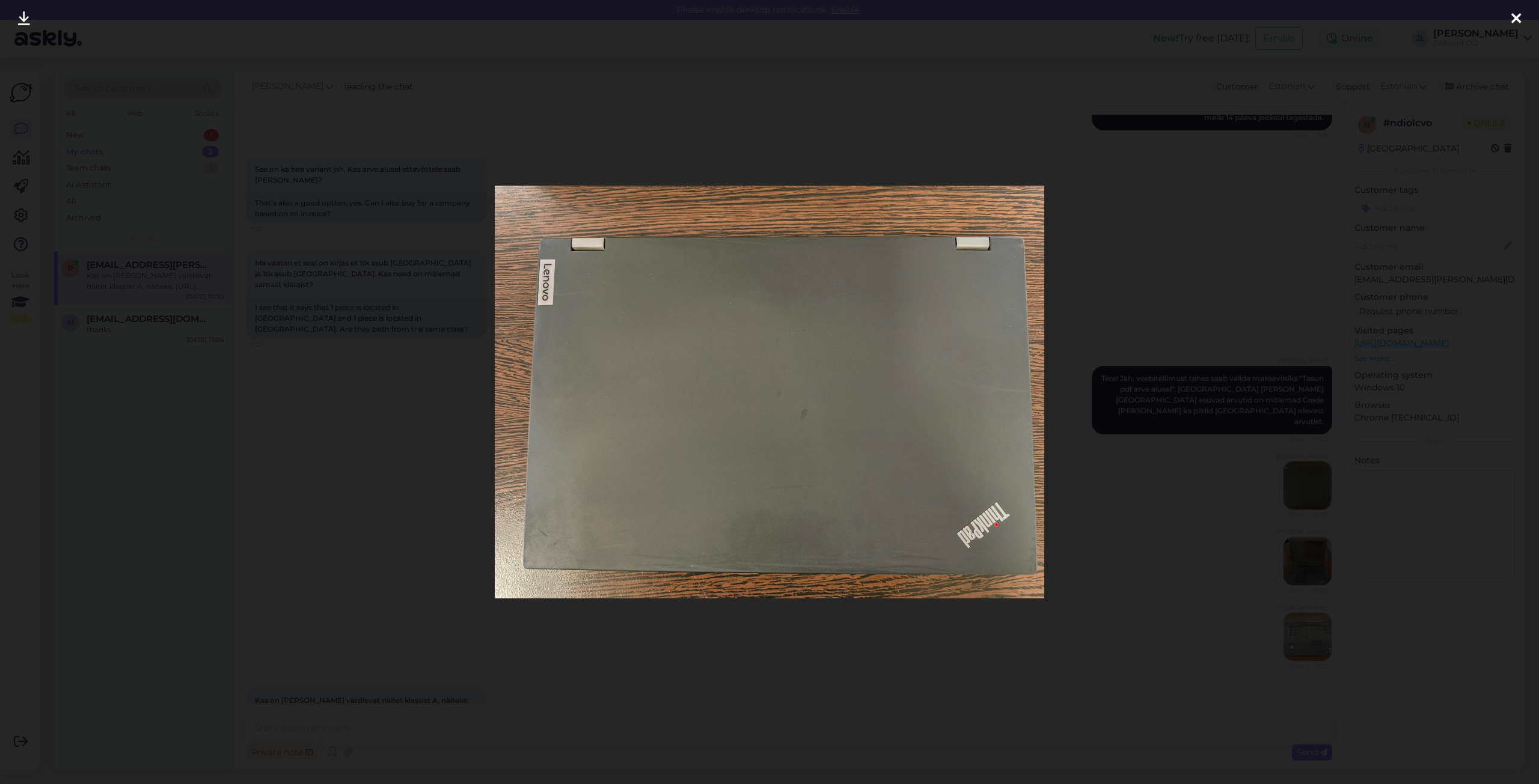
click at [1514, 17] on icon at bounding box center [1515, 19] width 10 height 16
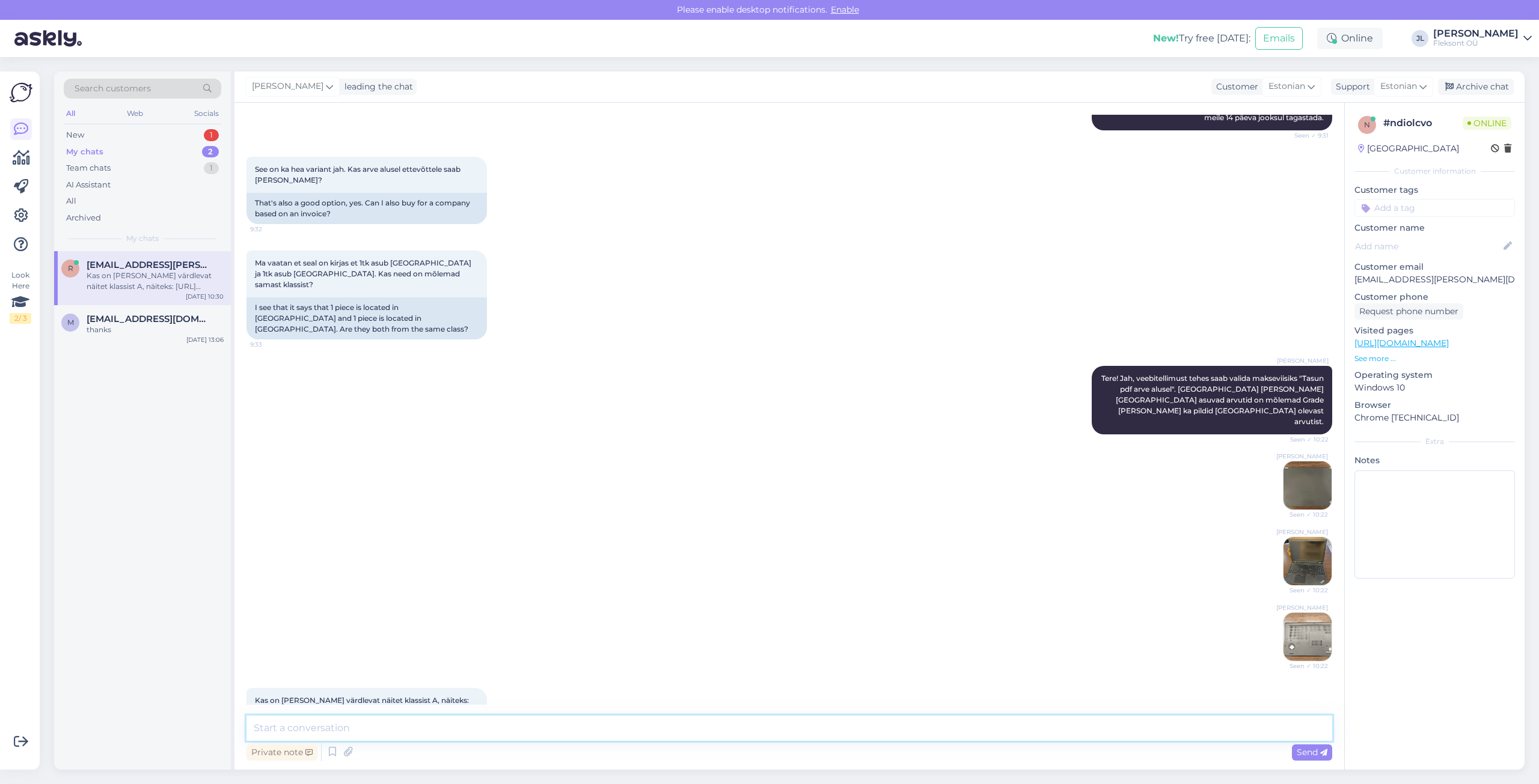
click at [476, 732] on textarea at bounding box center [790, 728] width 1086 height 25
type textarea "A"
click at [460, 724] on textarea "Saadan pildid sarnasest P15 mudelist:" at bounding box center [790, 728] width 1086 height 25
paste textarea "[URL][DOMAIN_NAME]"
type textarea "Saadan pildid sarnasest P15 mudelist: [URL][DOMAIN_NAME]"
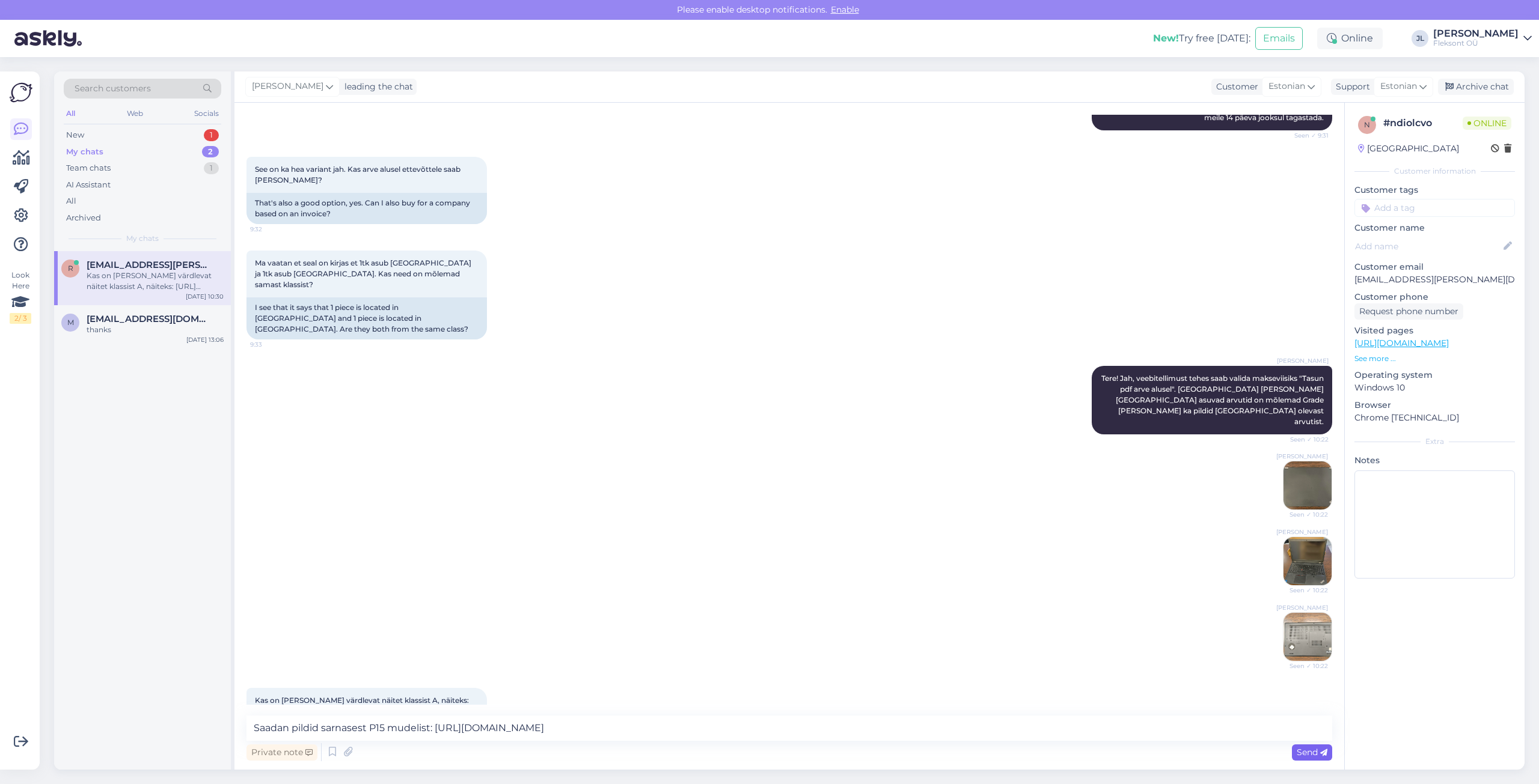
click at [1304, 750] on span "Send" at bounding box center [1312, 752] width 31 height 10
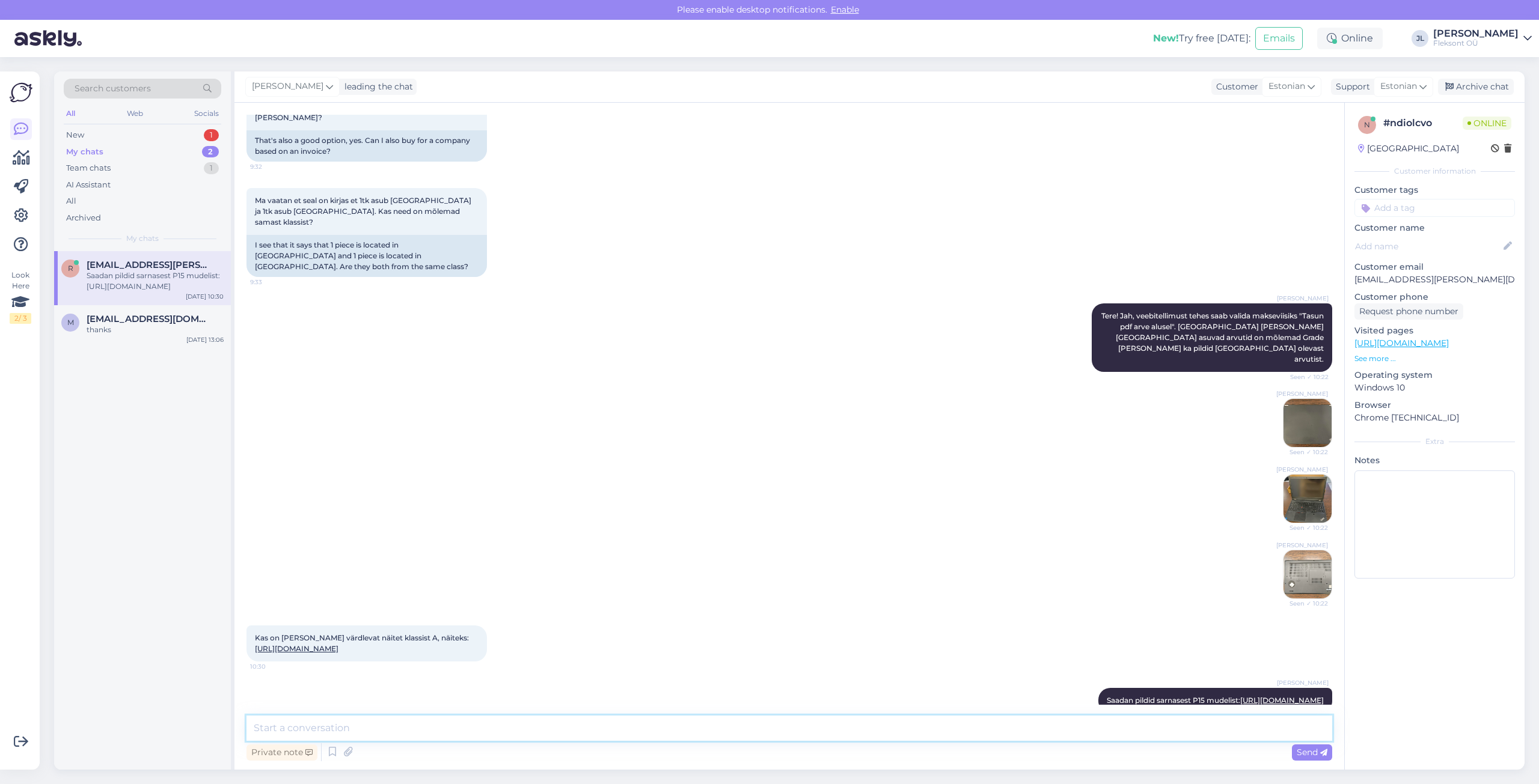
click at [1055, 731] on textarea at bounding box center [790, 728] width 1086 height 25
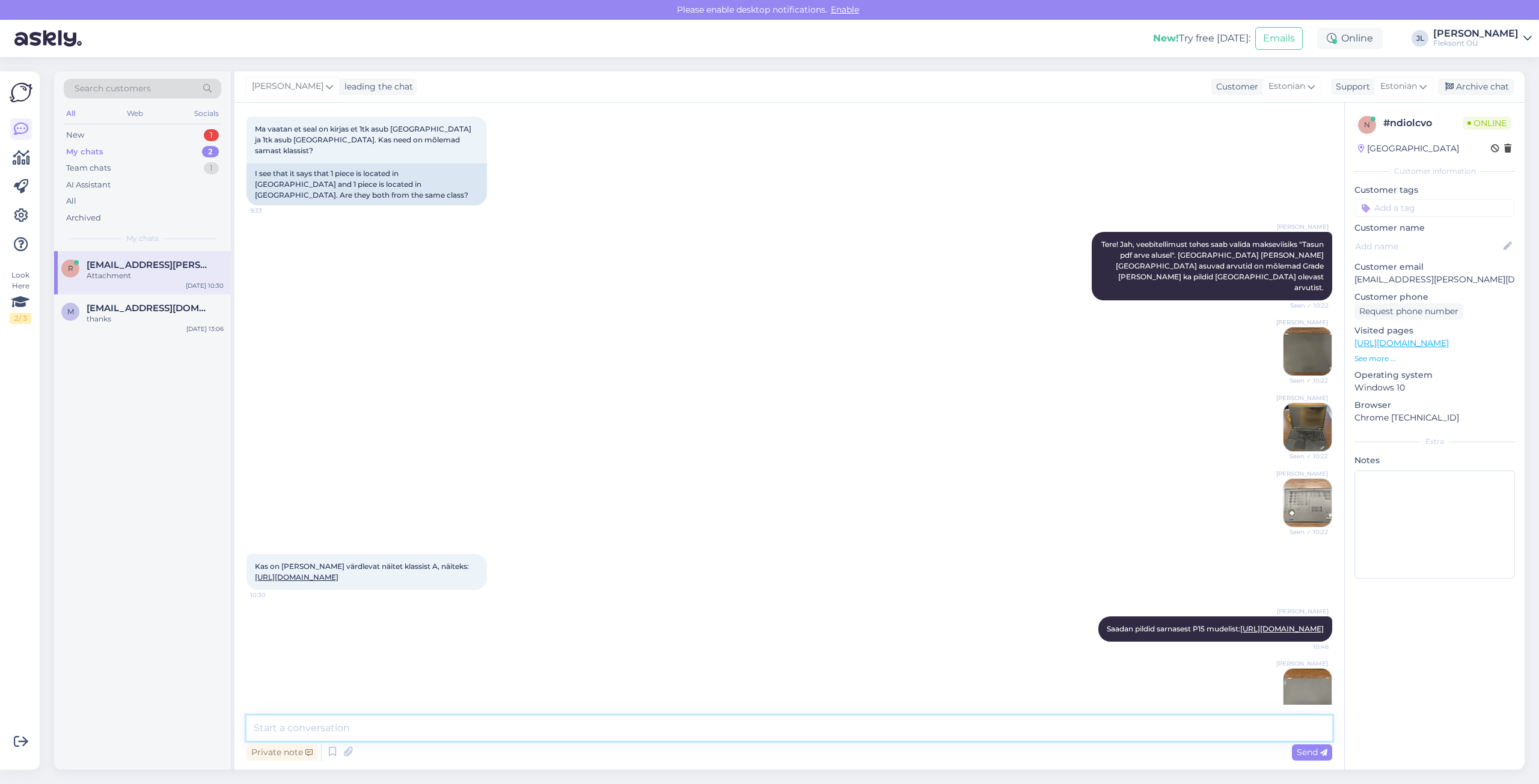
scroll to position [516, 0]
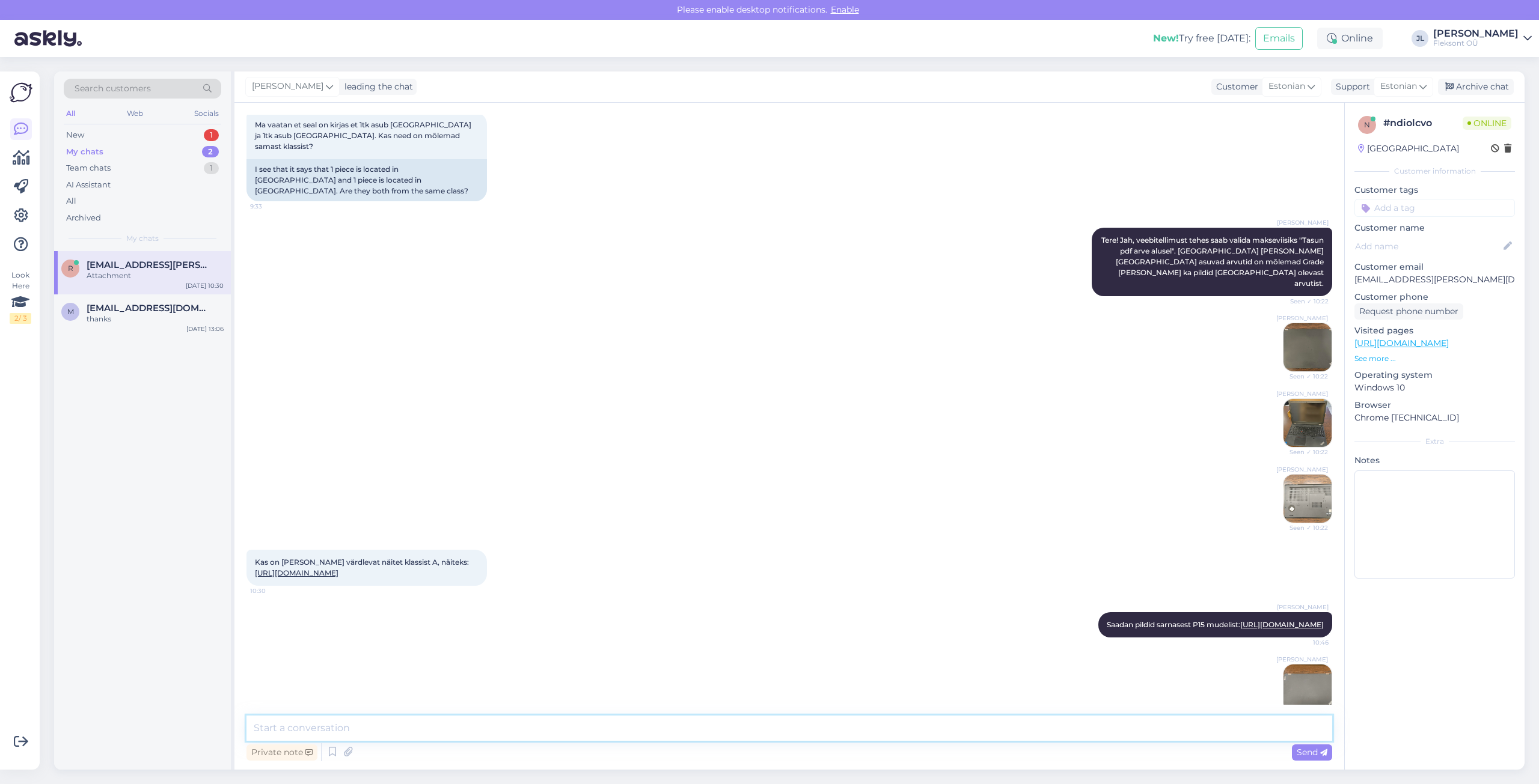
click at [972, 732] on textarea at bounding box center [790, 728] width 1086 height 25
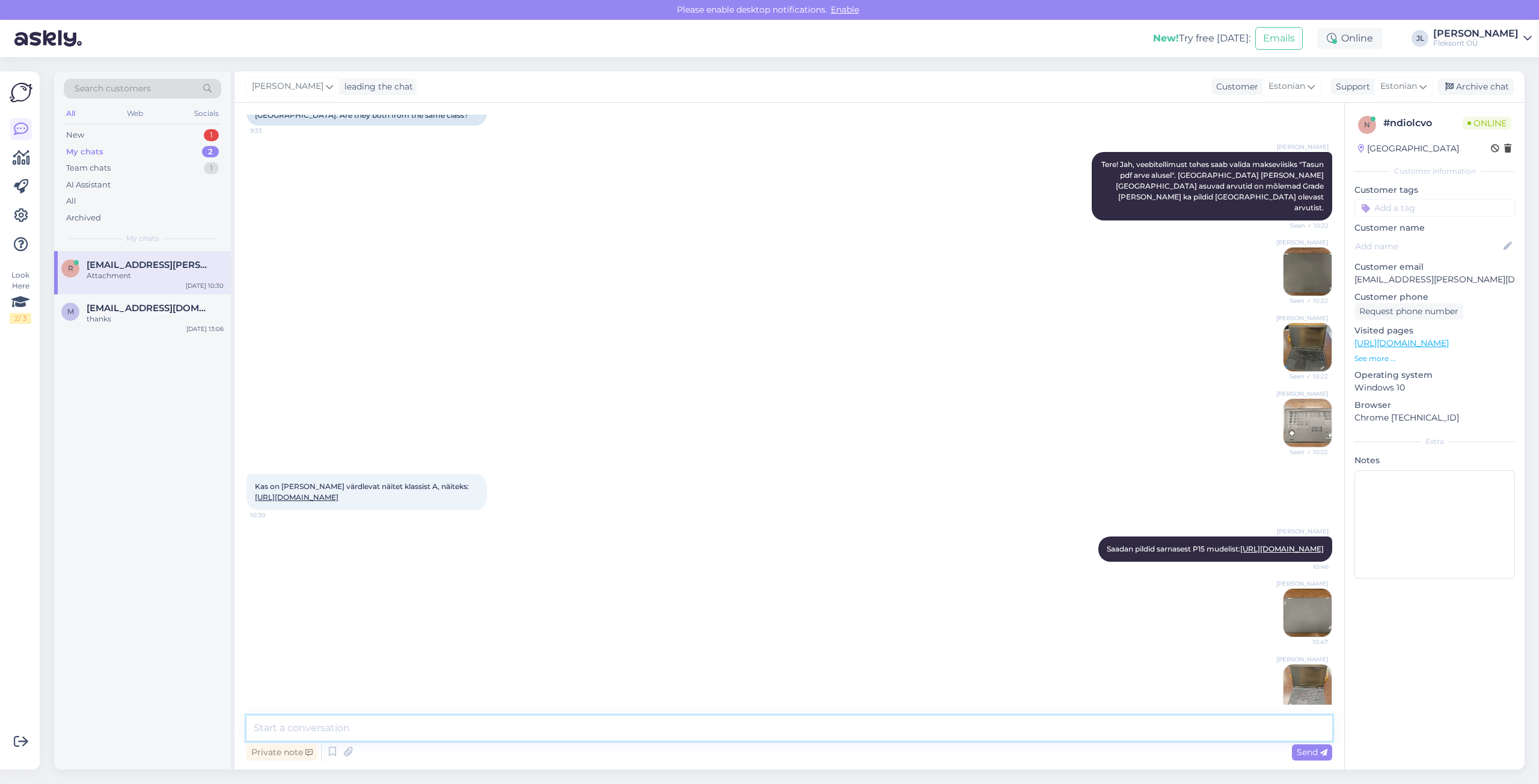
click at [854, 733] on textarea at bounding box center [790, 728] width 1086 height 25
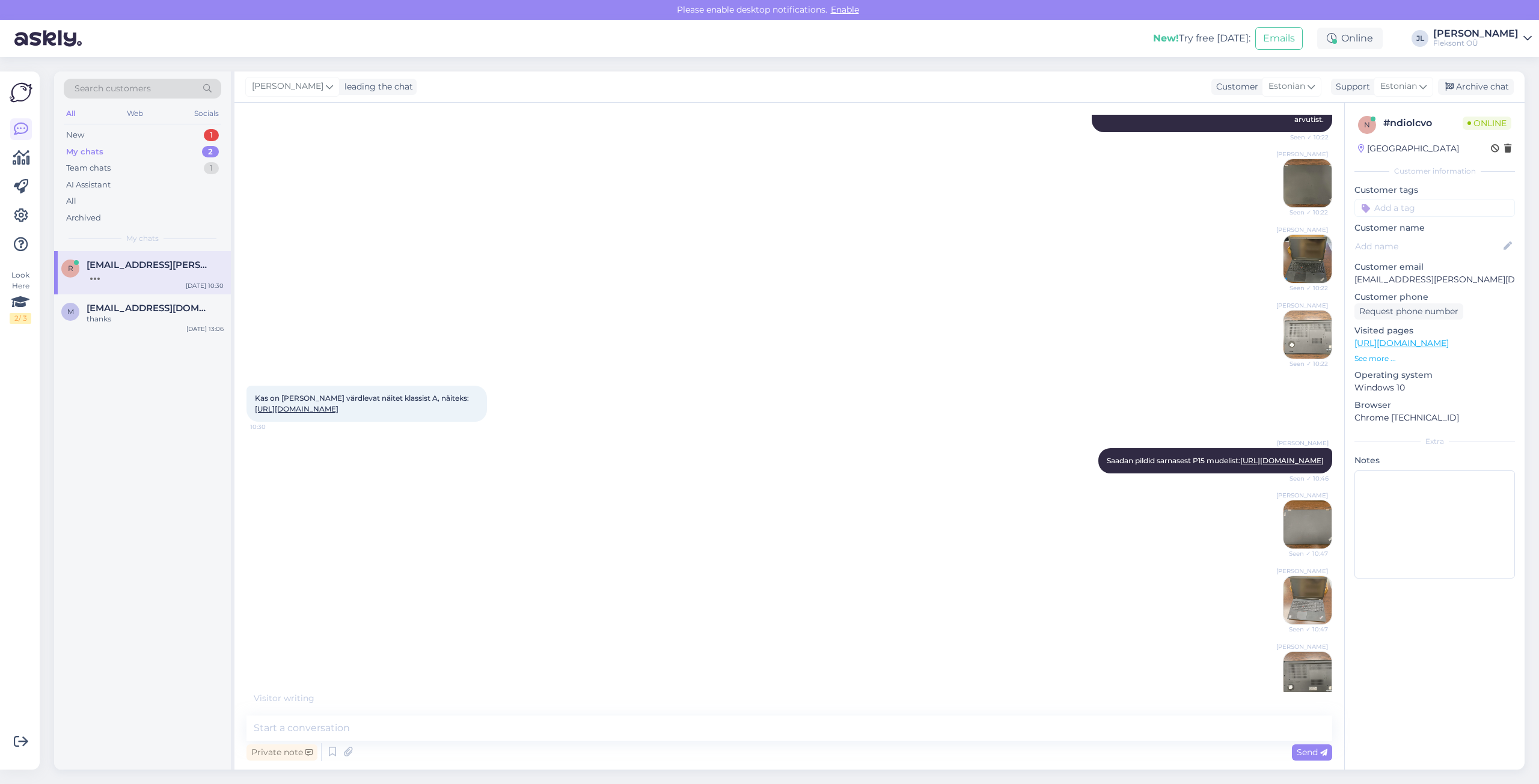
scroll to position [667, 0]
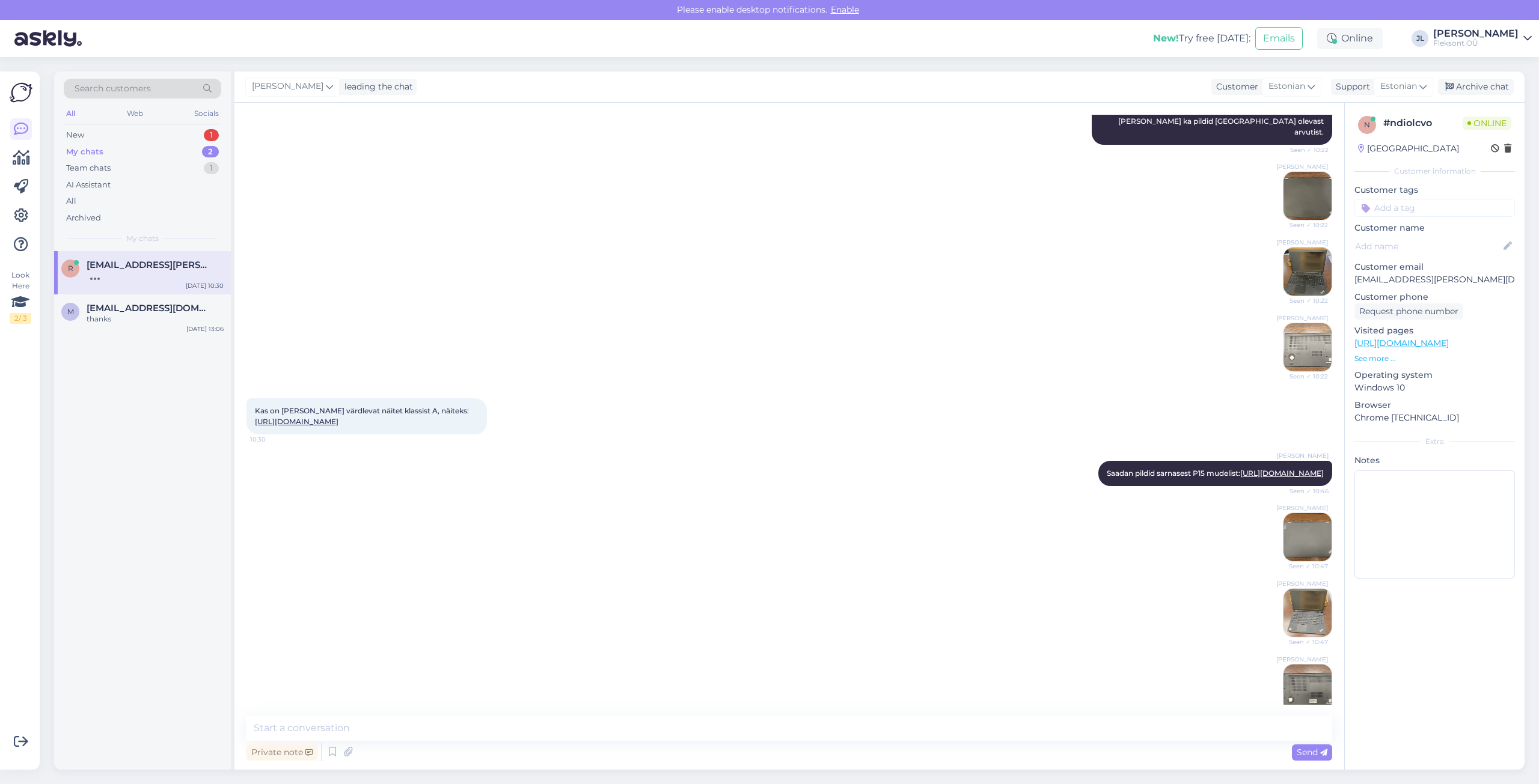
click at [910, 664] on div "[PERSON_NAME] Seen ✓ 10:48" at bounding box center [790, 688] width 1086 height 76
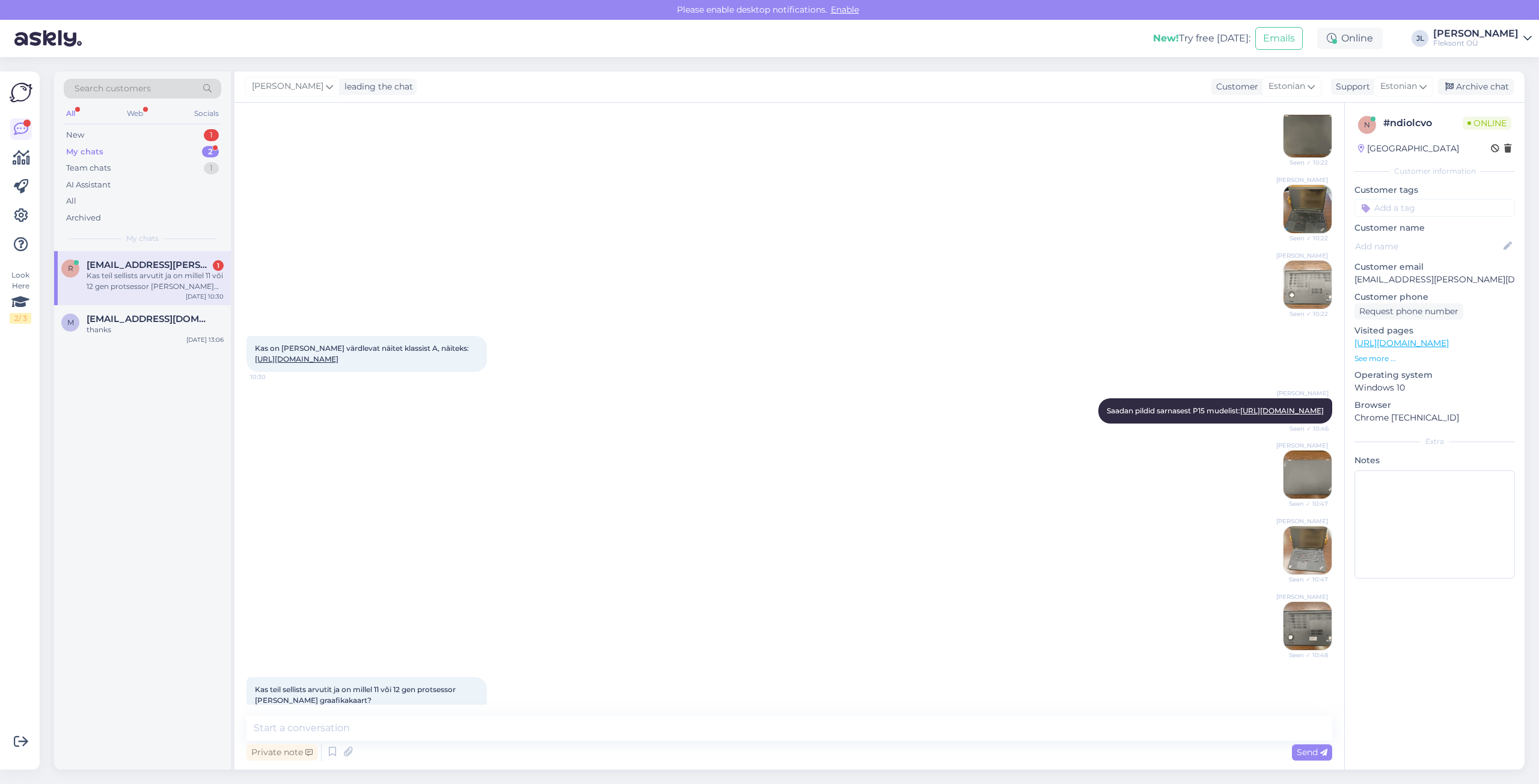
click at [151, 274] on div "Kas teil sellists arvutit ja on millel 11 või 12 gen protsessor [PERSON_NAME] g…" at bounding box center [154, 280] width 137 height 22
click at [534, 732] on textarea at bounding box center [790, 728] width 1086 height 25
paste textarea "[URL][DOMAIN_NAME]"
click at [447, 736] on textarea "[URL][DOMAIN_NAME] Sellelt lehelt leiate kasutatud arvutid" at bounding box center [790, 721] width 1086 height 40
click at [608, 733] on textarea "[URL][DOMAIN_NAME] Sellelt lehelt leiate kasutatud arvutid 11 ja 13 gen protses…" at bounding box center [790, 721] width 1086 height 40
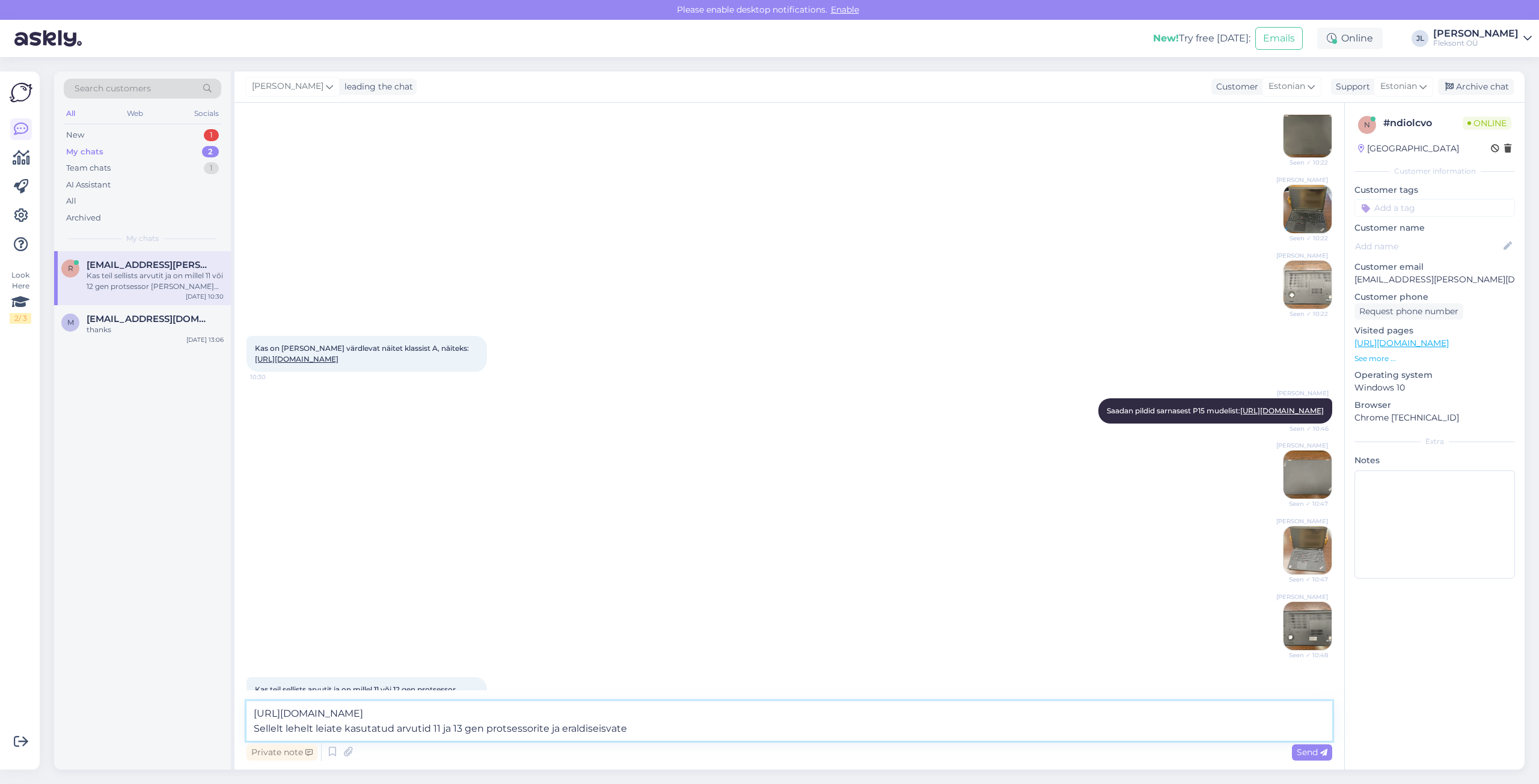
click at [652, 729] on textarea "[URL][DOMAIN_NAME] Sellelt lehelt leiate kasutatud arvutid 11 ja 13 gen protses…" at bounding box center [790, 721] width 1086 height 40
type textarea "[URL][DOMAIN_NAME] Sellelt lehelt leiate kasutatud arvutid 11 ja 13 gen protses…"
click at [1306, 752] on span "Send" at bounding box center [1312, 752] width 31 height 10
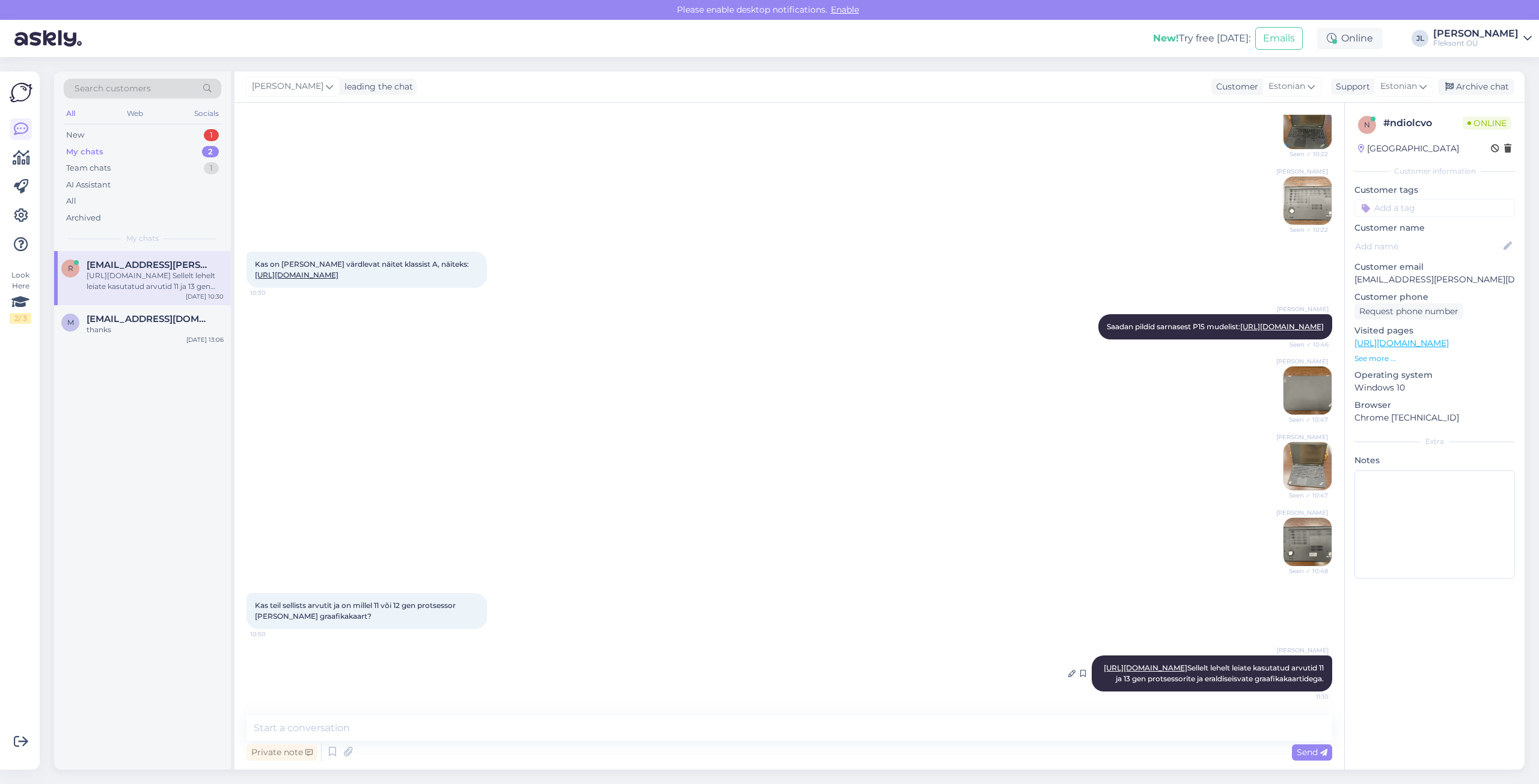
click at [1187, 664] on link "[URL][DOMAIN_NAME]" at bounding box center [1146, 668] width 84 height 9
click at [92, 139] on div "New 1" at bounding box center [142, 135] width 158 height 17
click at [139, 272] on div "Saate meie klienditoe vestluskeskkonnas alati küsida arvuti päris pilte." at bounding box center [154, 280] width 137 height 22
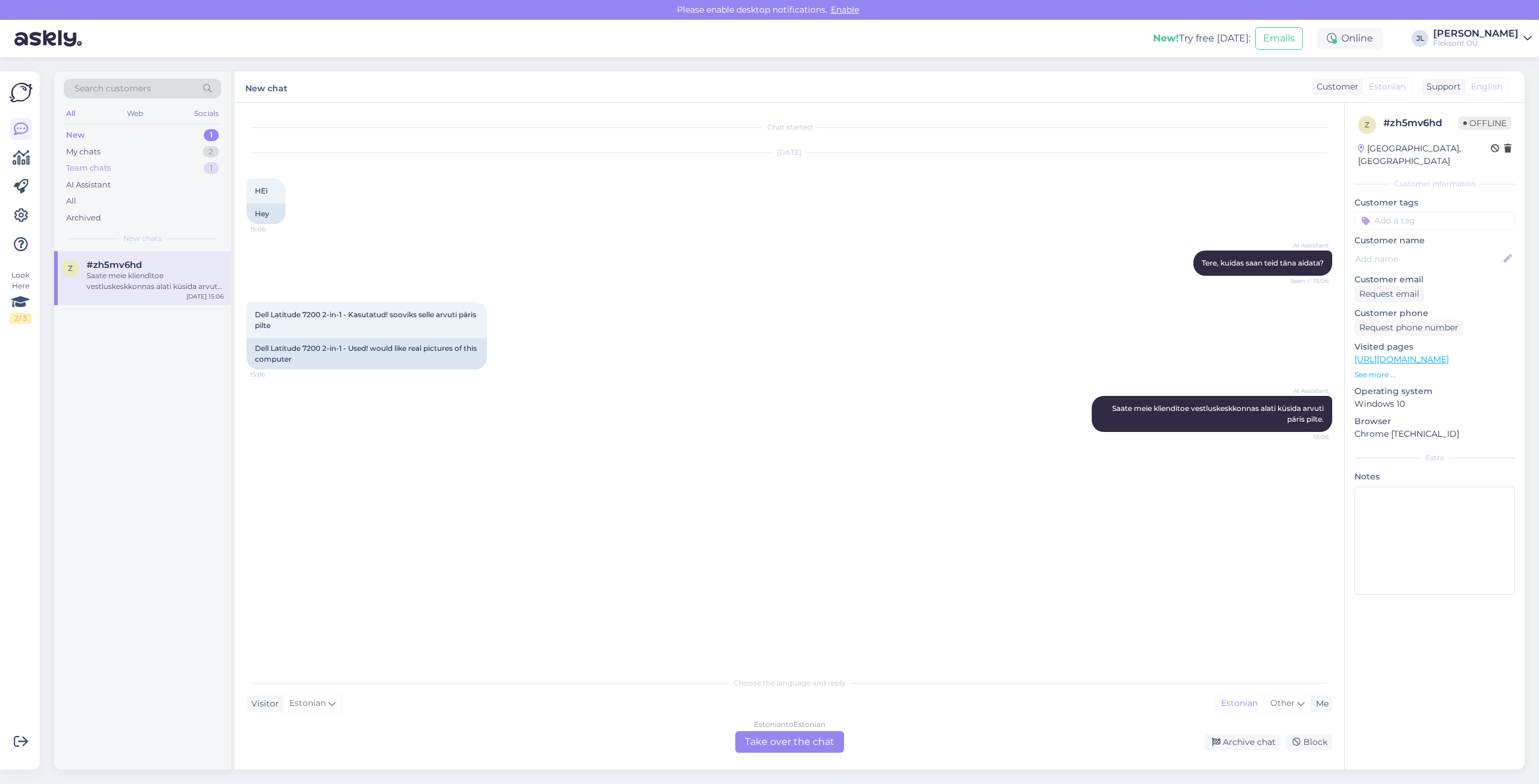
click at [98, 169] on div "Team chats" at bounding box center [88, 168] width 44 height 12
click at [129, 293] on div "w #wyex4xvq Tere. Lingitud mudelile sobib see 4G modem: [URL][DOMAIN_NAME] [DAT…" at bounding box center [142, 278] width 177 height 54
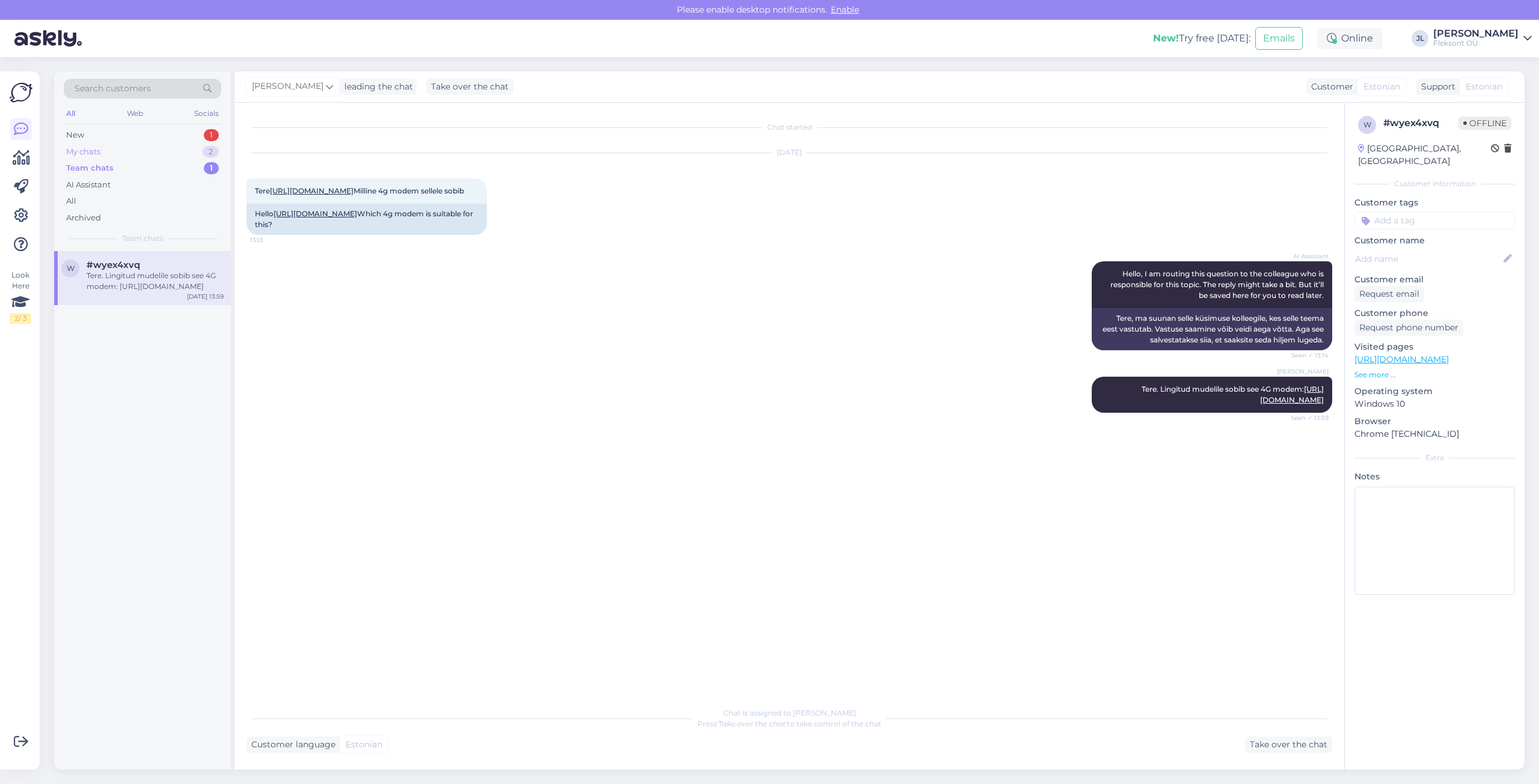
click at [85, 153] on div "My chats" at bounding box center [83, 152] width 34 height 12
click at [130, 314] on span "[EMAIL_ADDRESS][DOMAIN_NAME]" at bounding box center [148, 319] width 125 height 10
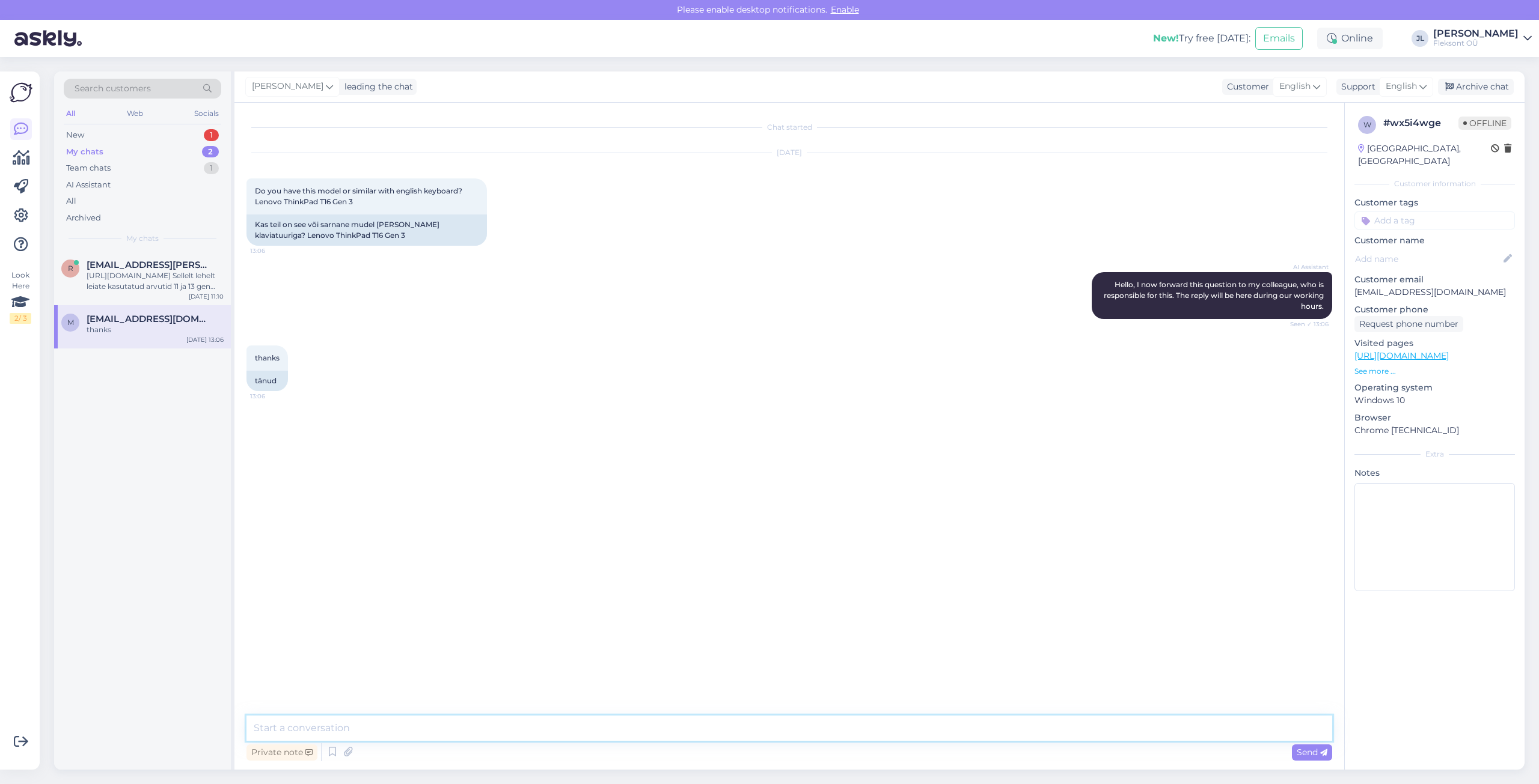
click at [371, 723] on textarea at bounding box center [790, 728] width 1086 height 25
click at [624, 732] on textarea "Hi. T16 Gen 4 would be available with US layout. If you select a specific model" at bounding box center [790, 728] width 1086 height 25
click at [266, 730] on textarea "Hi. T16 Gen 4 would be available with US layout. If you select a specific model…" at bounding box center [790, 728] width 1086 height 25
click at [1019, 724] on textarea "Hi, T16 Gen 4 would be available with US layout. If you select a specific model…" at bounding box center [790, 728] width 1086 height 25
click at [1118, 729] on textarea "Hi, T16 Gen 4 would be available with US layout. If you select a specific model…" at bounding box center [790, 728] width 1086 height 25
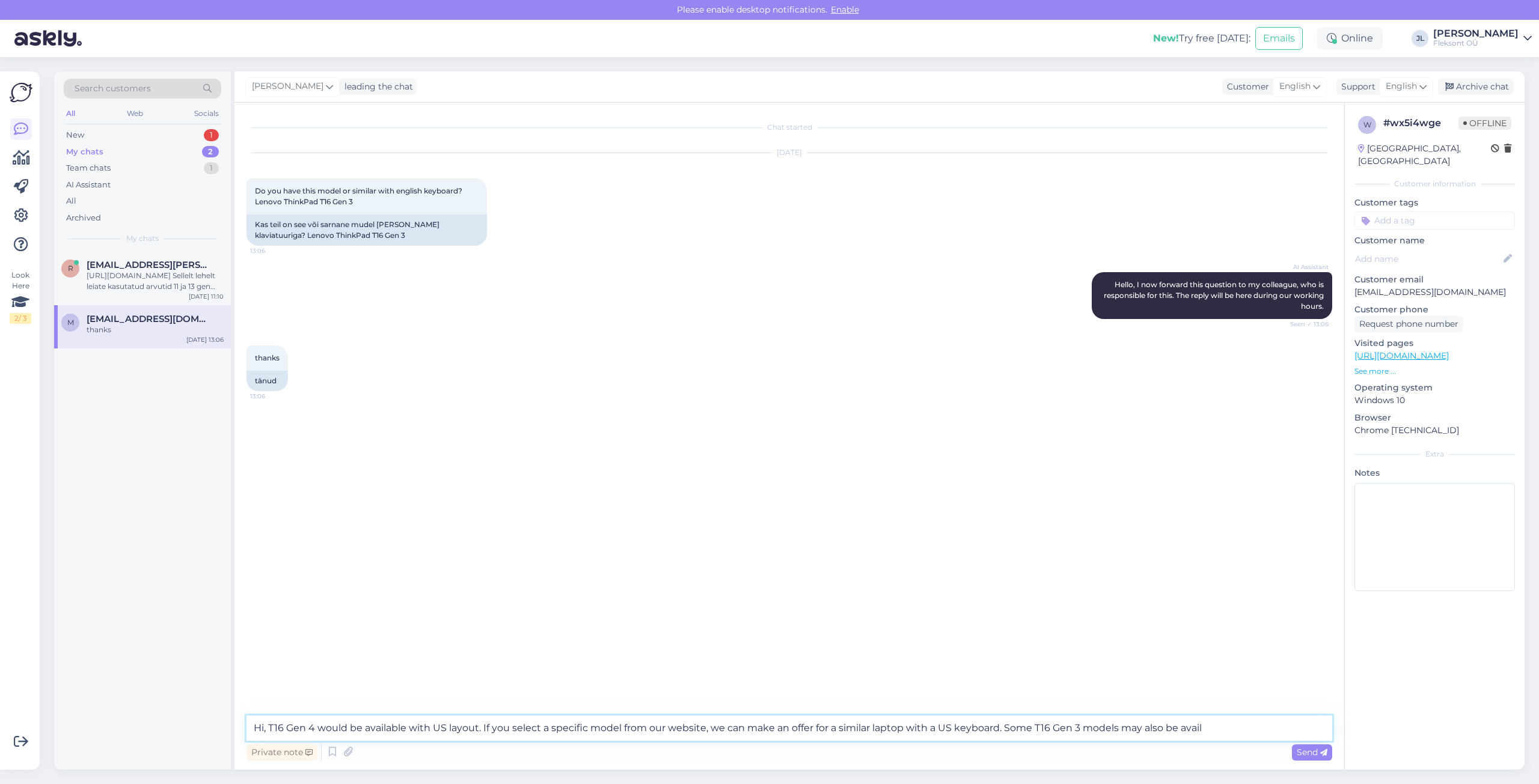
click at [1242, 730] on textarea "Hi, T16 Gen 4 would be available with US layout. If you select a specific model…" at bounding box center [790, 728] width 1086 height 25
click at [431, 729] on textarea "Hi, T16 Gen 4 would be available with US layout. If you select a specific model…" at bounding box center [790, 728] width 1086 height 25
click at [1275, 727] on textarea "Hi, T16 Gen 4 would be available with US layout. If you select a specific model…" at bounding box center [790, 728] width 1086 height 25
type textarea "Hi, T16 Gen 4 would be available with US layout. If you select a specific model…"
click at [1309, 754] on span "Send" at bounding box center [1312, 752] width 31 height 10
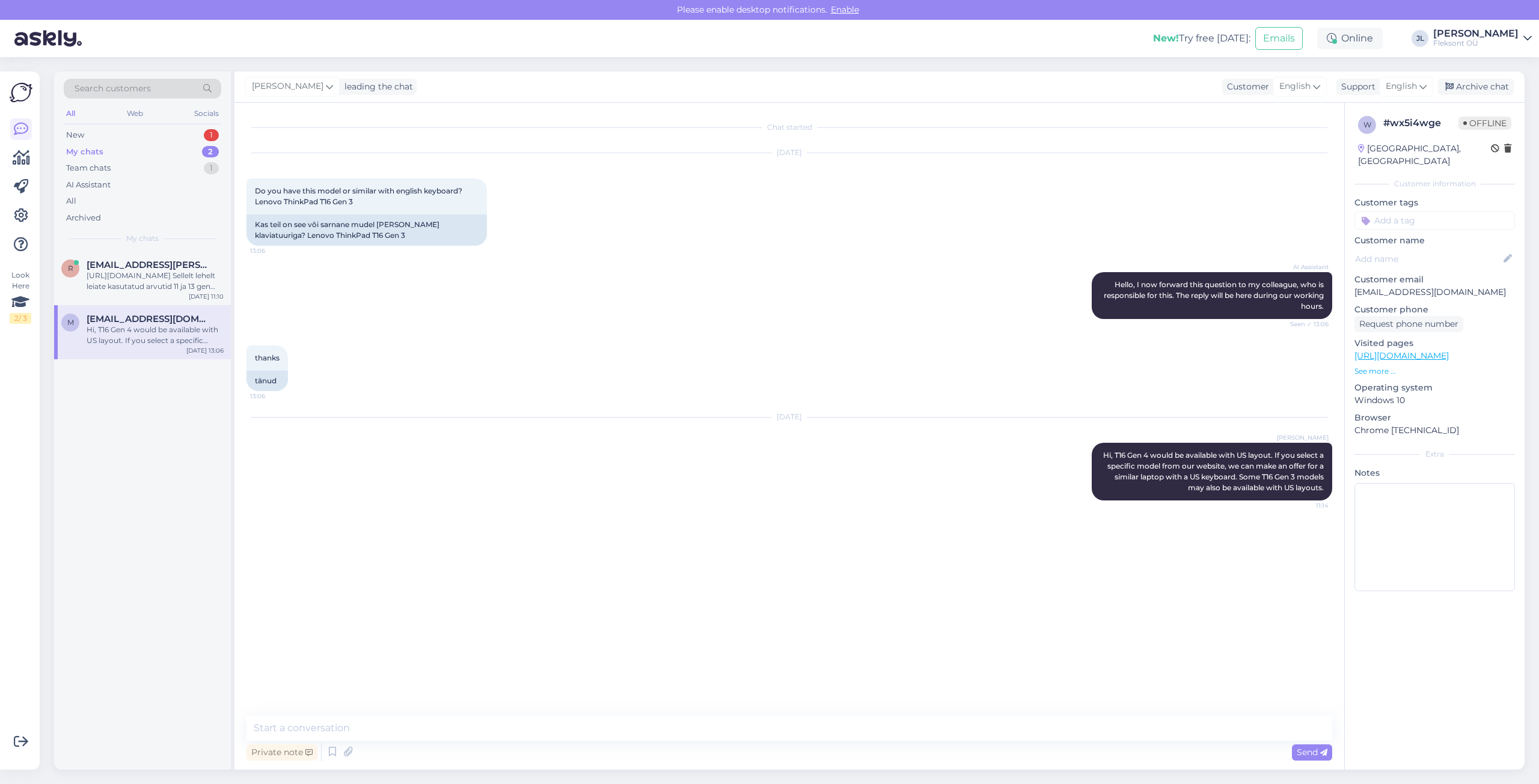
click at [90, 156] on div "My chats" at bounding box center [85, 152] width 37 height 12
click at [82, 138] on div "New" at bounding box center [75, 135] width 18 height 12
click at [98, 259] on div "z #zh5mv6hd Saate meie klienditoe vestluskeskkonnas alati küsida arvuti päris p…" at bounding box center [142, 278] width 177 height 54
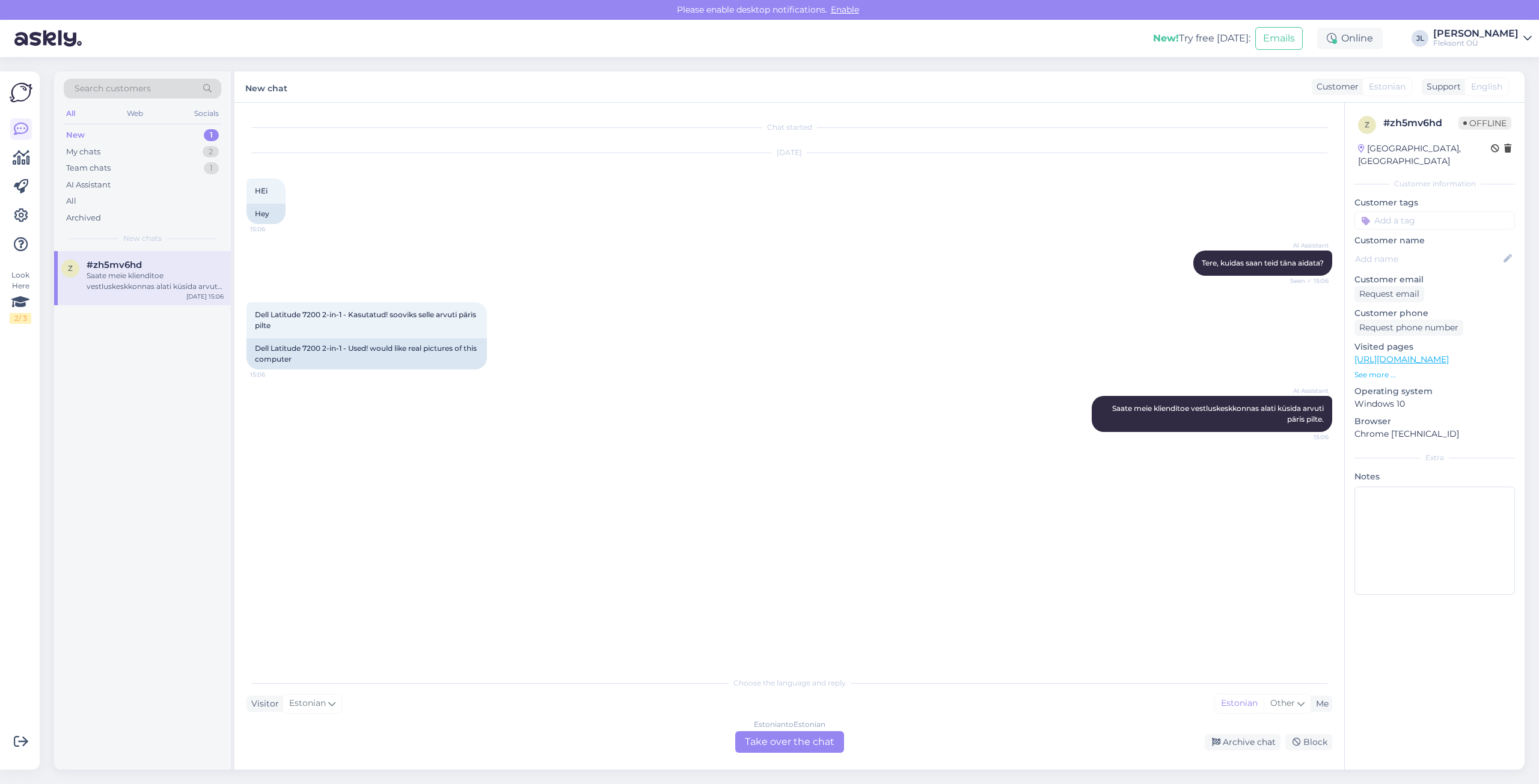
click at [1182, 559] on div "Chat started [DATE] HEi 15:06 Hey AI Assistant Tere, kuidas saan teid [PERSON_N…" at bounding box center [795, 388] width 1096 height 545
click at [125, 157] on div "My chats 2" at bounding box center [142, 152] width 158 height 17
click at [148, 284] on div "Hi, T16 Gen 4 would be available with US layout. If you select a specific model…" at bounding box center [154, 280] width 137 height 22
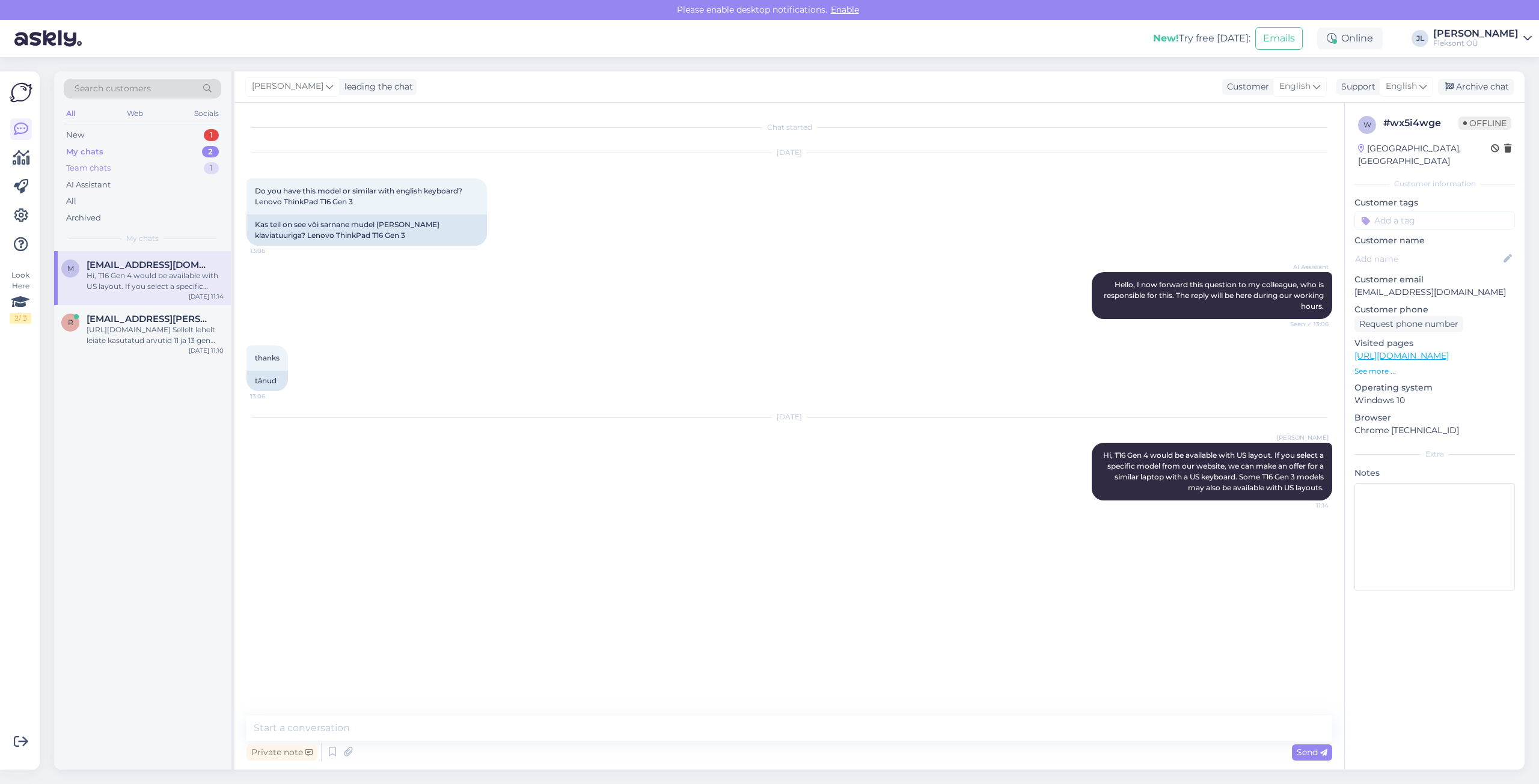
click at [140, 163] on div "Team chats 1" at bounding box center [142, 167] width 158 height 17
click at [144, 264] on div "#wyex4xvq" at bounding box center [154, 265] width 137 height 10
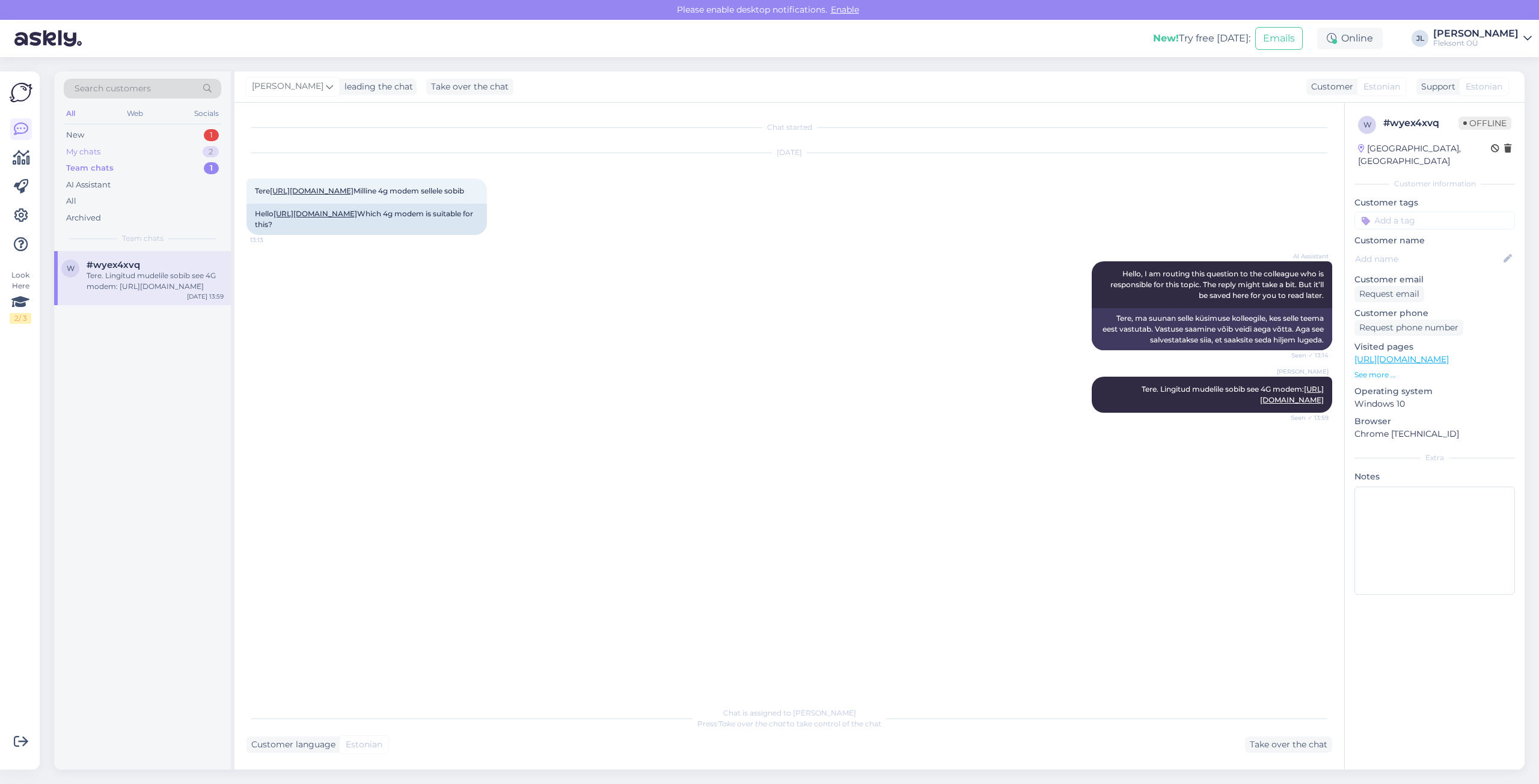
click at [139, 147] on div "My chats 2" at bounding box center [142, 152] width 158 height 17
click at [122, 256] on div "m [EMAIL_ADDRESS][DOMAIN_NAME] Hi, T16 Gen 4 would be available with US layout.…" at bounding box center [142, 278] width 177 height 54
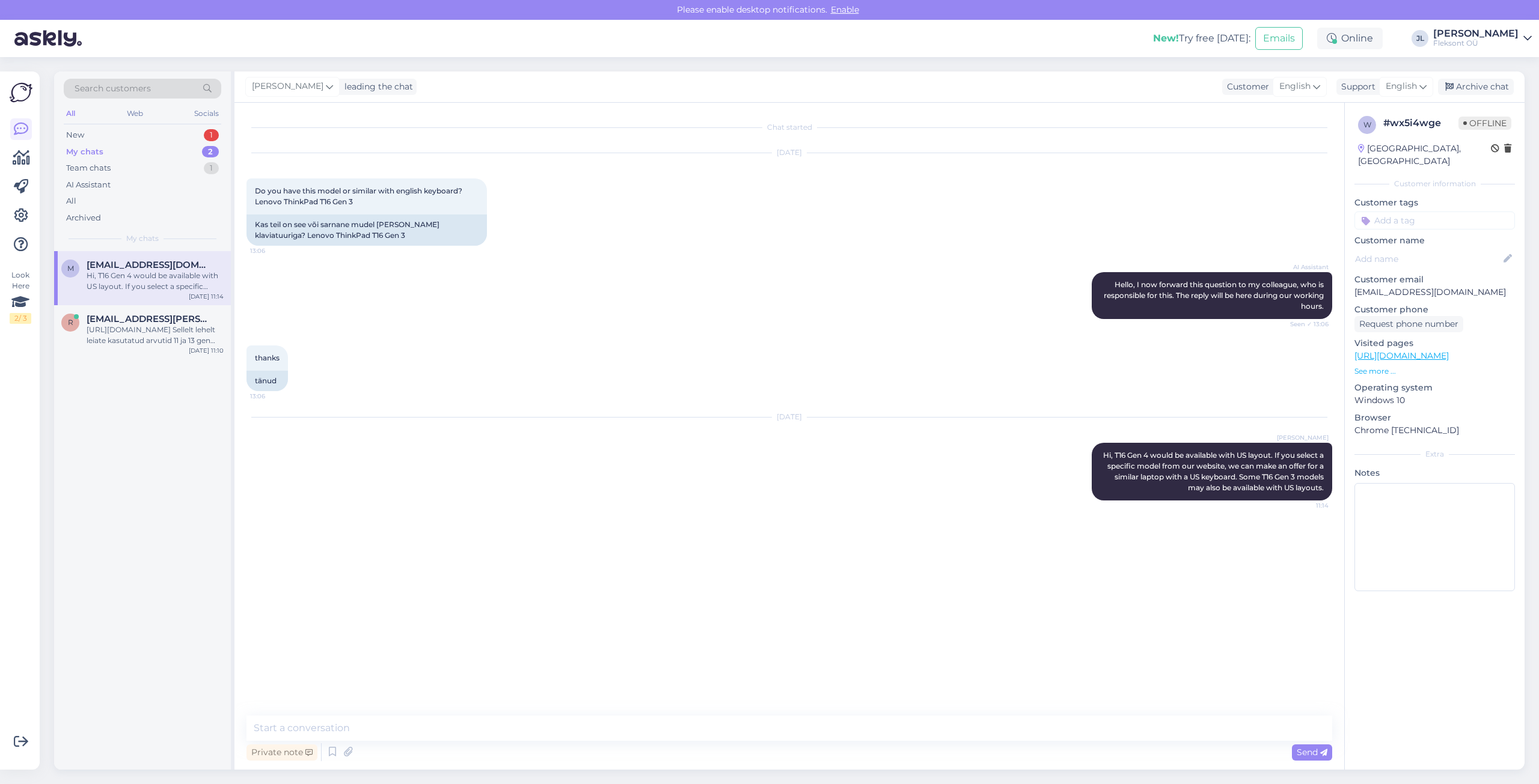
click at [762, 598] on div "Chat started [DATE] Do you have this model or similar with english keyboard? Le…" at bounding box center [795, 409] width 1096 height 590
click at [136, 332] on div "[URL][DOMAIN_NAME] Sellelt lehelt leiate kasutatud arvutid 11 ja 13 gen protses…" at bounding box center [154, 335] width 137 height 22
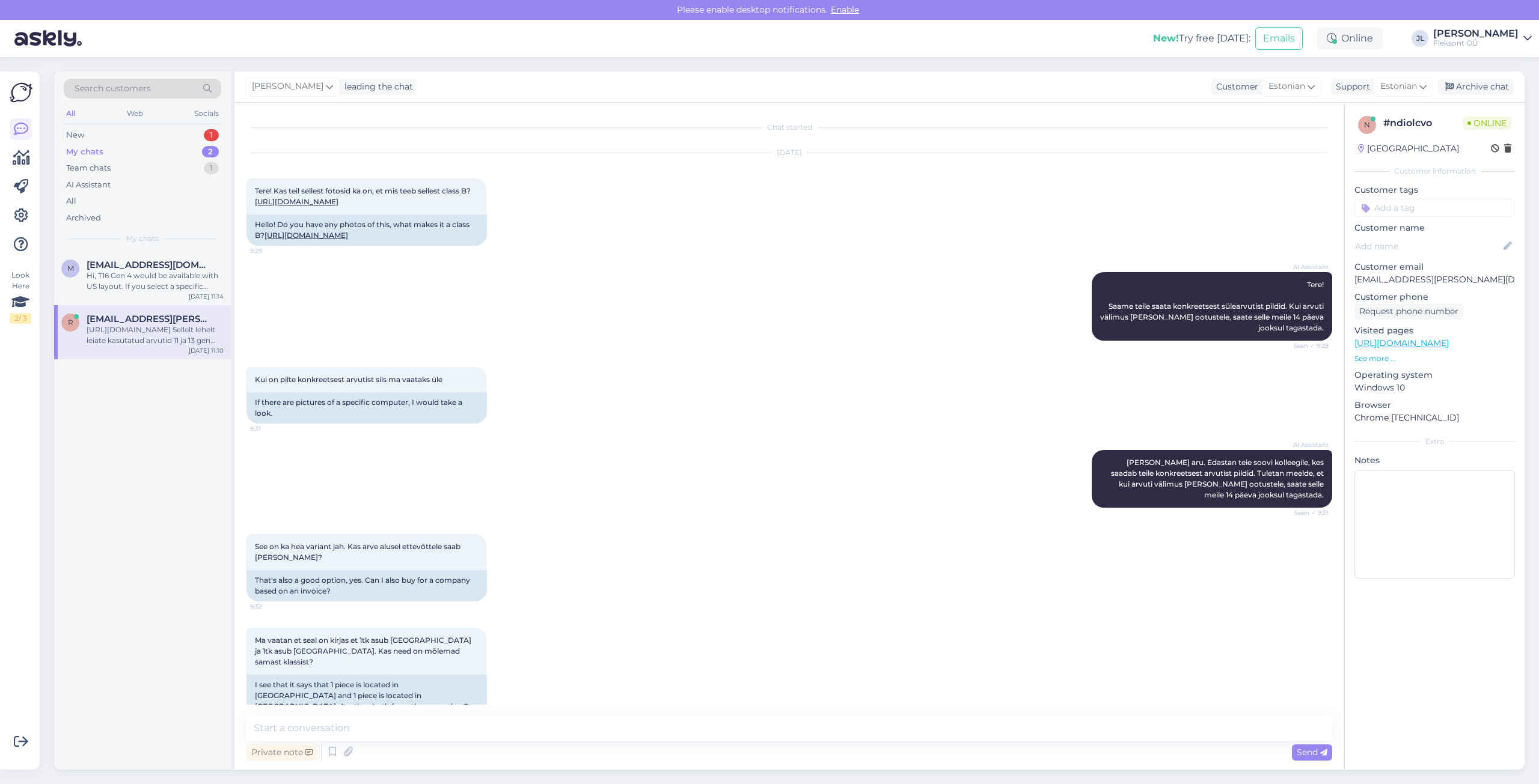
scroll to position [835, 0]
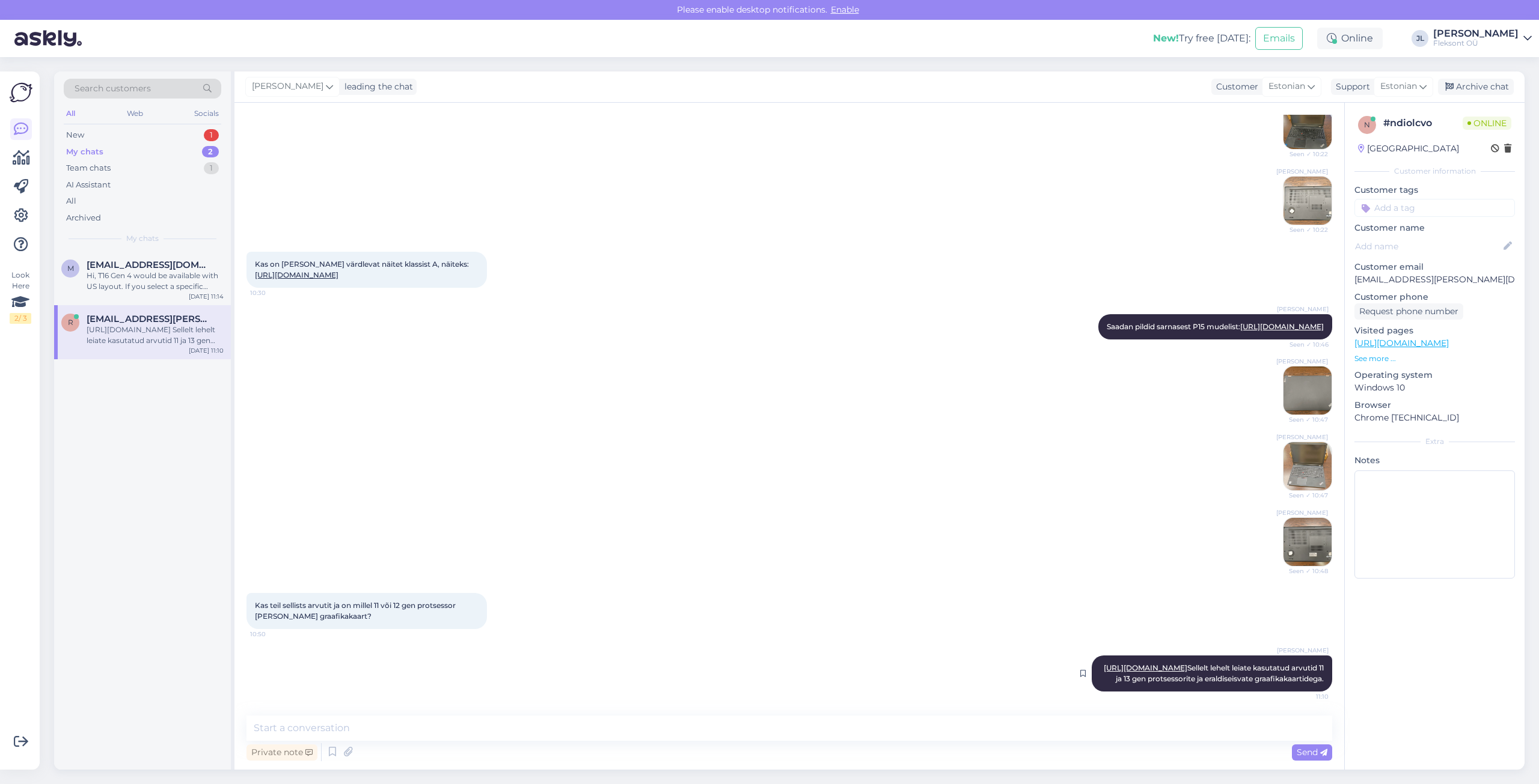
click at [1187, 664] on link "[URL][DOMAIN_NAME]" at bounding box center [1146, 668] width 84 height 9
click at [129, 137] on div "New 1" at bounding box center [142, 135] width 158 height 17
click at [125, 260] on span "#zh5mv6hd" at bounding box center [113, 265] width 55 height 10
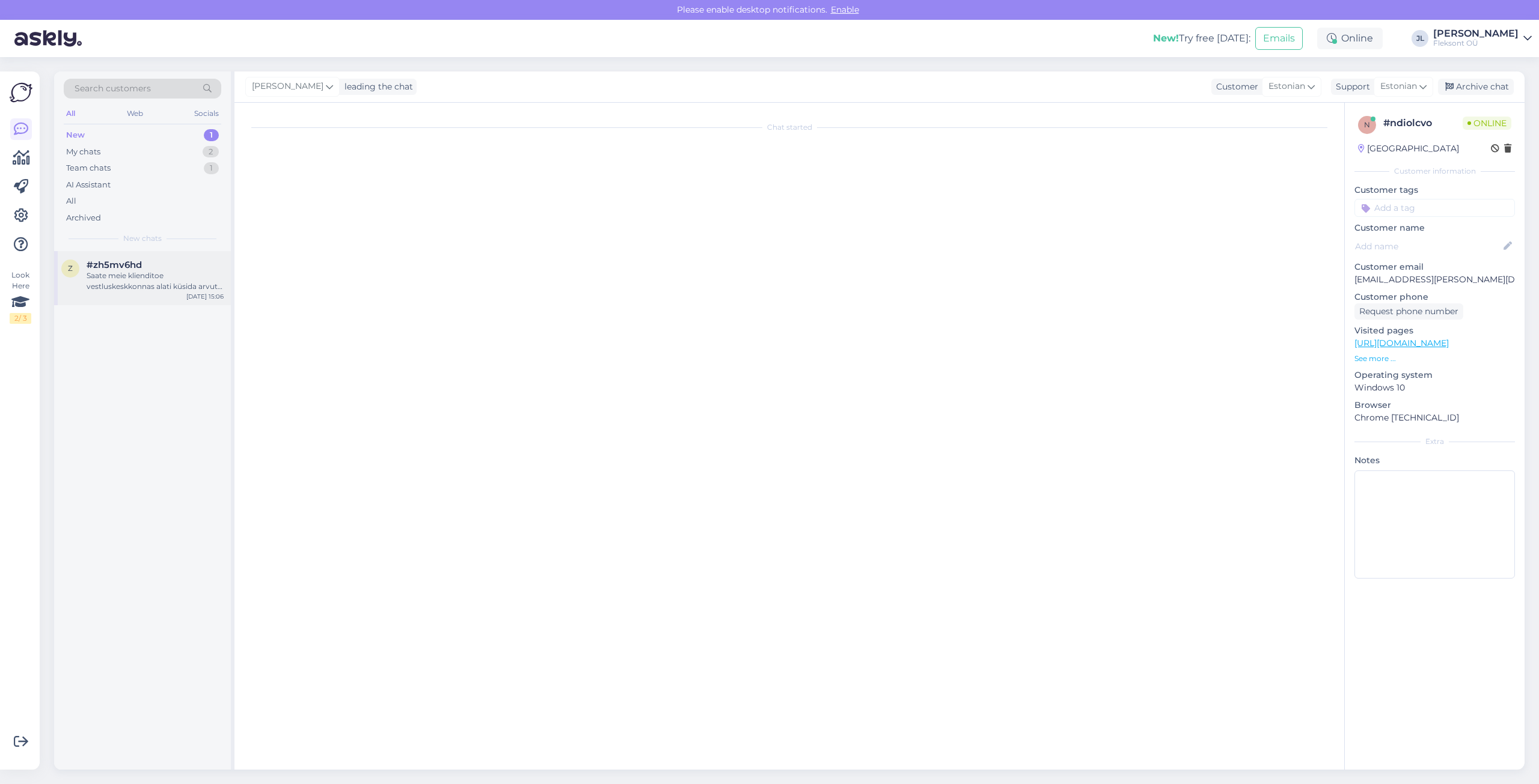
scroll to position [0, 0]
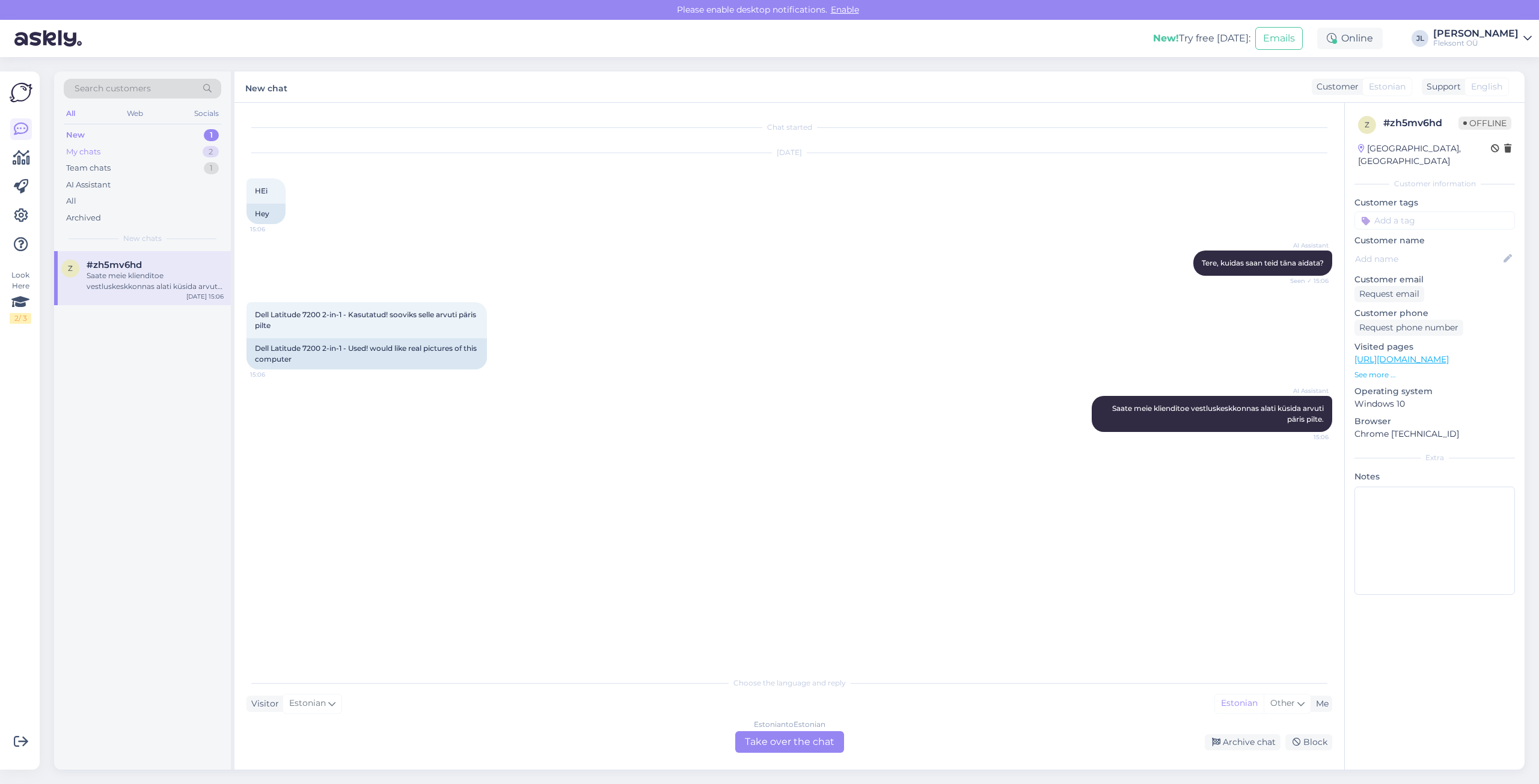
click at [124, 156] on div "My chats 2" at bounding box center [142, 152] width 158 height 17
click at [123, 166] on div "Team chats 1" at bounding box center [142, 167] width 158 height 17
click at [124, 154] on div "My chats 2" at bounding box center [142, 152] width 158 height 17
click at [154, 330] on div "[URL][DOMAIN_NAME] Sellelt lehelt leiate kasutatud arvutid 11 ja 13 gen protses…" at bounding box center [154, 335] width 137 height 22
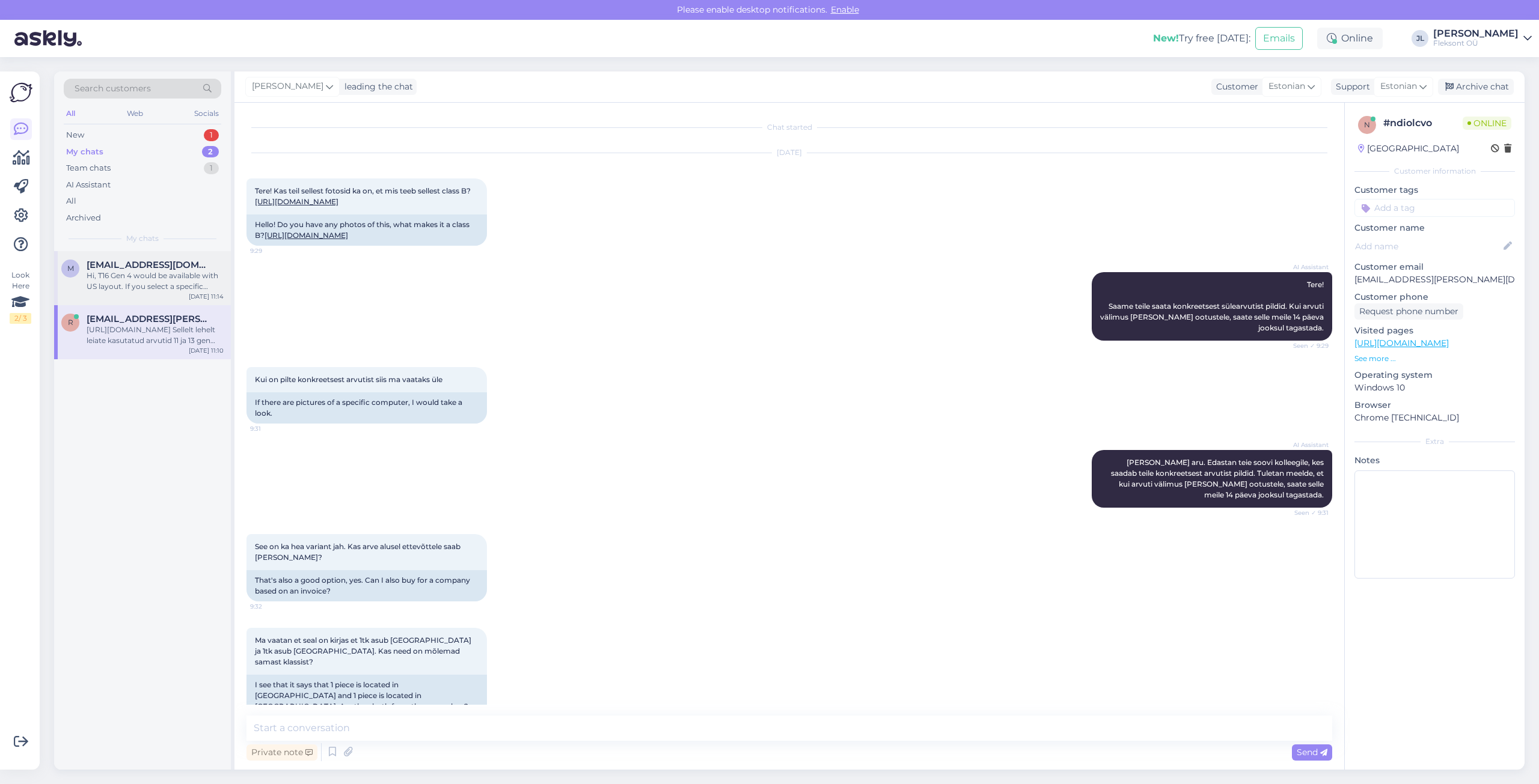
scroll to position [835, 0]
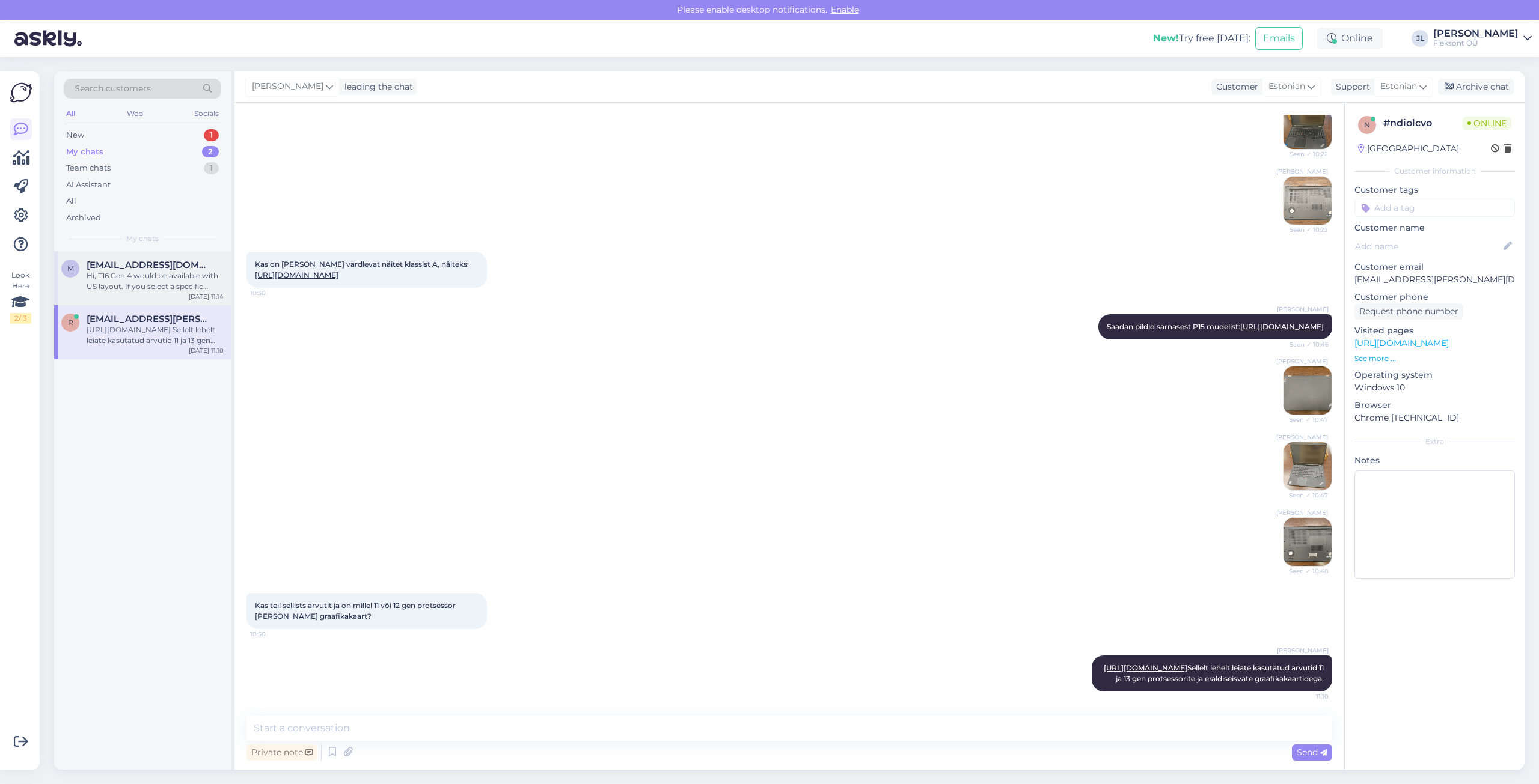
click at [152, 287] on div "Hi, T16 Gen 4 would be available with US layout. If you select a specific model…" at bounding box center [154, 280] width 137 height 22
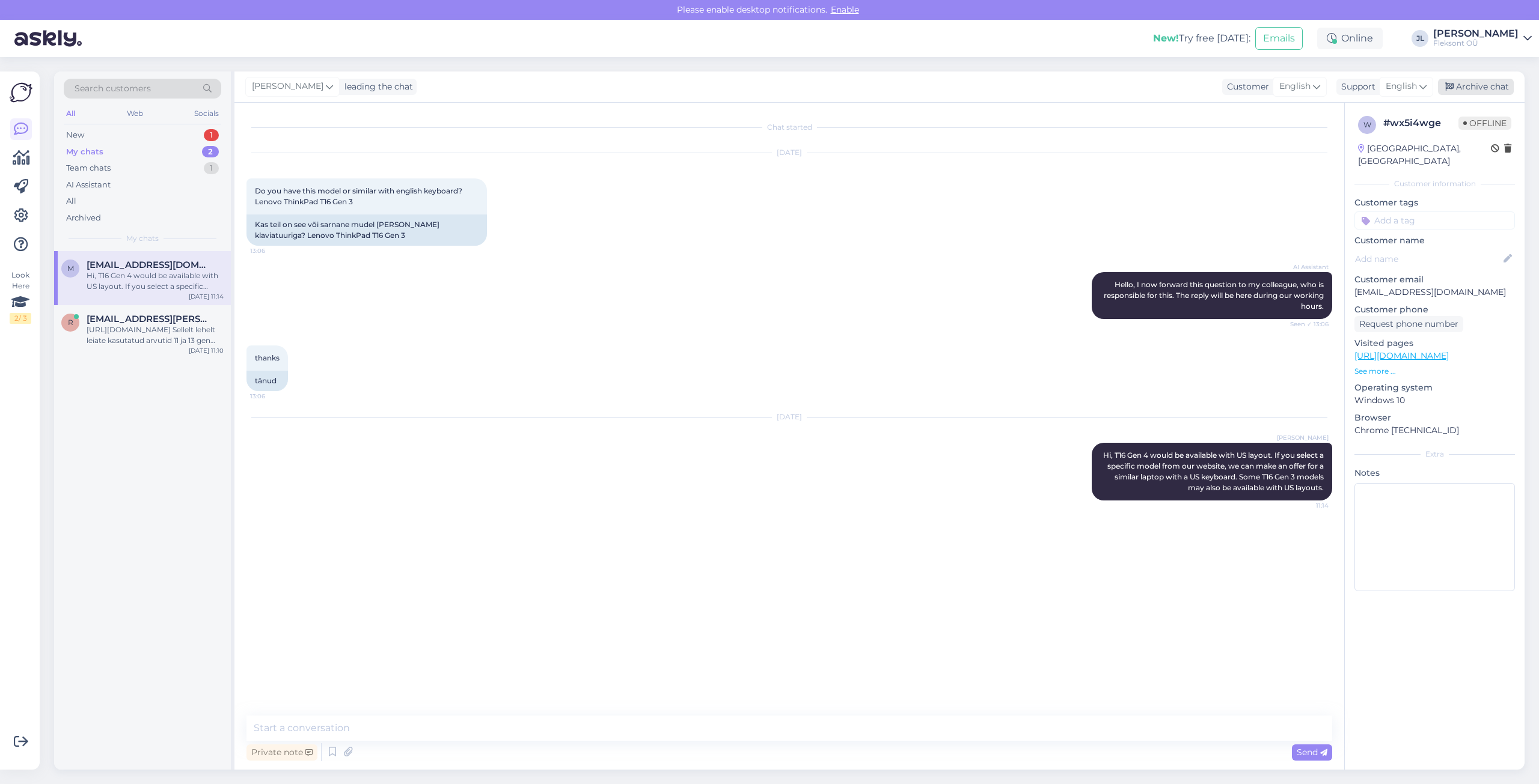
click at [1468, 86] on div "Archive chat" at bounding box center [1475, 86] width 76 height 17
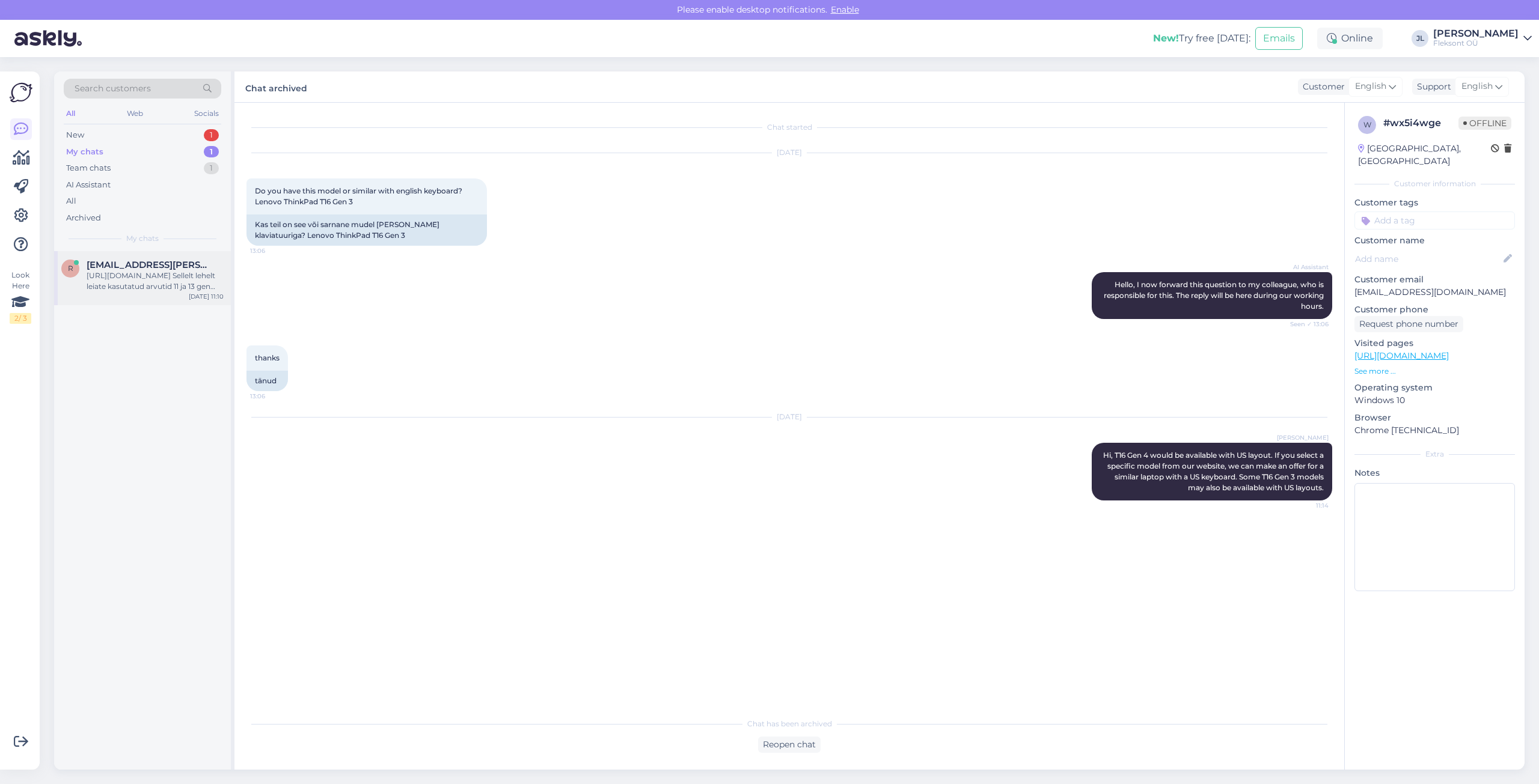
click at [178, 274] on div "[URL][DOMAIN_NAME] Sellelt lehelt leiate kasutatud arvutid 11 ja 13 gen protses…" at bounding box center [154, 280] width 137 height 22
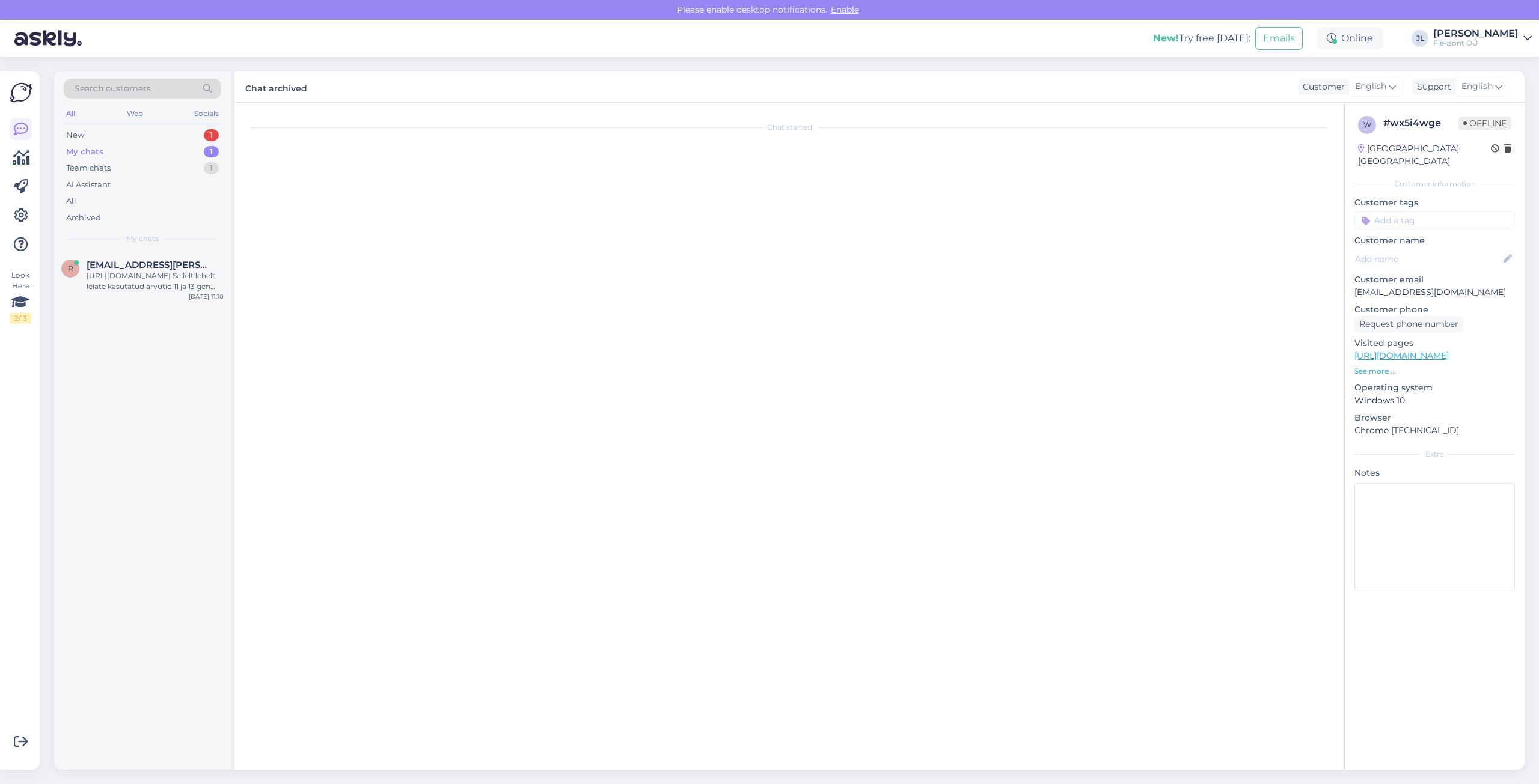
scroll to position [835, 0]
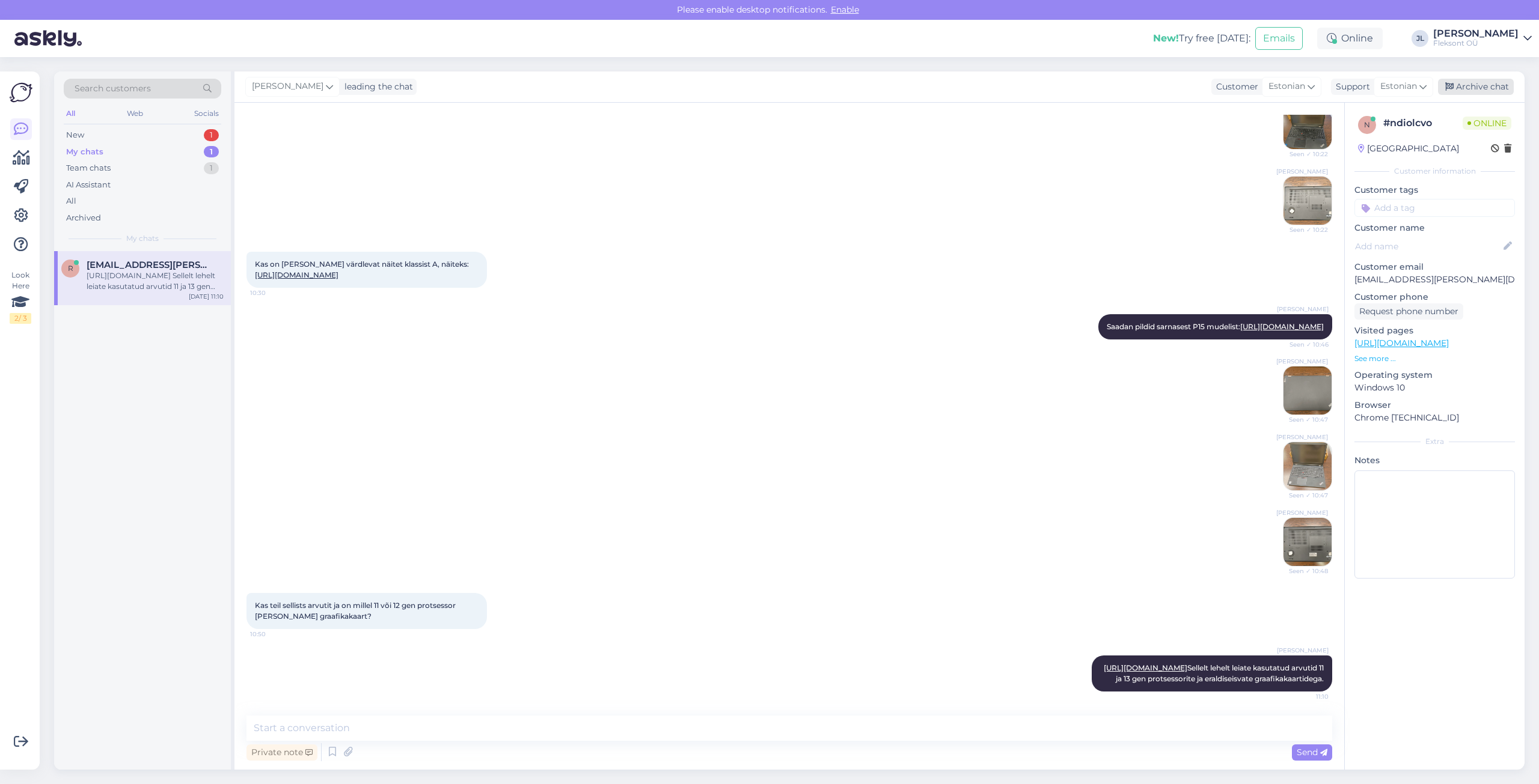
click at [1488, 84] on div "Archive chat" at bounding box center [1475, 86] width 76 height 17
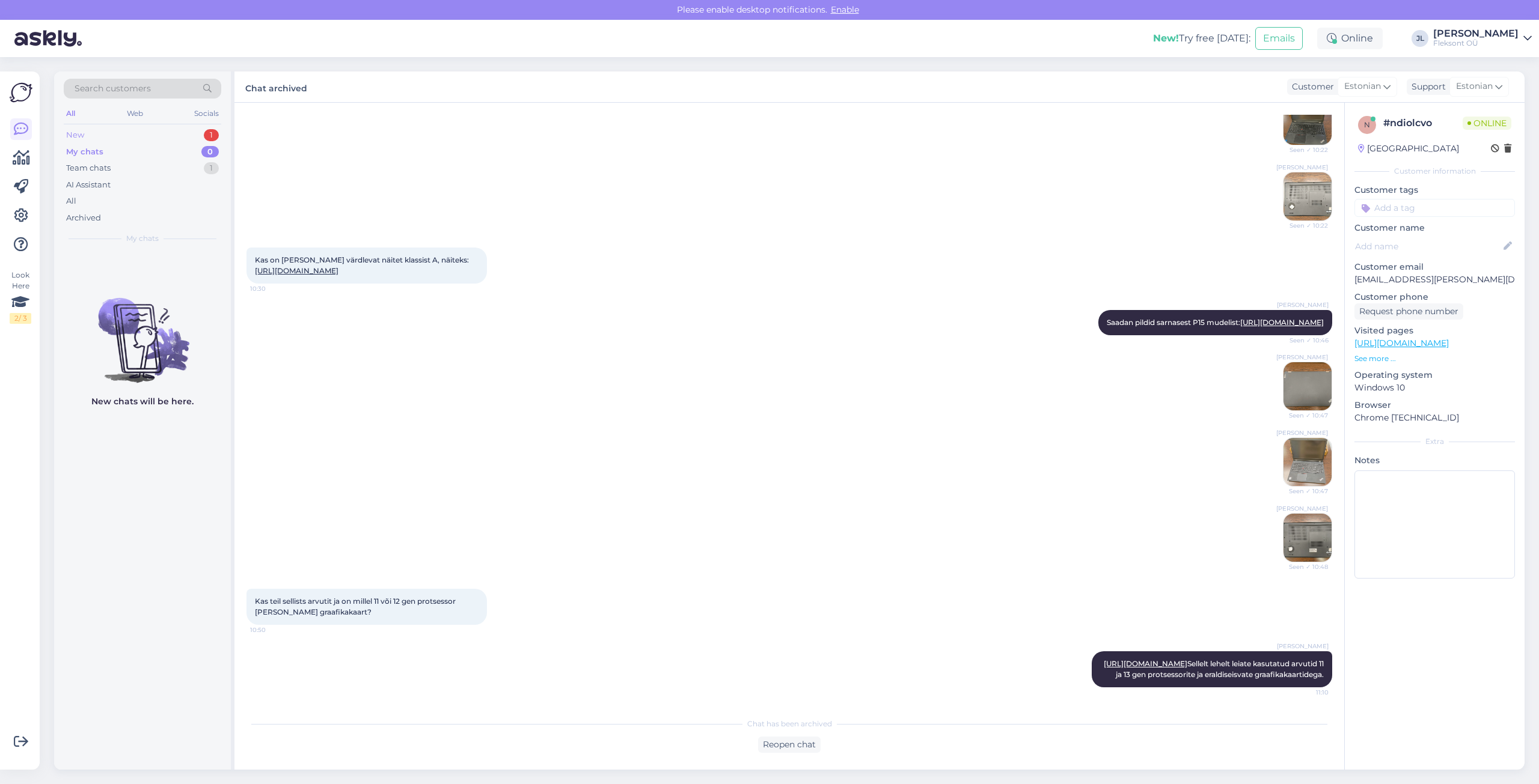
click at [143, 133] on div "New 1" at bounding box center [142, 135] width 158 height 17
click at [183, 410] on div "z #zh5mv6hd Saate meie klienditoe vestluskeskkonnas alati küsida arvuti päris p…" at bounding box center [142, 510] width 177 height 518
click at [1022, 525] on div "[PERSON_NAME] Seen ✓ 10:48" at bounding box center [790, 537] width 1086 height 76
